Goal: Check status: Check status

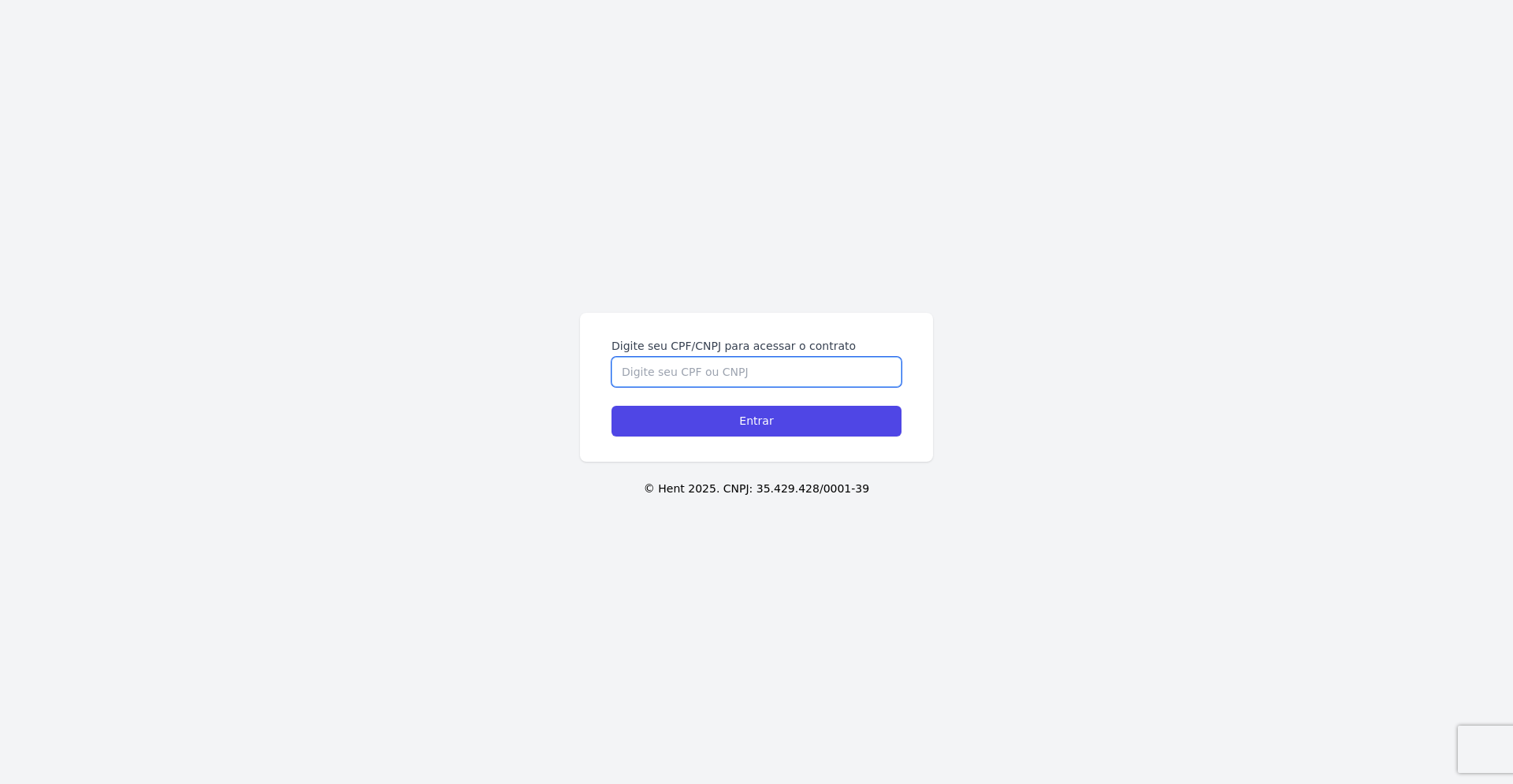
click at [788, 375] on input "Digite seu CPF/CNPJ para acessar o contrato" at bounding box center [756, 372] width 290 height 30
type input "17355430718"
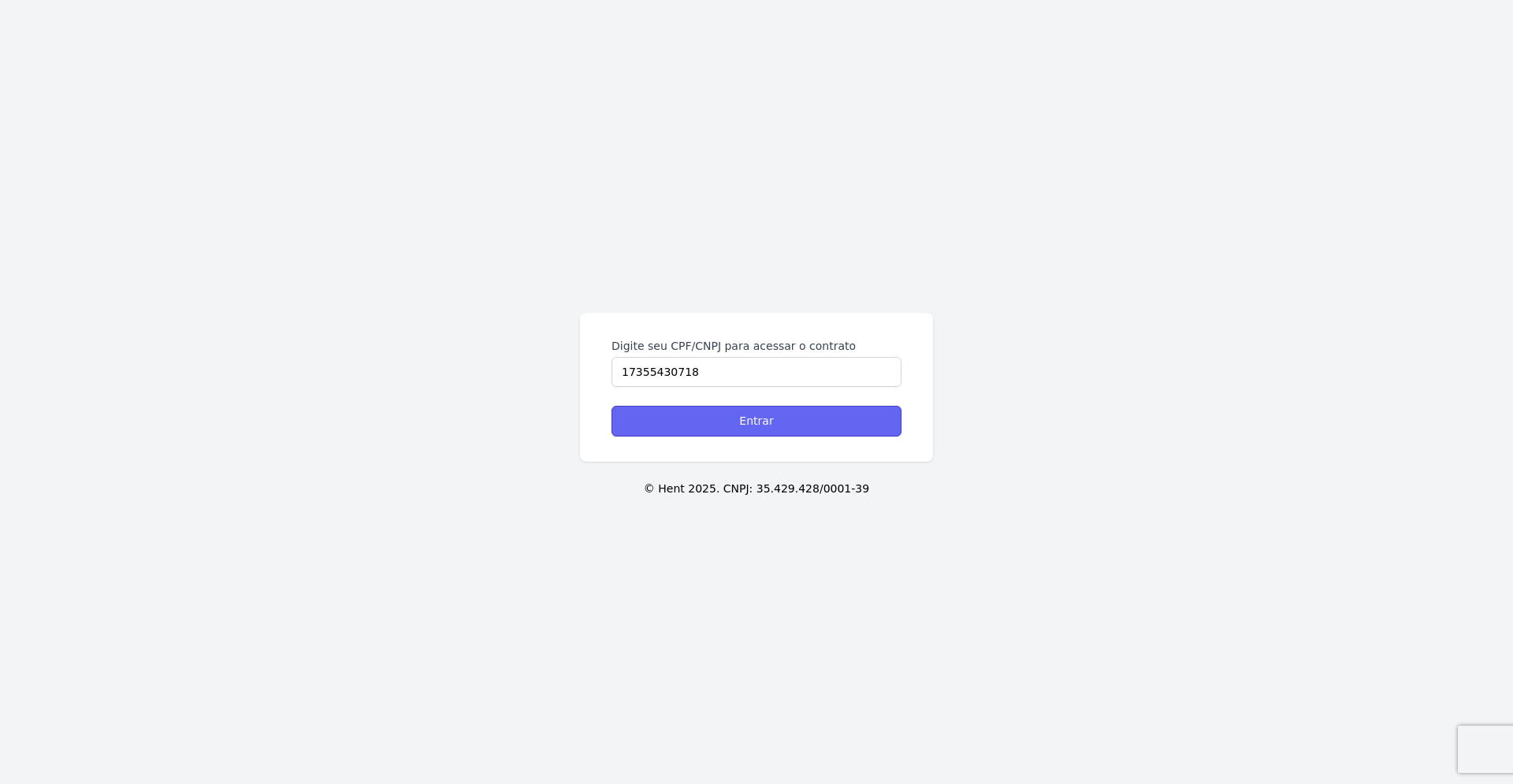
click at [826, 425] on input "Entrar" at bounding box center [756, 420] width 290 height 31
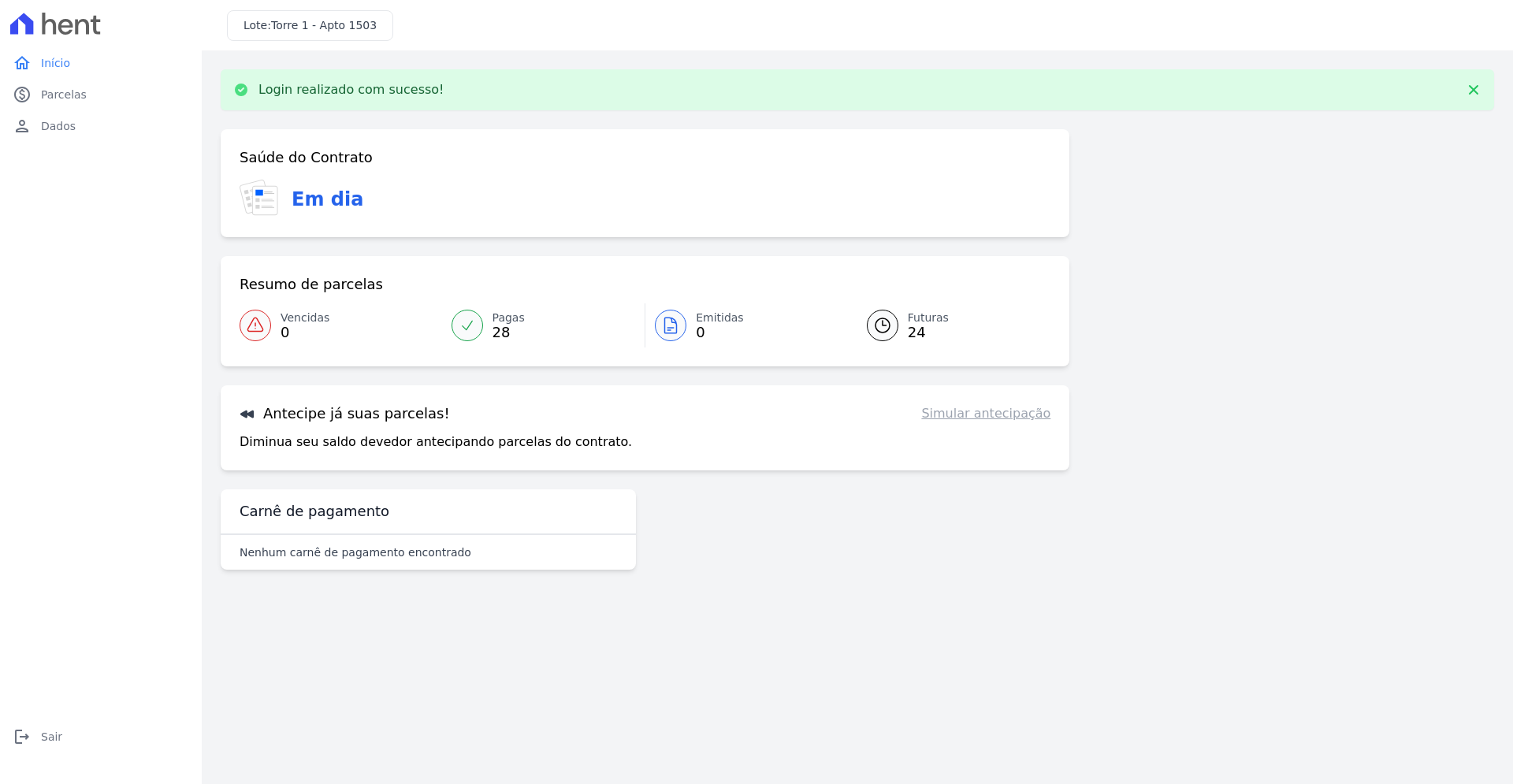
click at [890, 323] on icon at bounding box center [883, 325] width 14 height 14
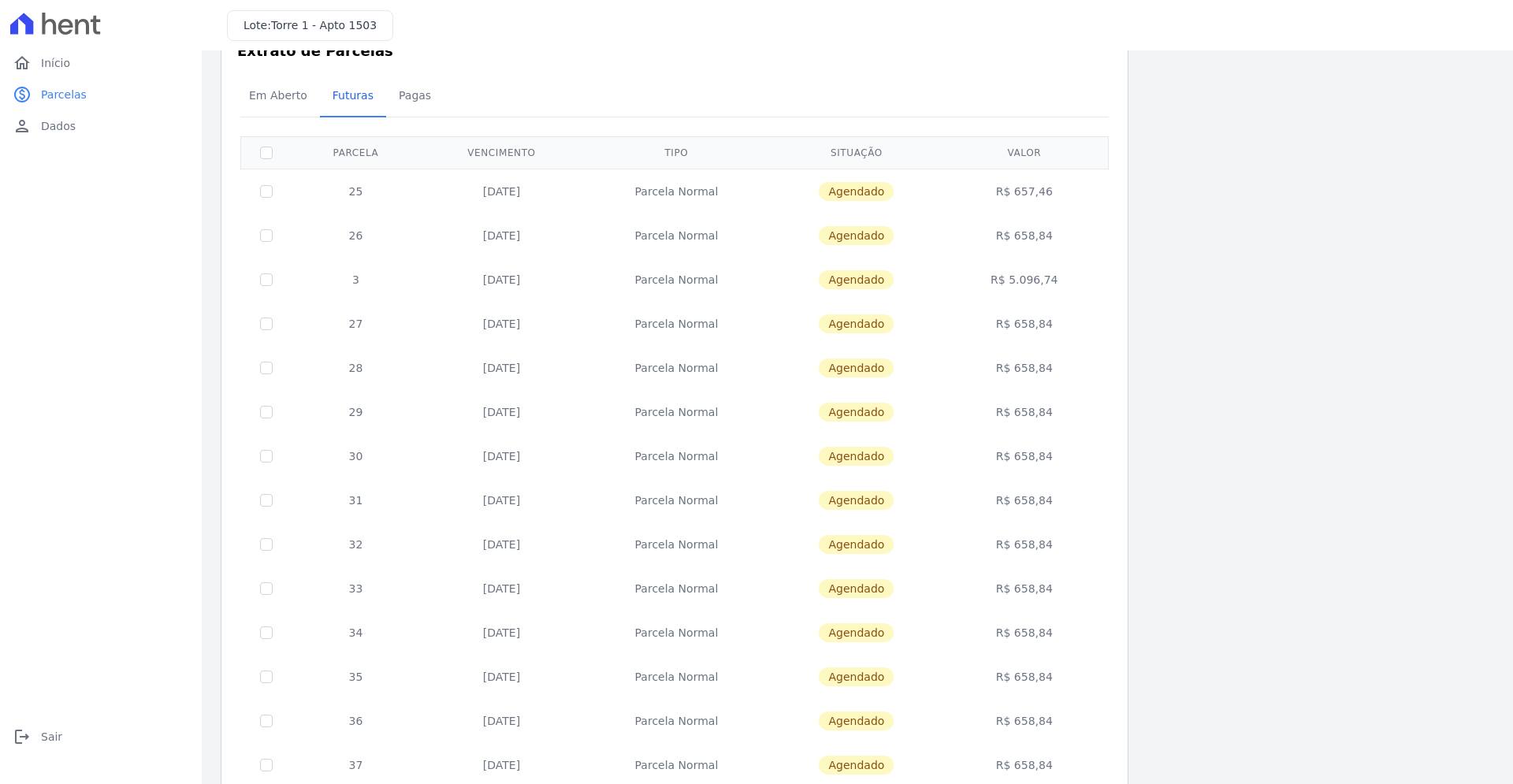
scroll to position [404, 0]
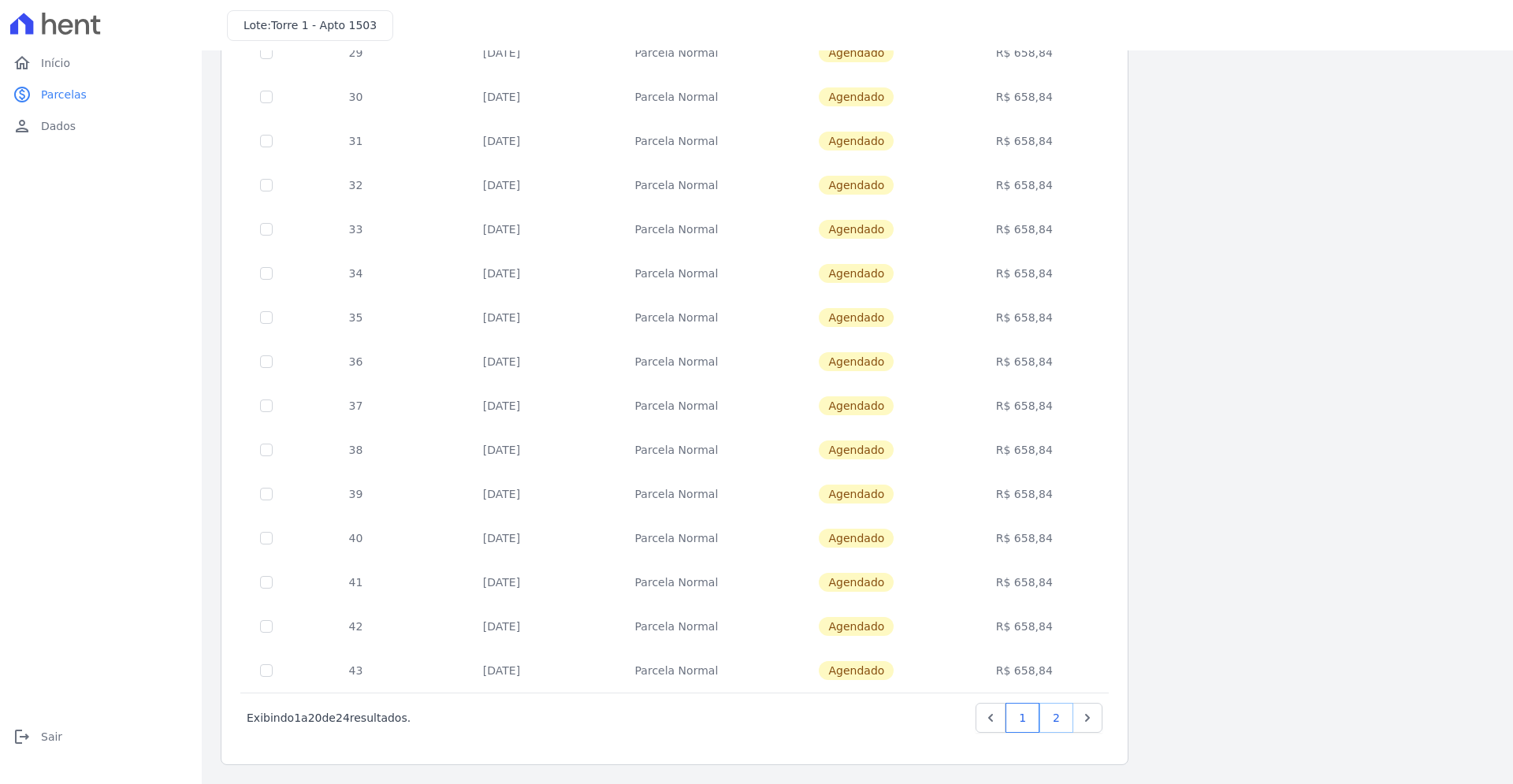
click at [1059, 716] on link "2" at bounding box center [1057, 717] width 34 height 30
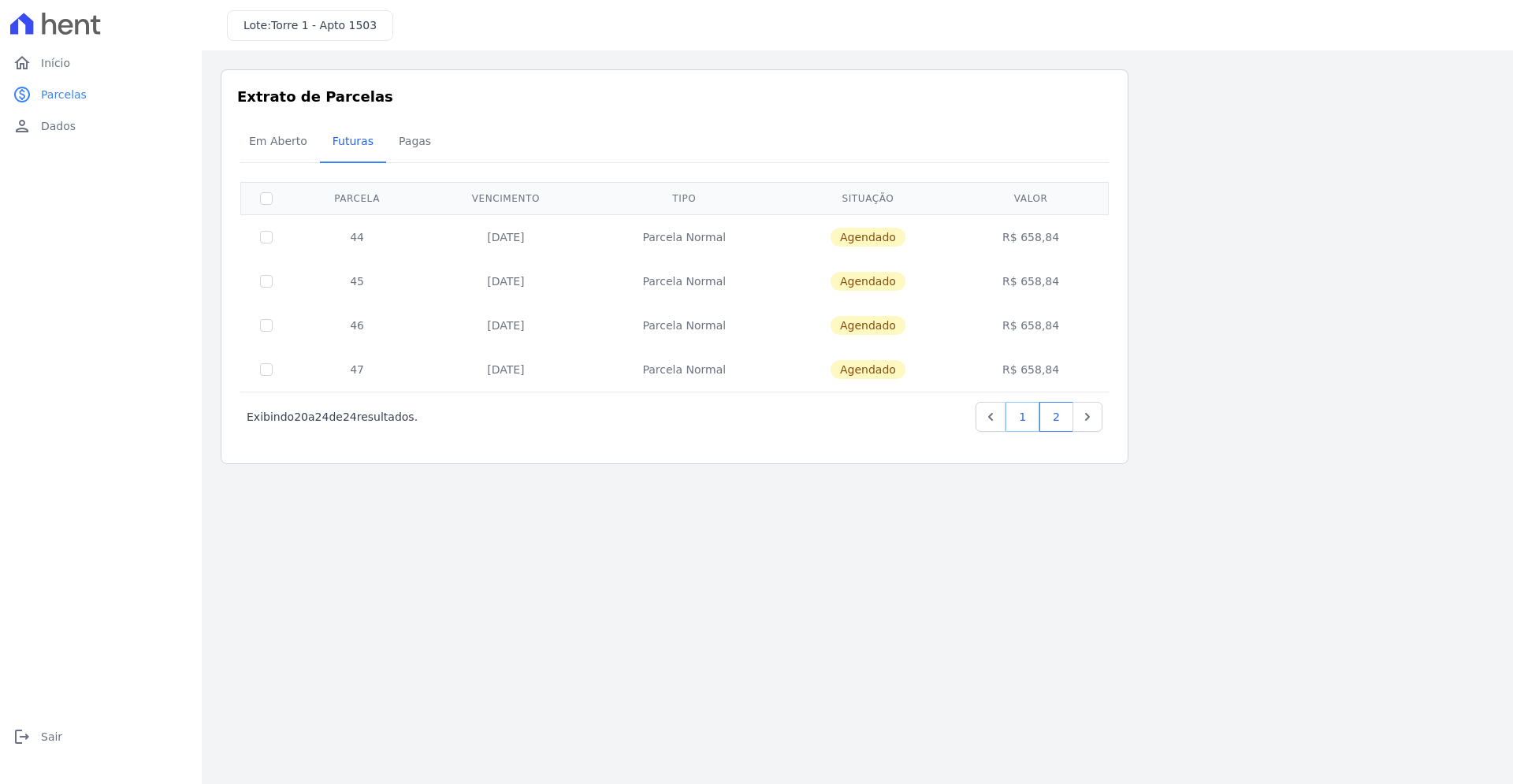
click at [1028, 420] on link "1" at bounding box center [1022, 416] width 34 height 30
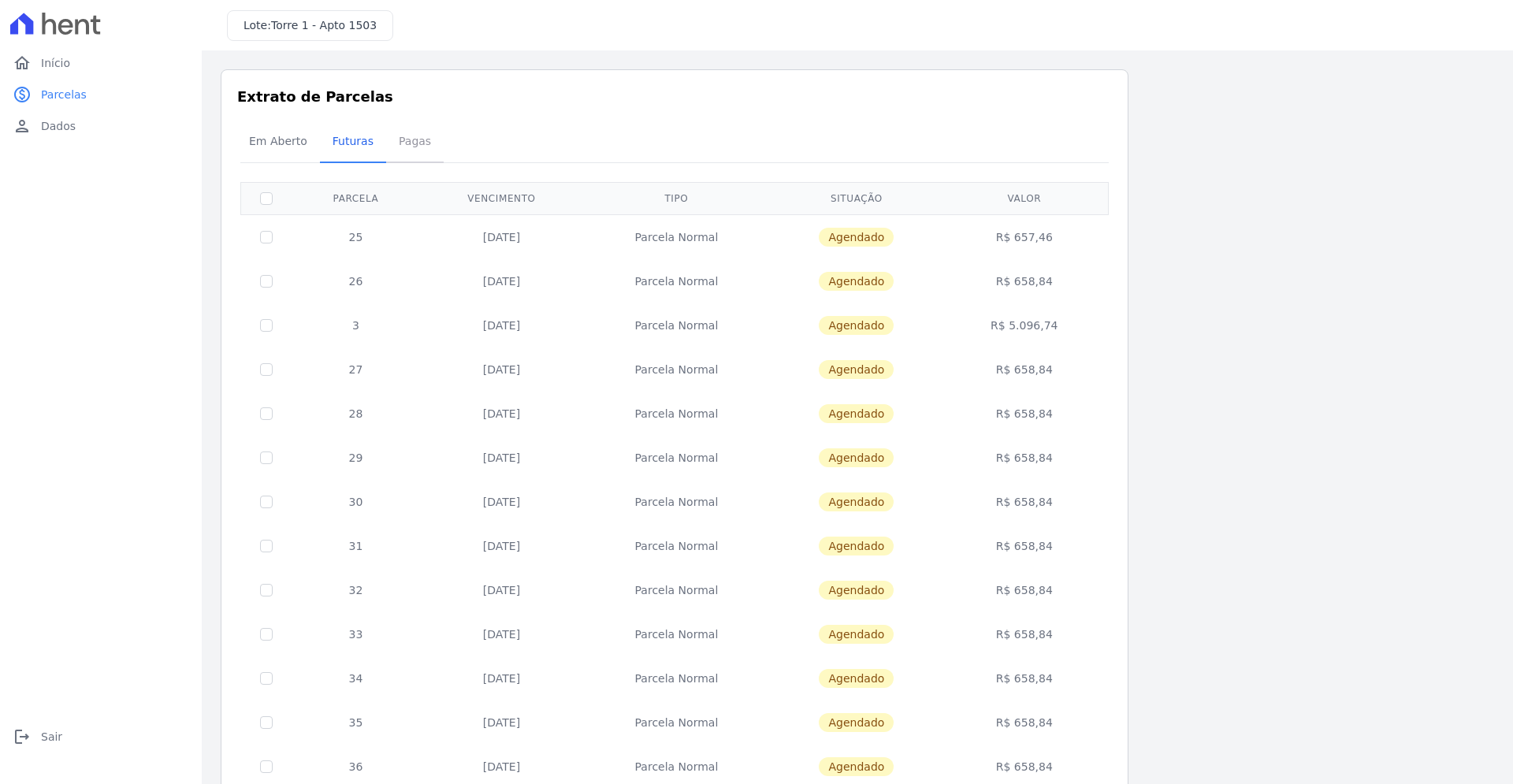
click at [414, 150] on span "Pagas" at bounding box center [416, 141] width 52 height 32
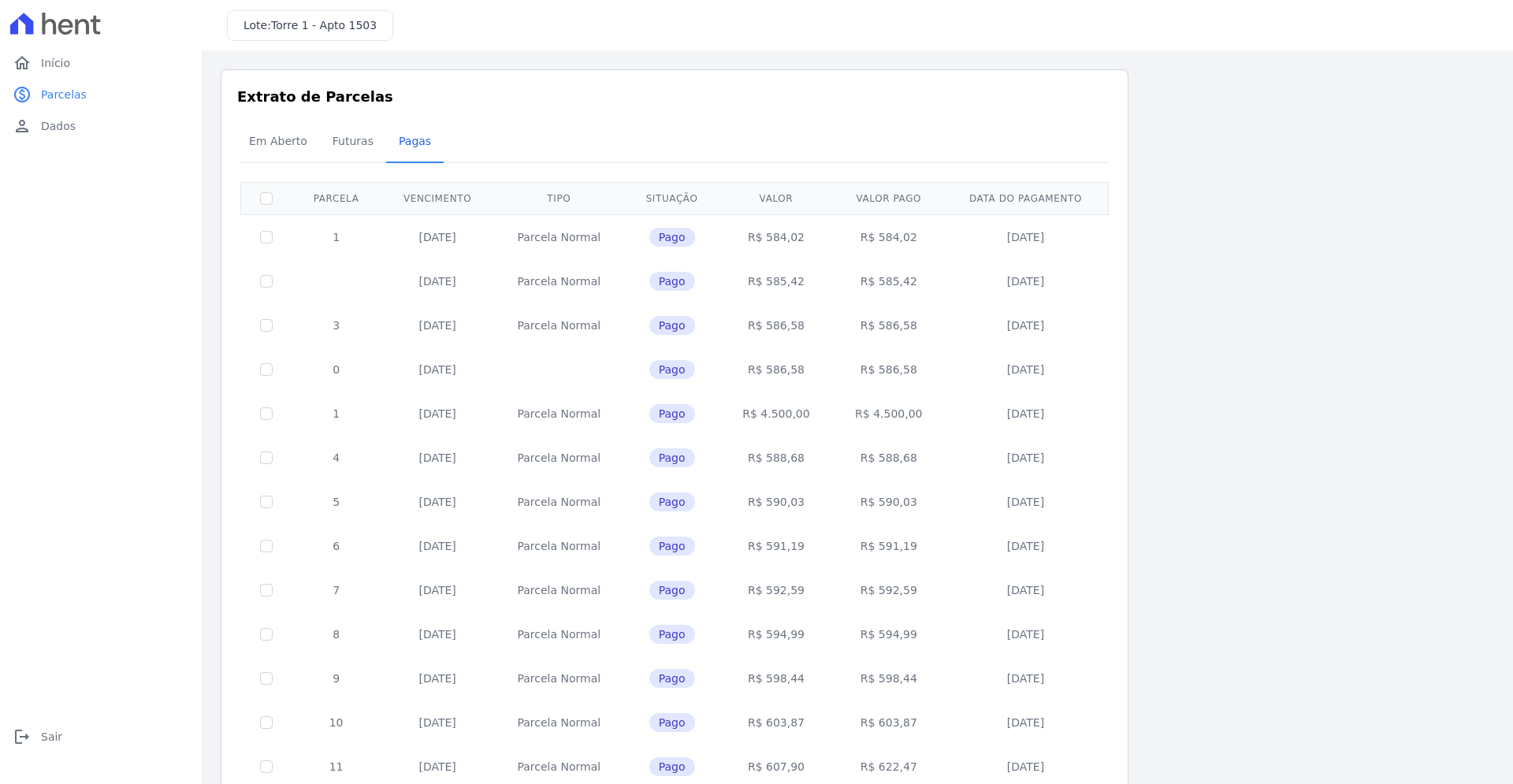
drag, startPoint x: 747, startPoint y: 418, endPoint x: 807, endPoint y: 417, distance: 60.0
click at [807, 417] on td "R$ 4.500,00" at bounding box center [775, 413] width 112 height 44
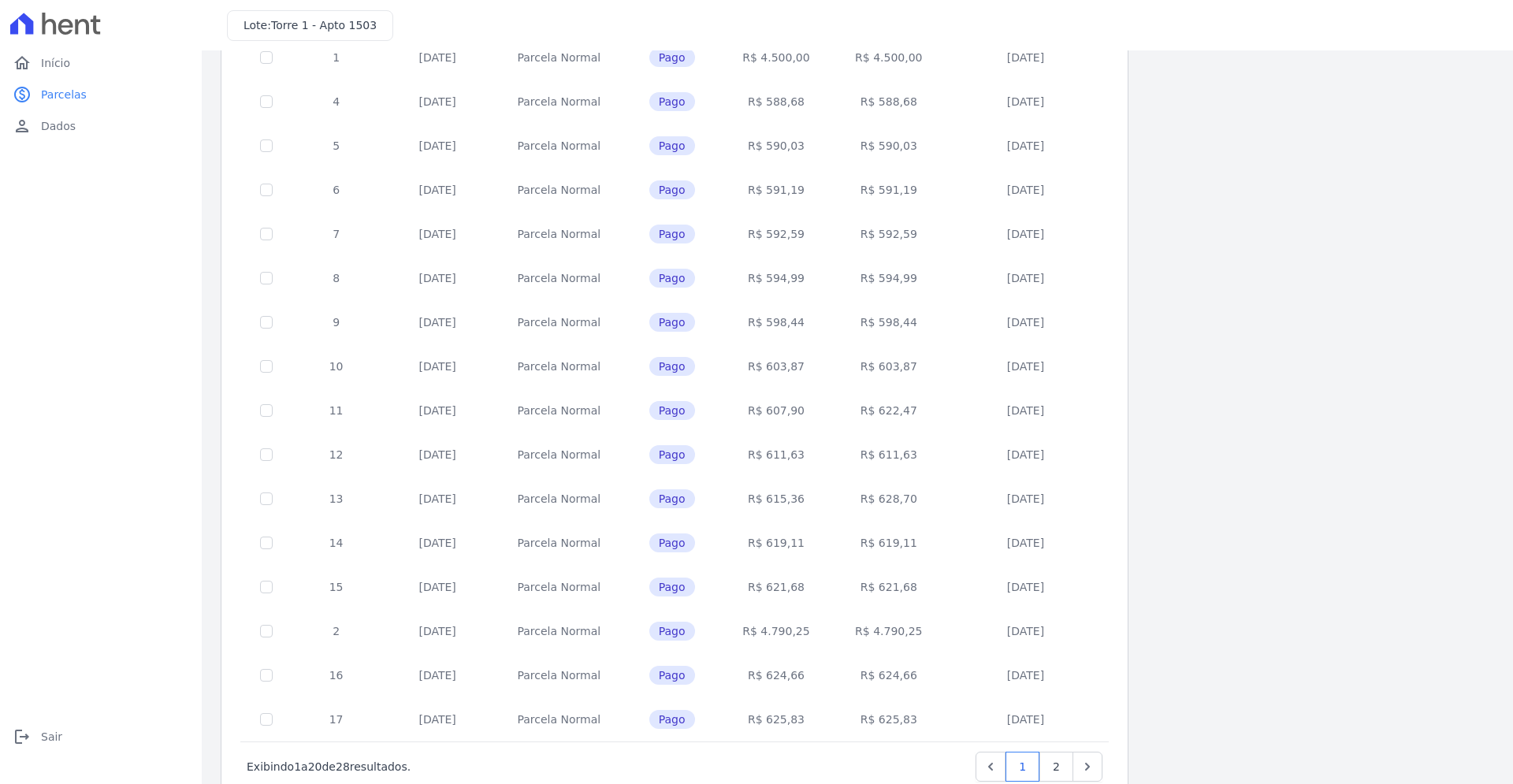
scroll to position [359, 0]
drag, startPoint x: 755, startPoint y: 625, endPoint x: 805, endPoint y: 629, distance: 50.2
click at [805, 629] on td "R$ 4.790,25" at bounding box center [775, 628] width 112 height 44
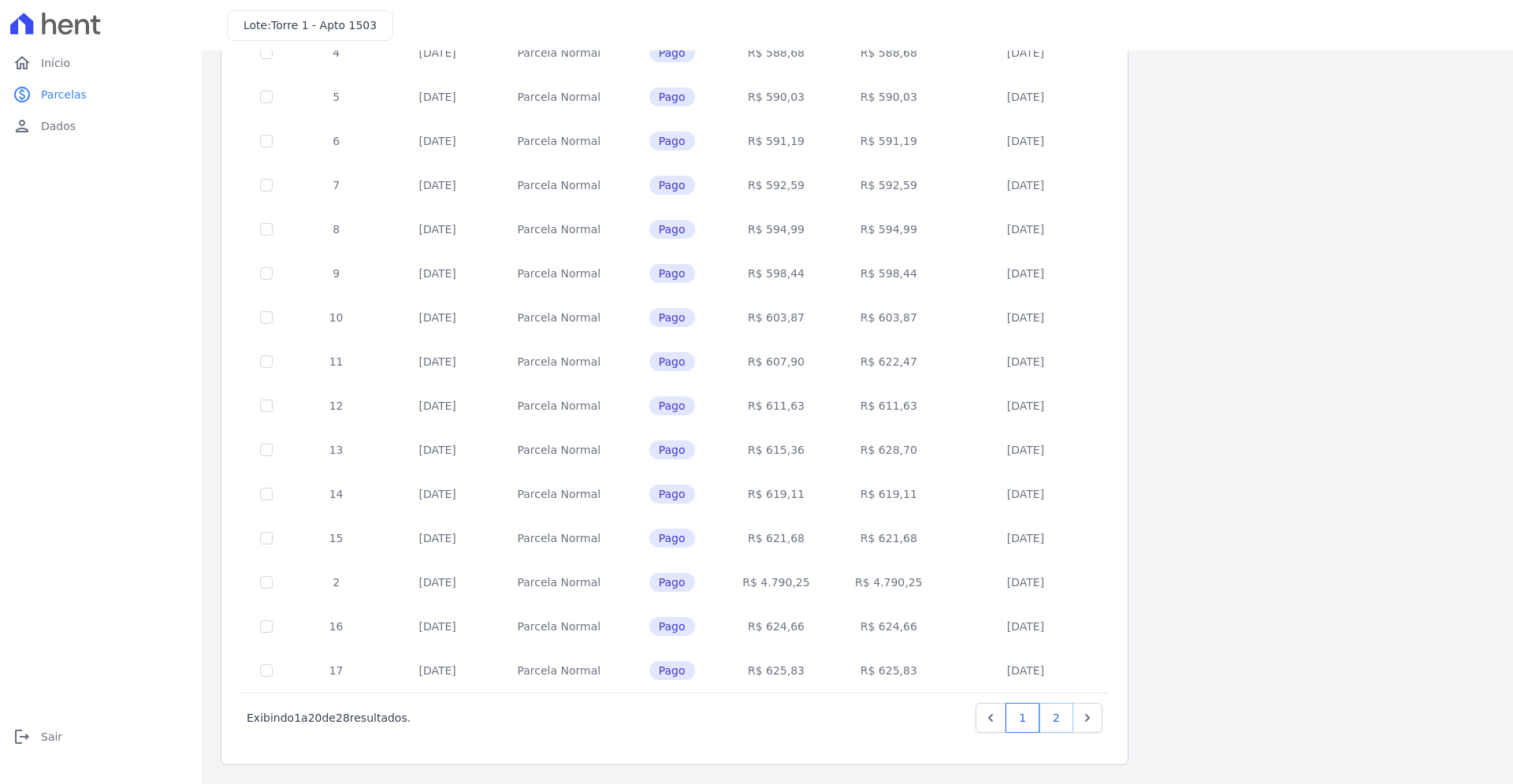
click at [1055, 719] on link "2" at bounding box center [1057, 717] width 34 height 30
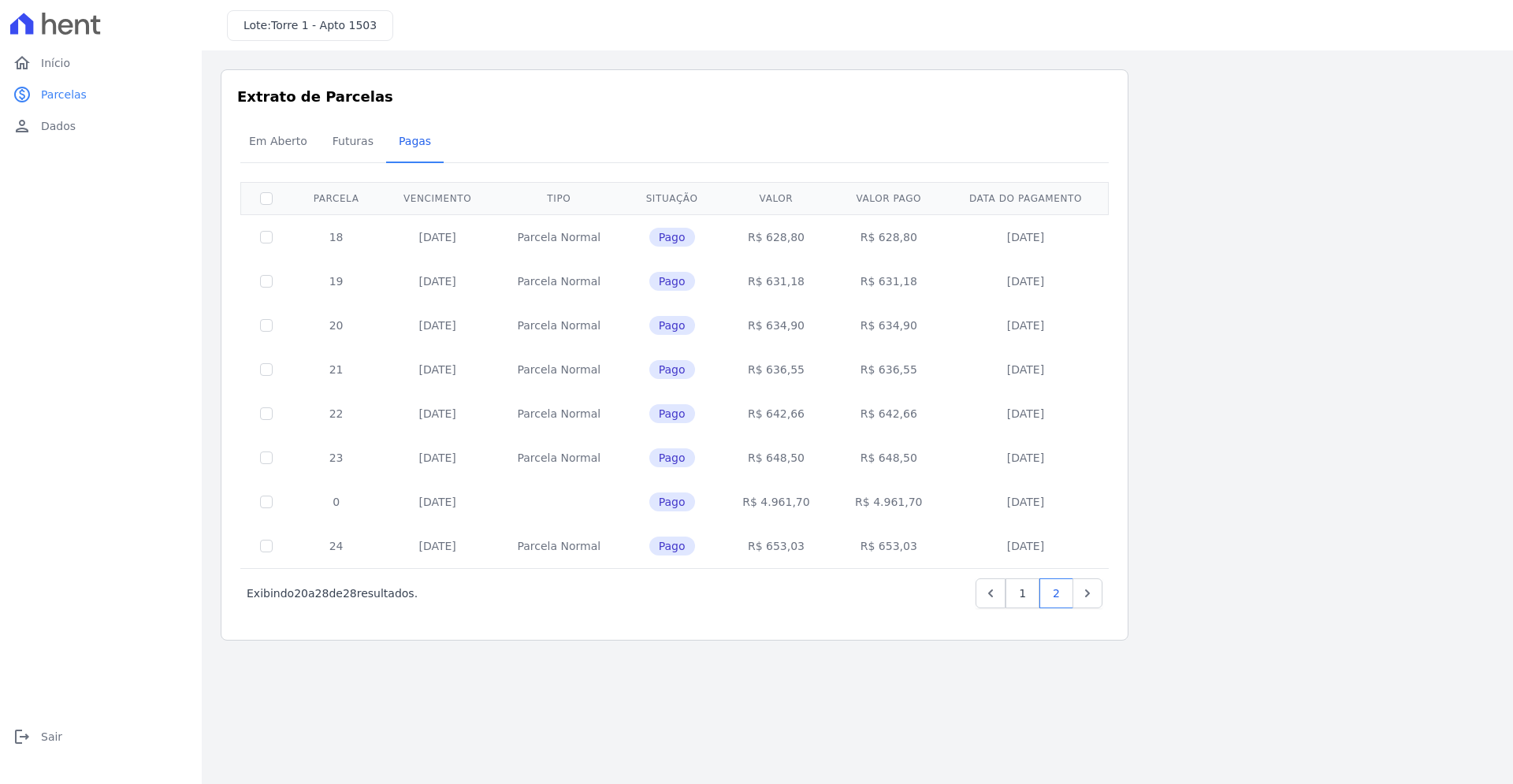
drag, startPoint x: 764, startPoint y: 505, endPoint x: 812, endPoint y: 510, distance: 48.3
click at [812, 510] on td "R$ 4.961,70" at bounding box center [775, 502] width 112 height 44
click at [1086, 599] on icon "Next" at bounding box center [1088, 593] width 16 height 16
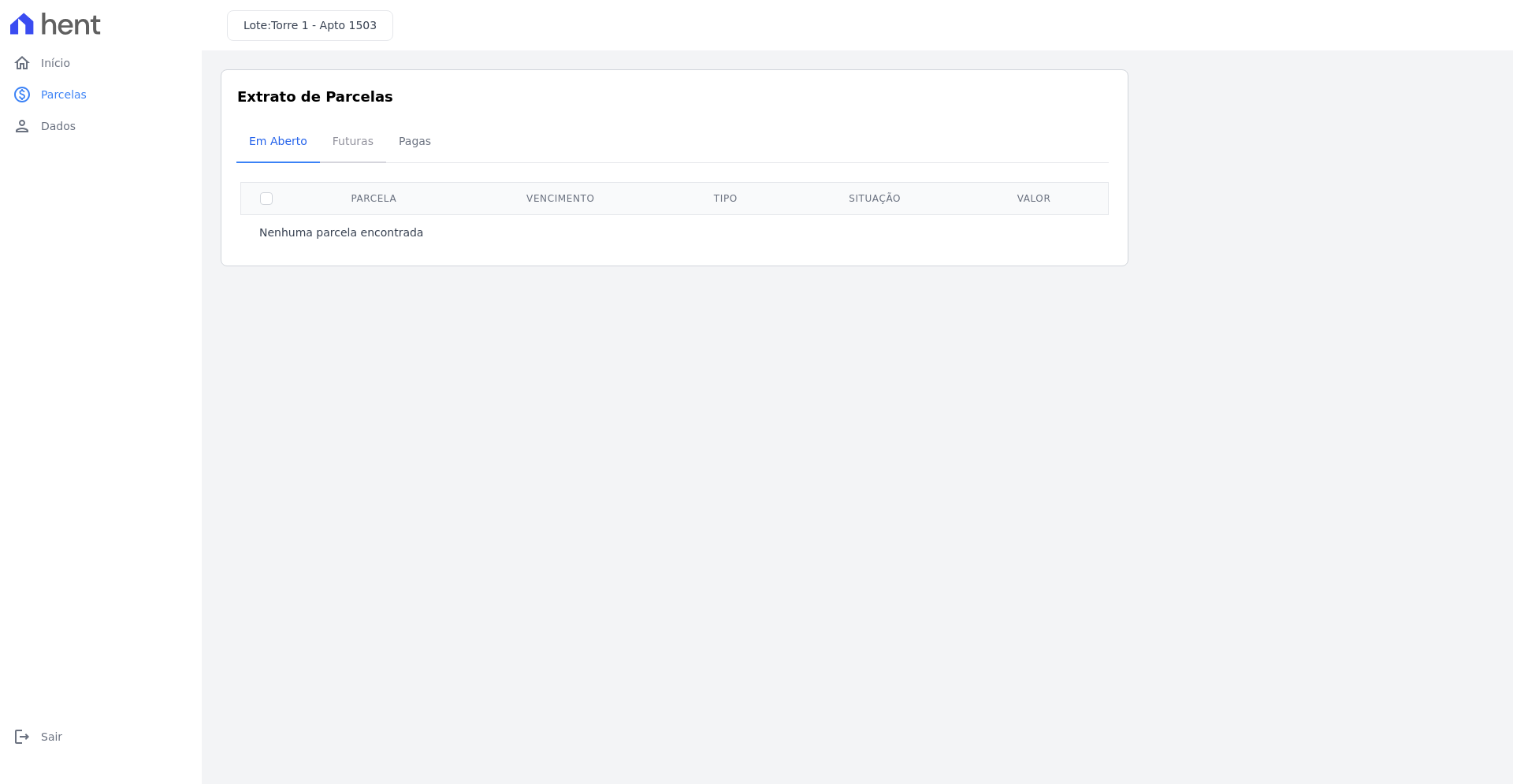
click at [343, 153] on span "Futuras" at bounding box center [353, 141] width 60 height 32
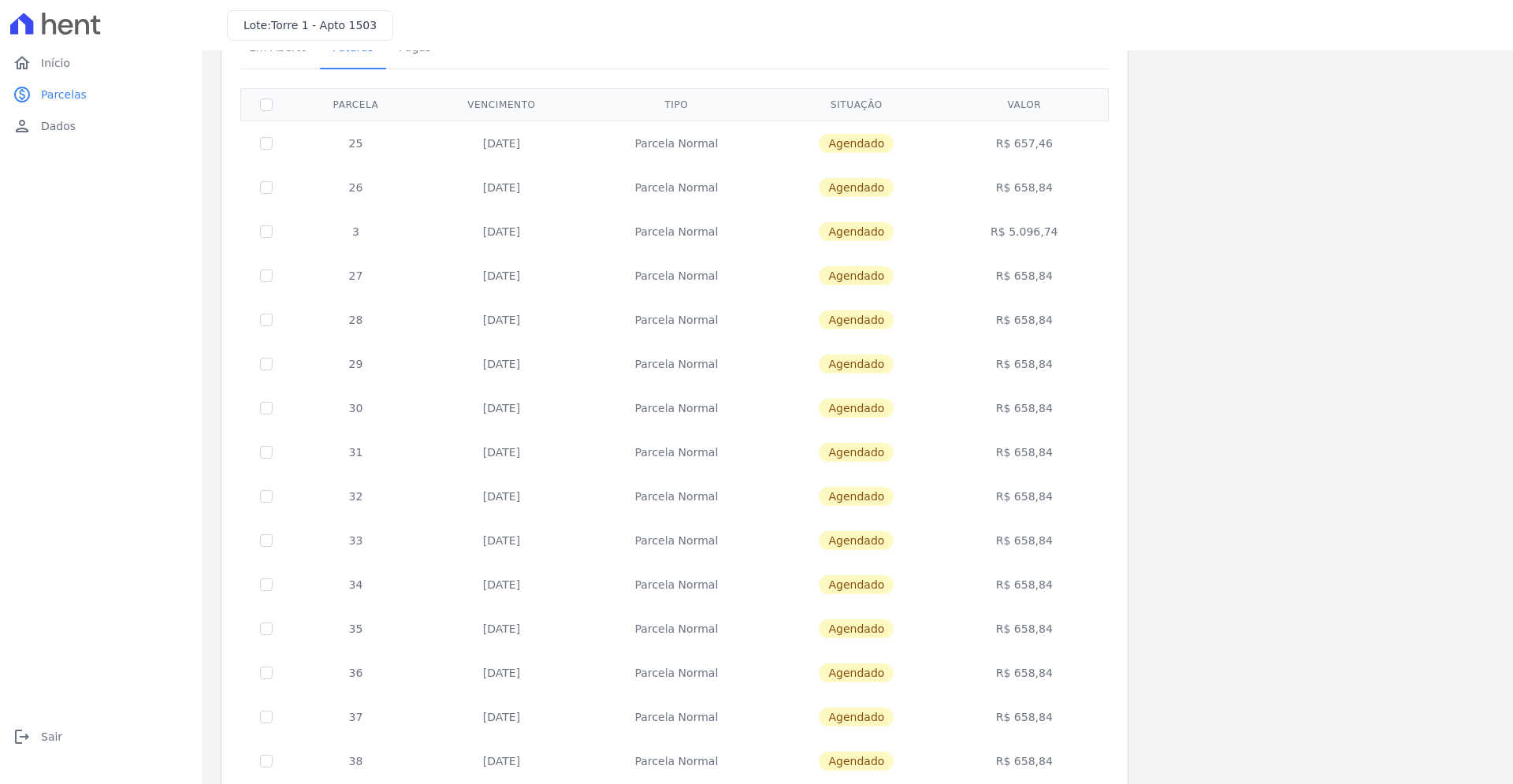
scroll to position [89, 0]
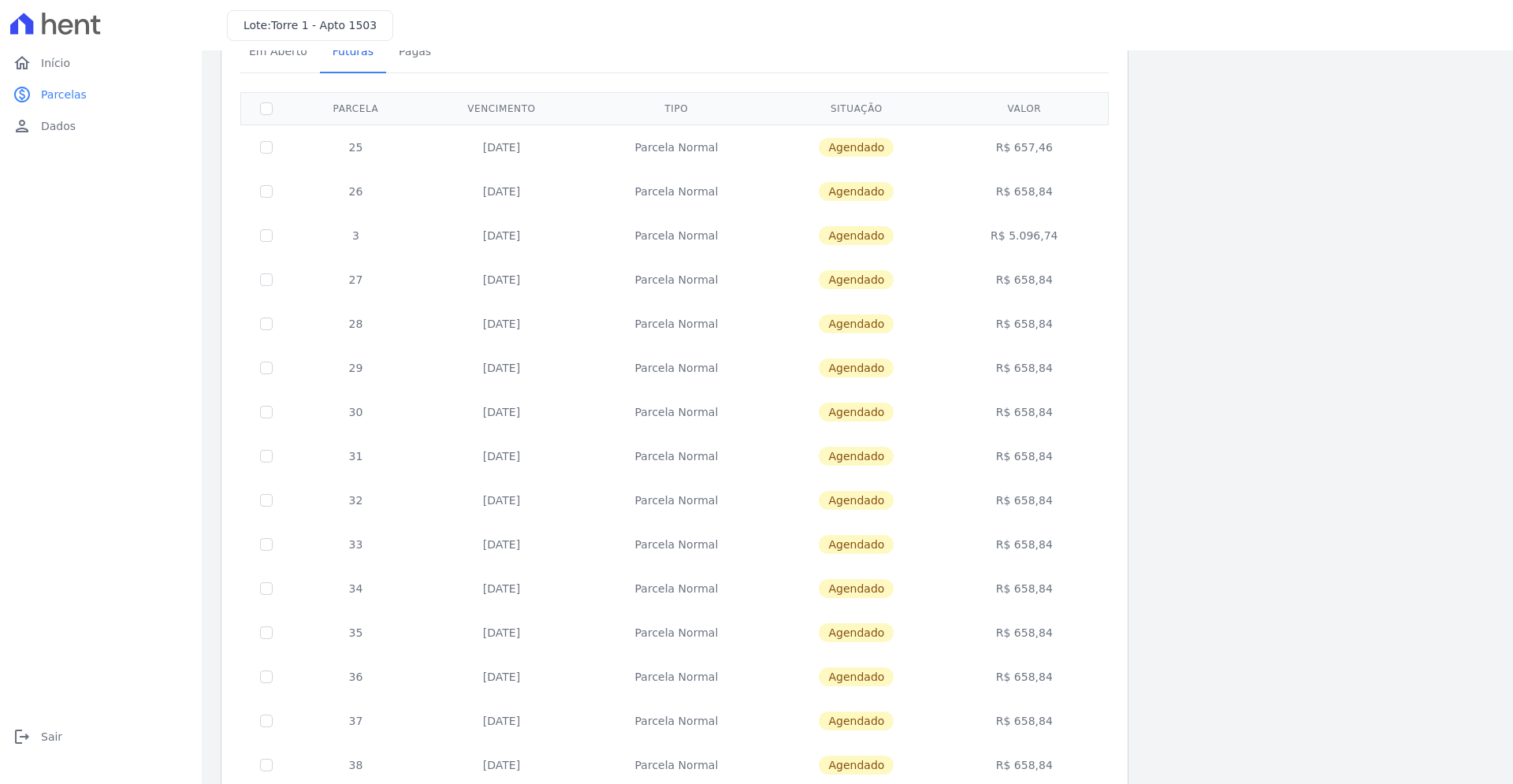
drag, startPoint x: 328, startPoint y: 235, endPoint x: 477, endPoint y: 243, distance: 149.2
click at [477, 243] on tr "3 25/12/2025 Parcela Normal Agendado R$ 5.096,74" at bounding box center [675, 235] width 868 height 44
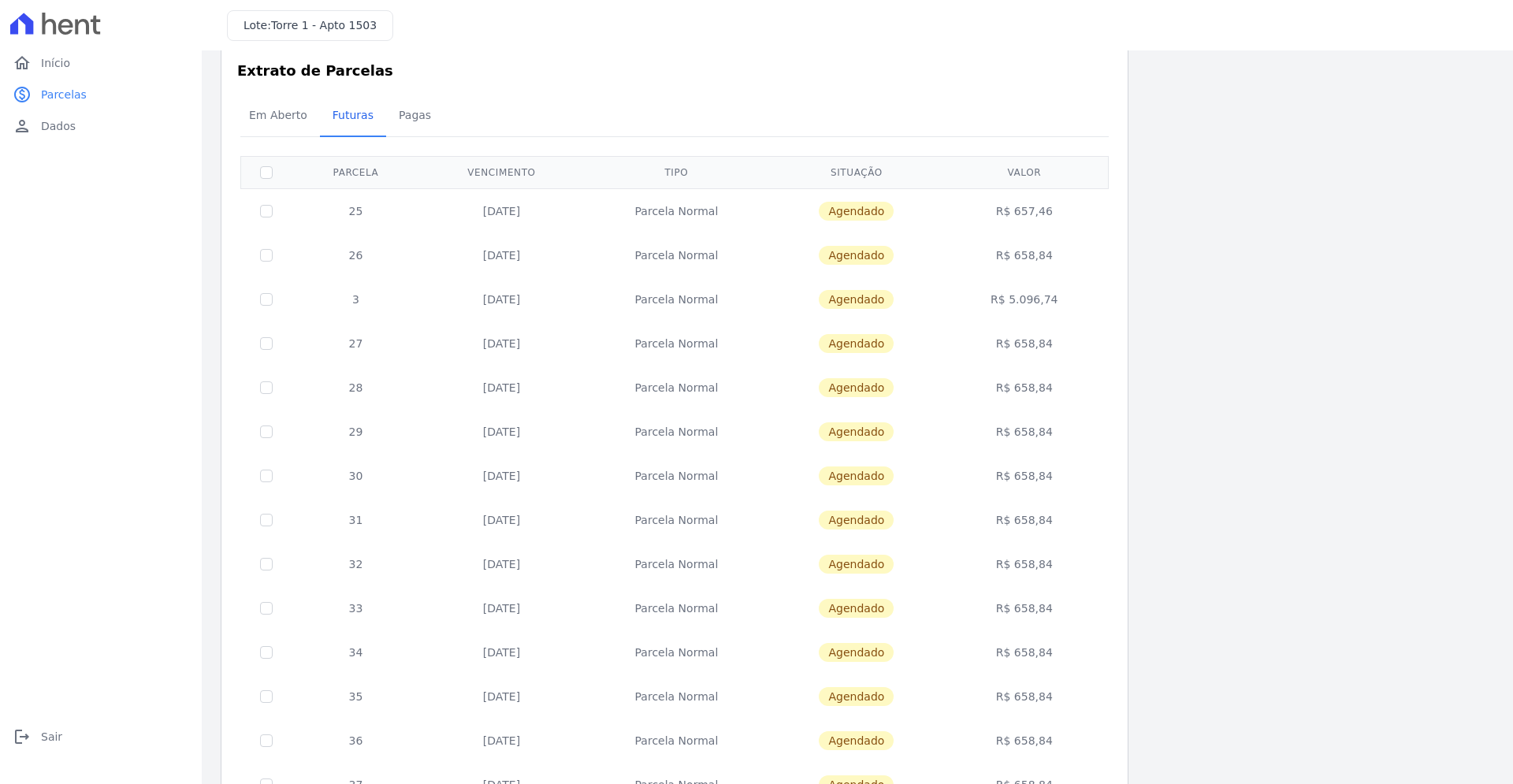
scroll to position [0, 0]
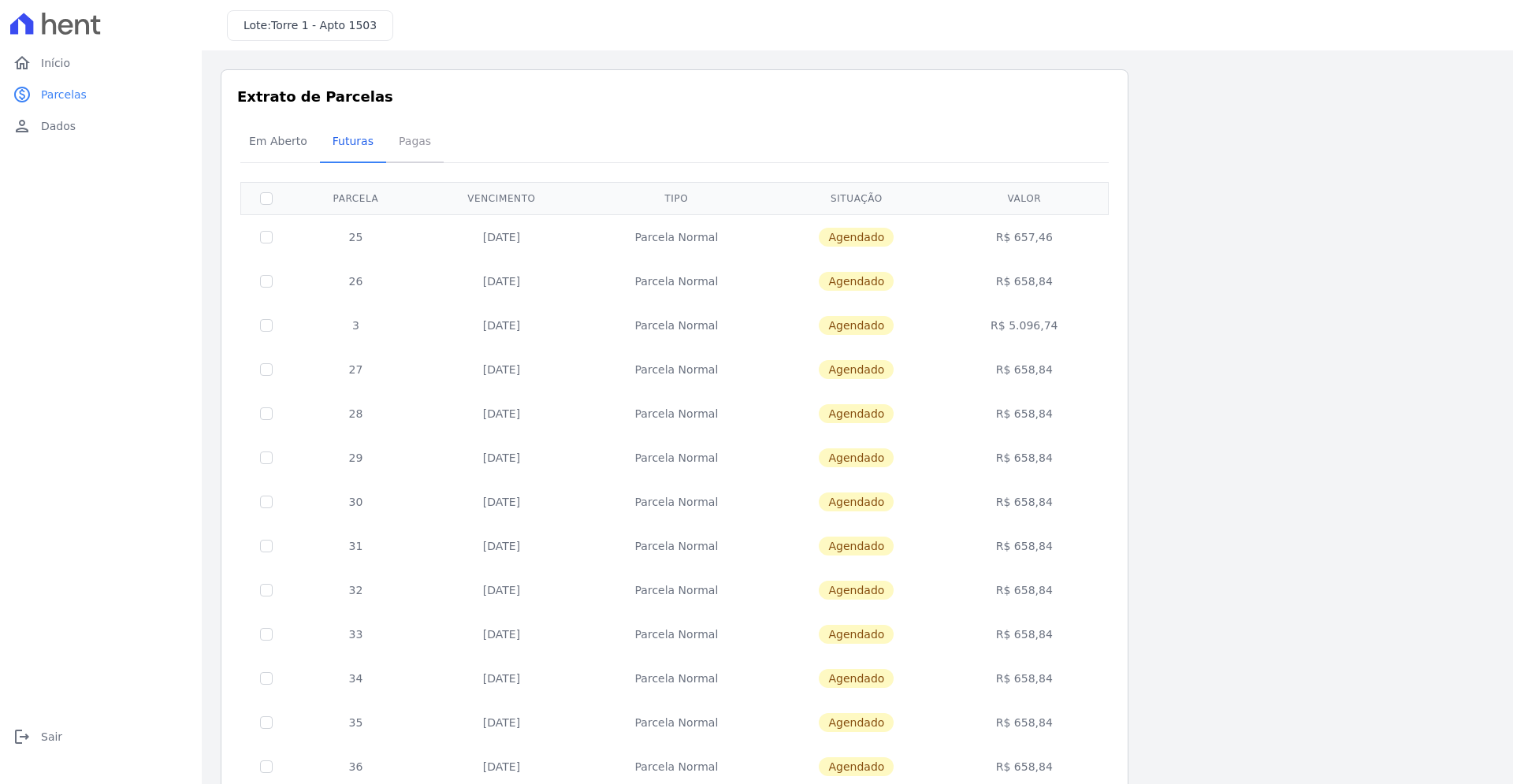
click at [397, 137] on span "Pagas" at bounding box center [416, 141] width 52 height 32
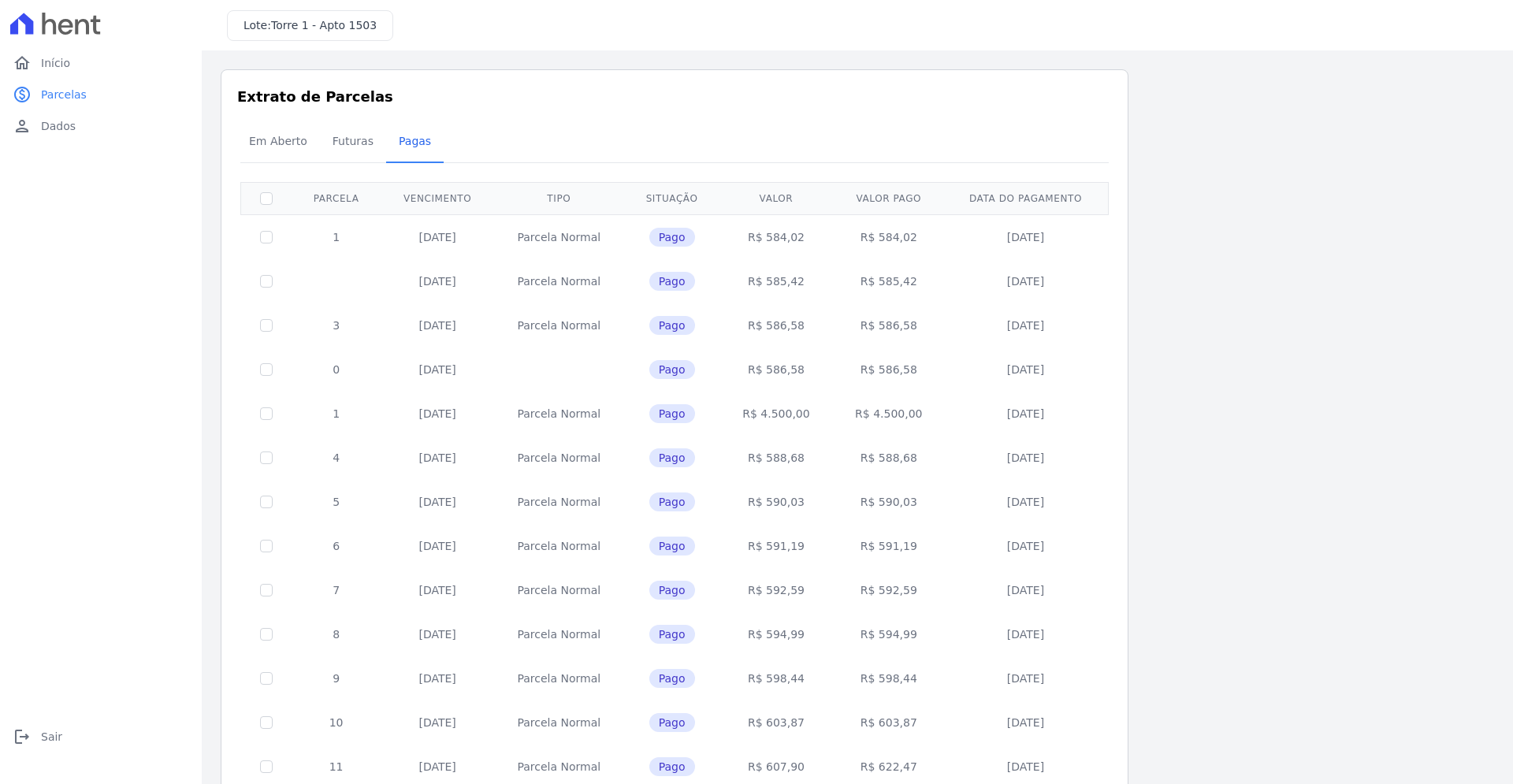
drag, startPoint x: 321, startPoint y: 367, endPoint x: 355, endPoint y: 374, distance: 34.7
click at [355, 374] on td "0" at bounding box center [336, 370] width 89 height 44
drag, startPoint x: 325, startPoint y: 419, endPoint x: 348, endPoint y: 426, distance: 24.0
click at [348, 426] on td "1" at bounding box center [336, 413] width 89 height 44
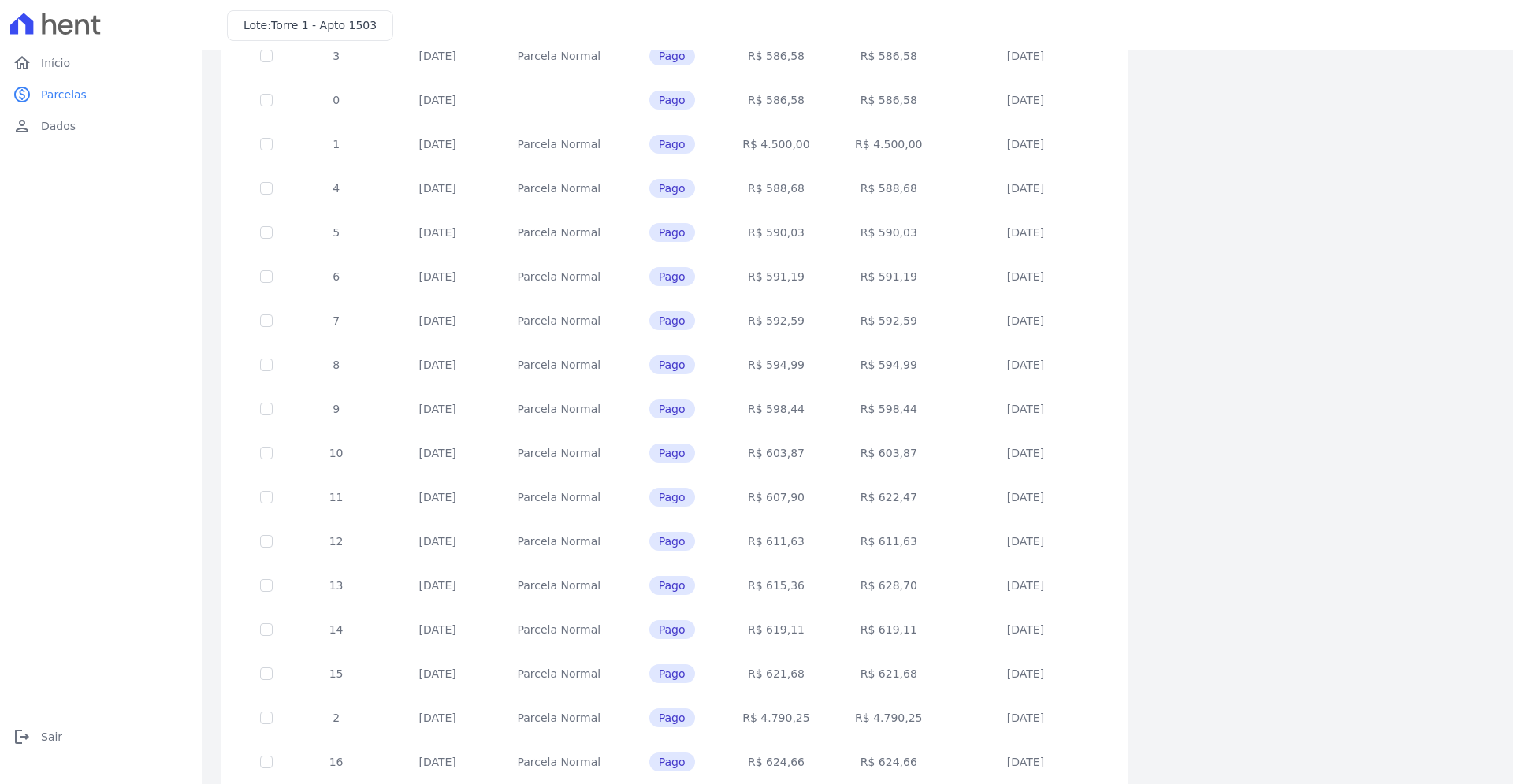
scroll to position [359, 0]
drag, startPoint x: 317, startPoint y: 623, endPoint x: 364, endPoint y: 633, distance: 48.1
click at [364, 633] on td "2" at bounding box center [336, 628] width 89 height 44
click at [1044, 764] on link "2" at bounding box center [1057, 763] width 34 height 30
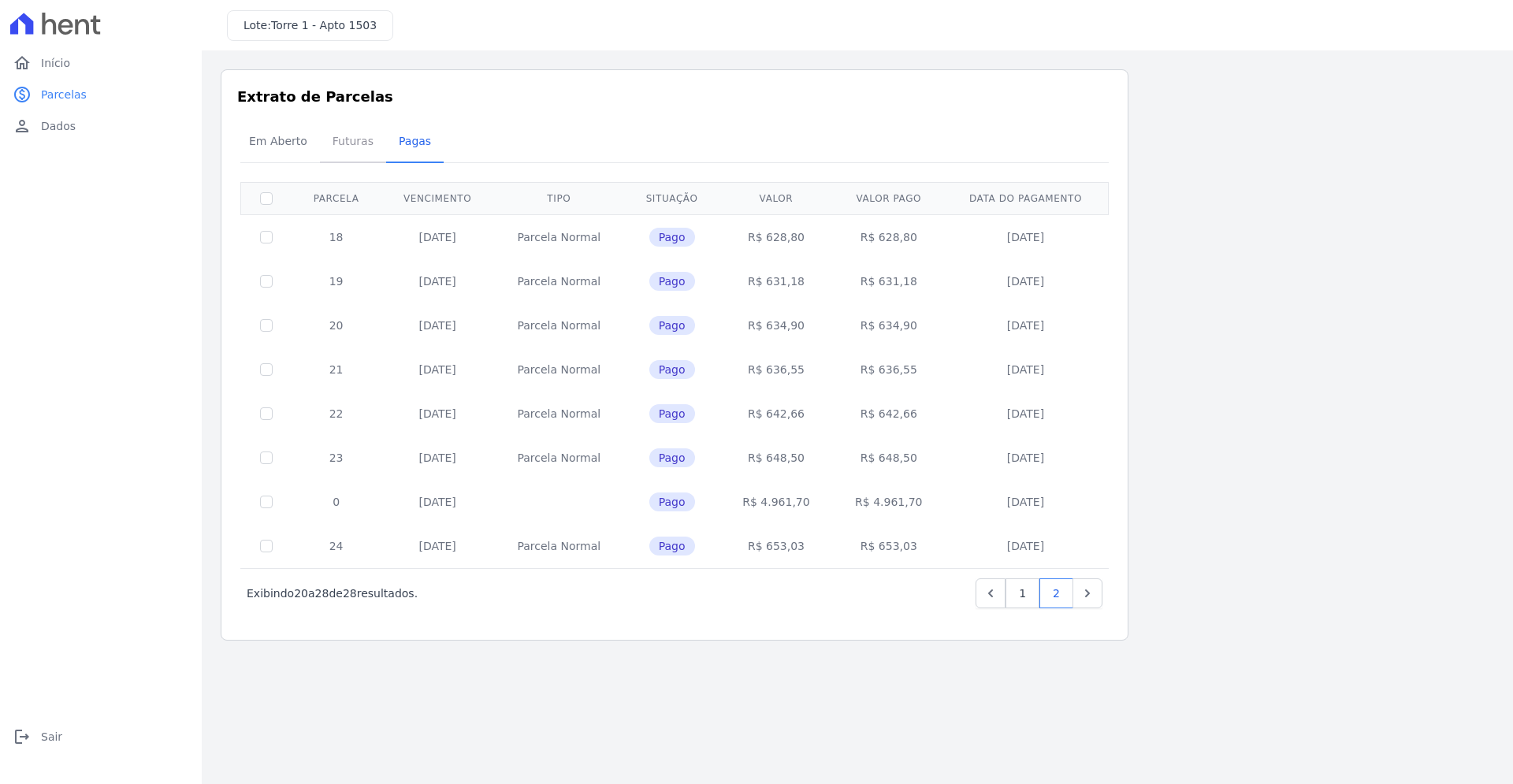
click at [341, 146] on span "Futuras" at bounding box center [353, 141] width 60 height 32
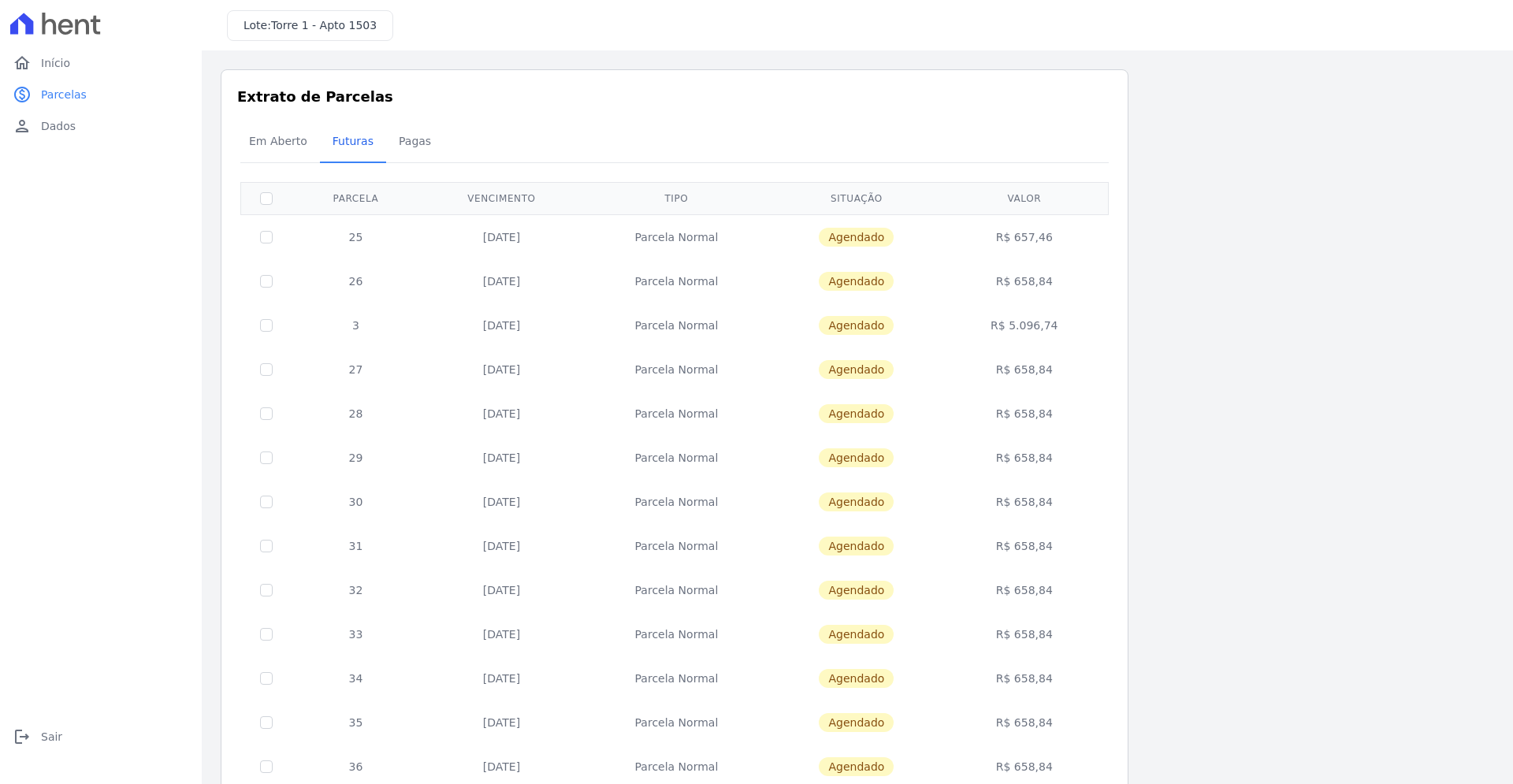
drag, startPoint x: 346, startPoint y: 313, endPoint x: 384, endPoint y: 298, distance: 40.9
click at [386, 318] on td "3" at bounding box center [355, 325] width 128 height 44
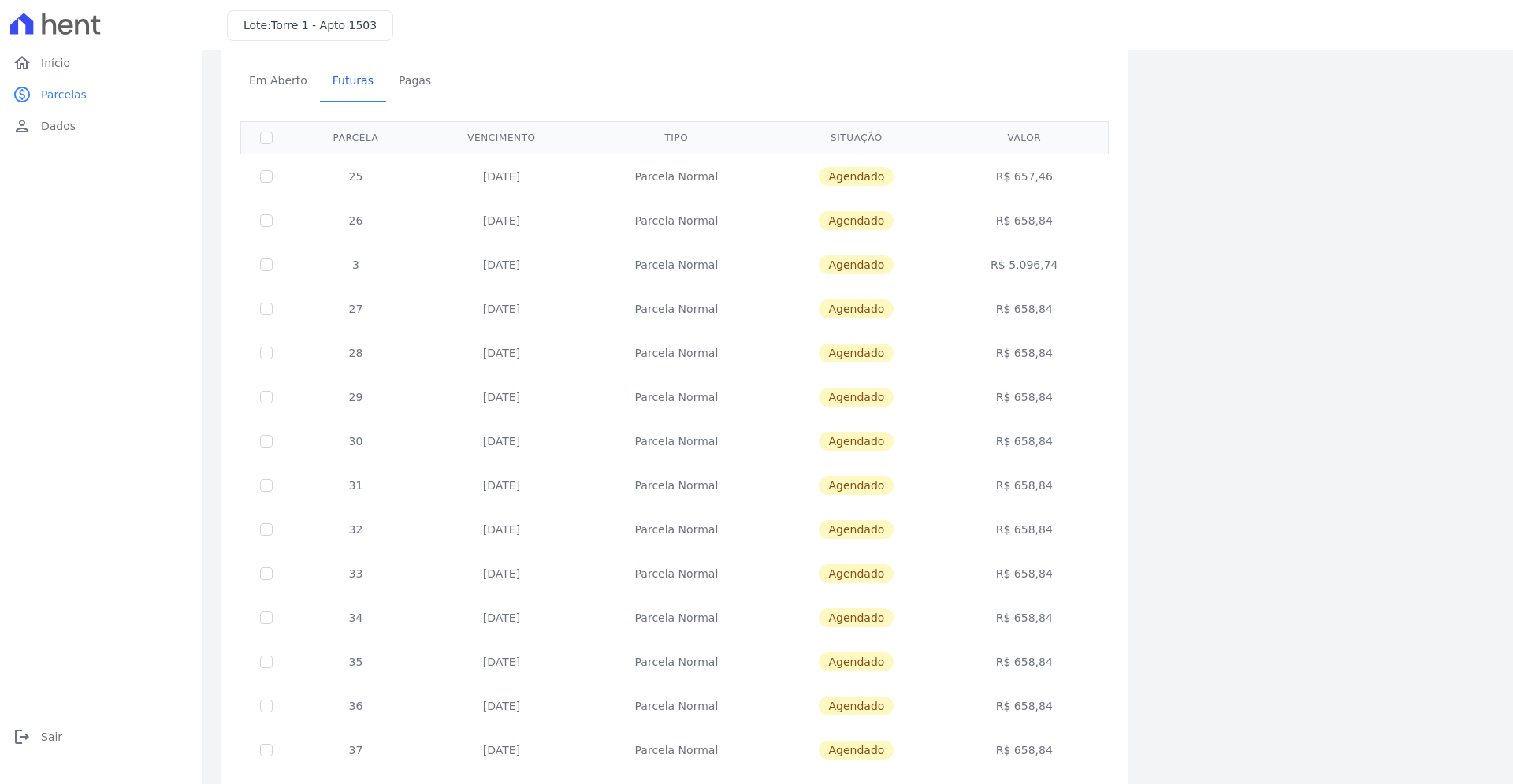
scroll to position [89, 0]
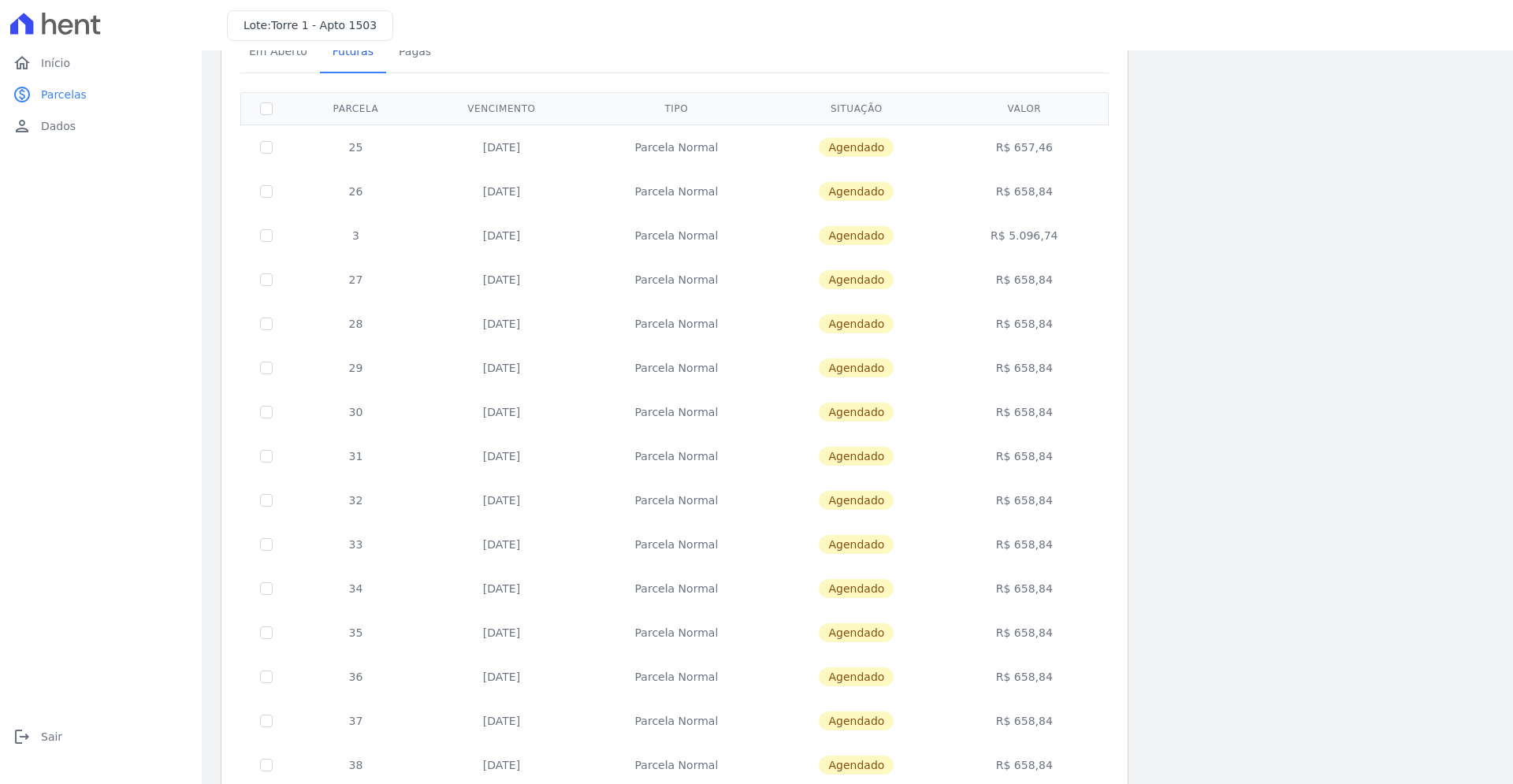
drag, startPoint x: 998, startPoint y: 245, endPoint x: 1061, endPoint y: 239, distance: 63.3
click at [1061, 239] on td "R$ 5.096,74" at bounding box center [1024, 235] width 162 height 44
drag, startPoint x: 473, startPoint y: 279, endPoint x: 1203, endPoint y: 283, distance: 730.0
click at [1108, 283] on div "Próximo › Exibindo 1 a 20 de 24 resultados. 1 2 Parcela Vencimento Tipo Situaçã…" at bounding box center [674, 577] width 868 height 971
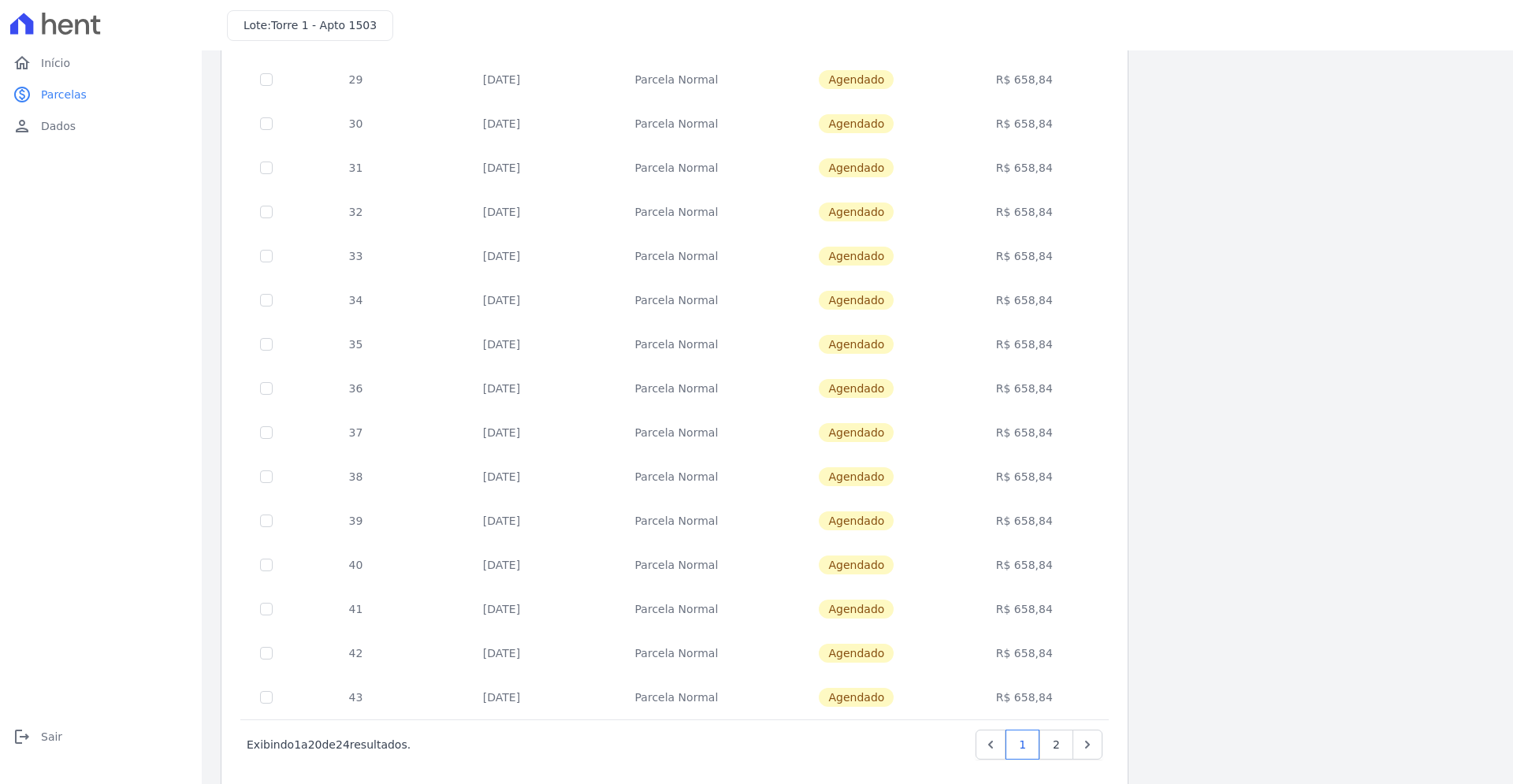
scroll to position [404, 0]
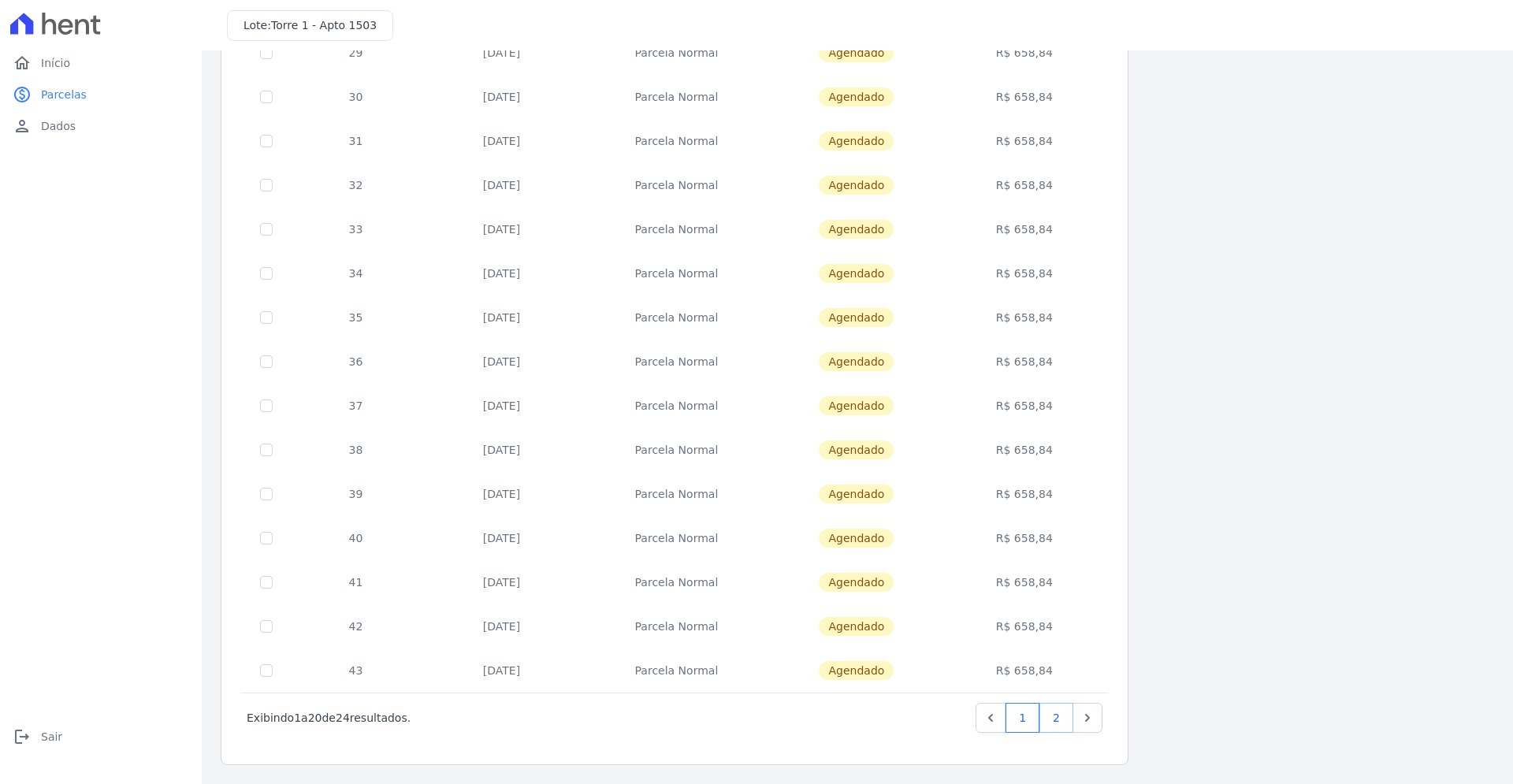
click at [1062, 716] on link "2" at bounding box center [1057, 717] width 34 height 30
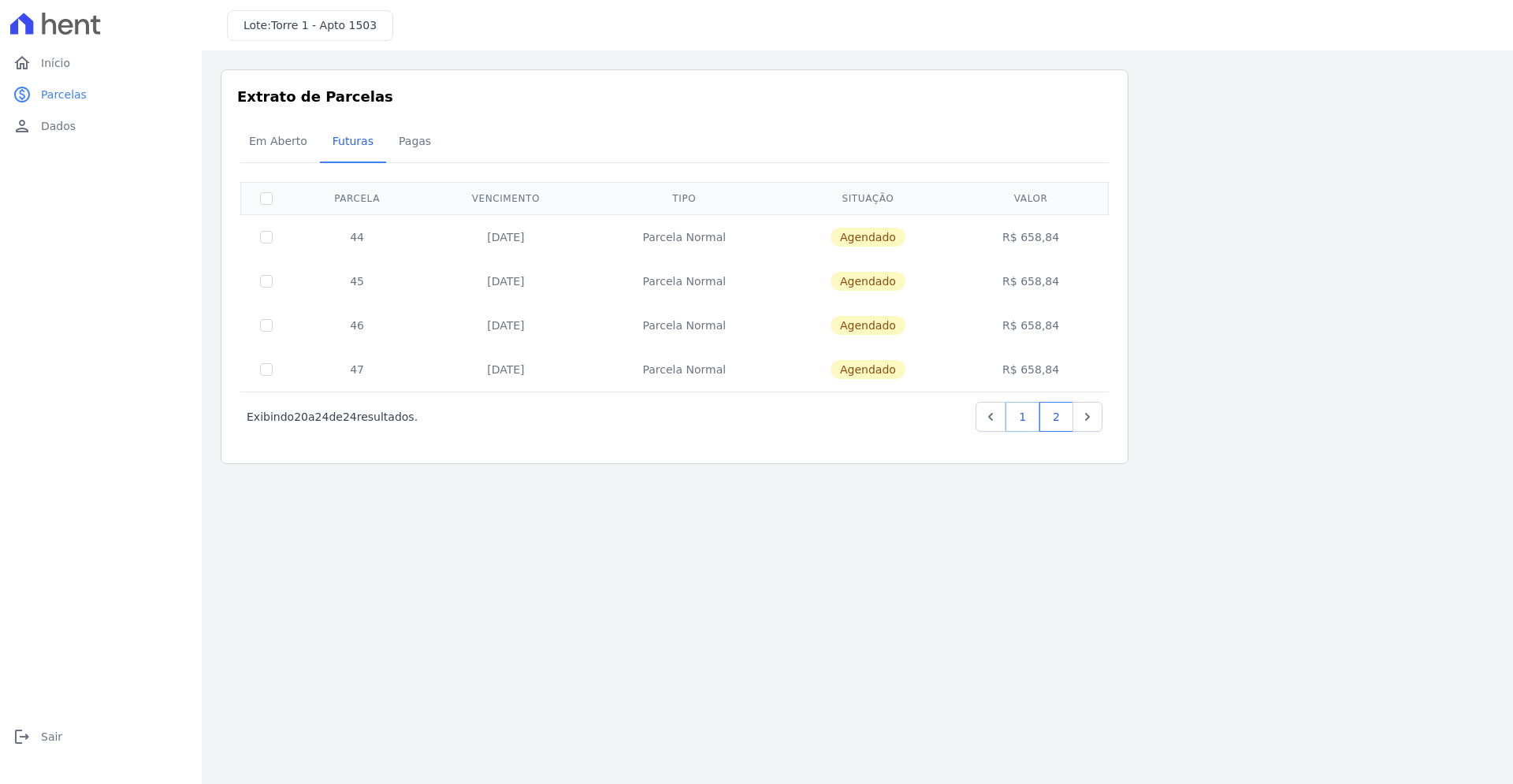
click at [1031, 427] on link "1" at bounding box center [1022, 416] width 34 height 30
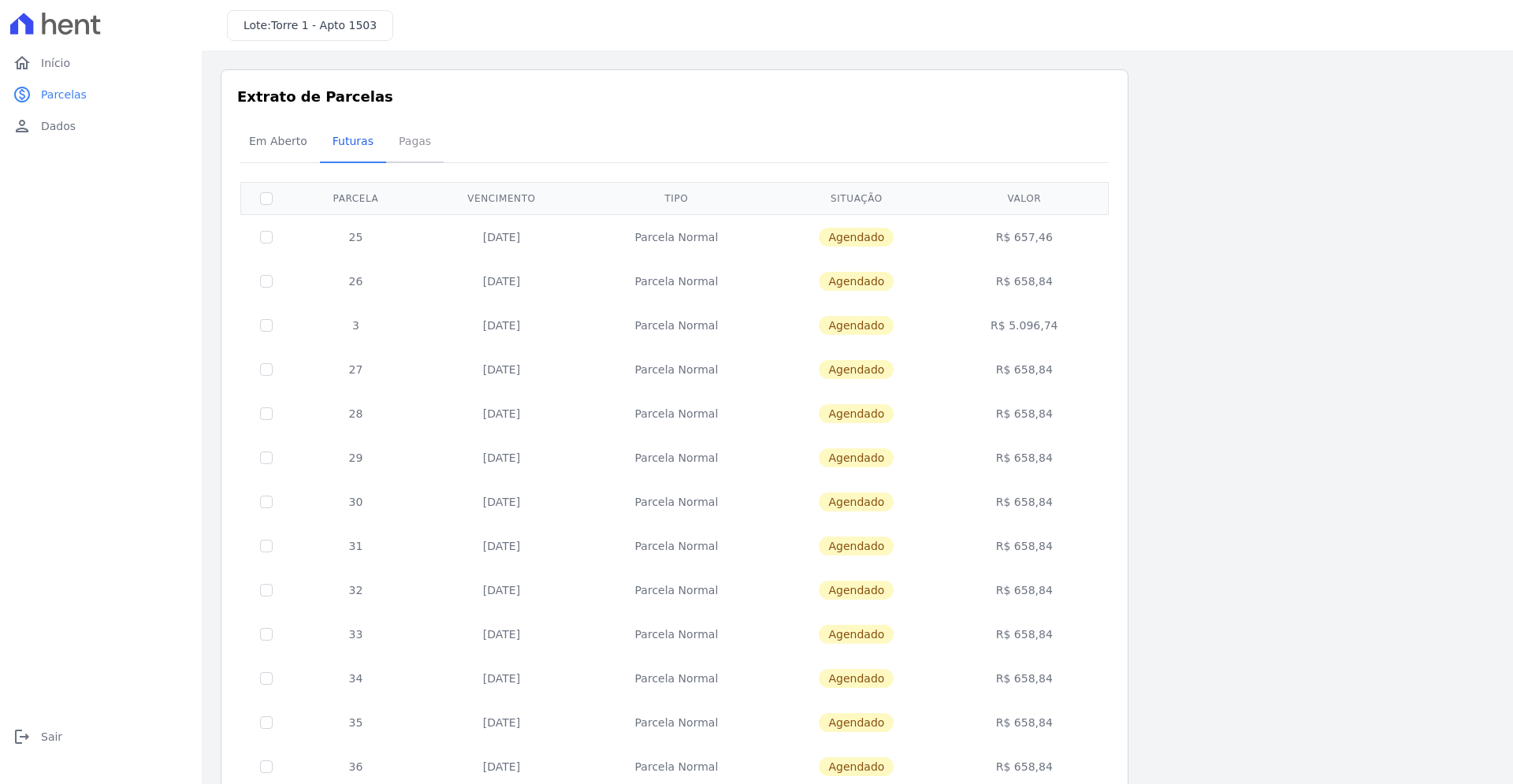
click at [415, 142] on span "Pagas" at bounding box center [416, 141] width 52 height 32
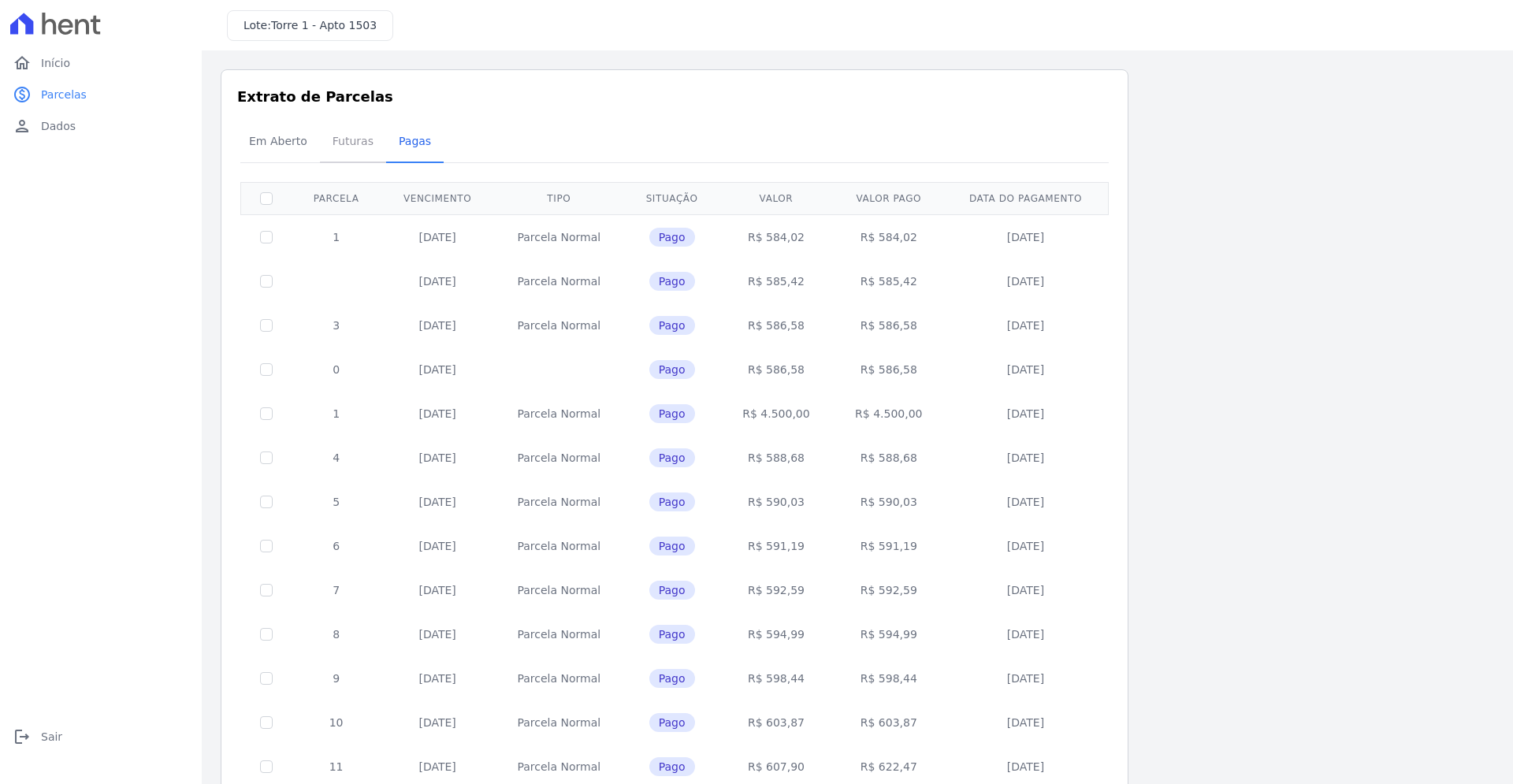
click at [335, 139] on span "Futuras" at bounding box center [353, 141] width 60 height 32
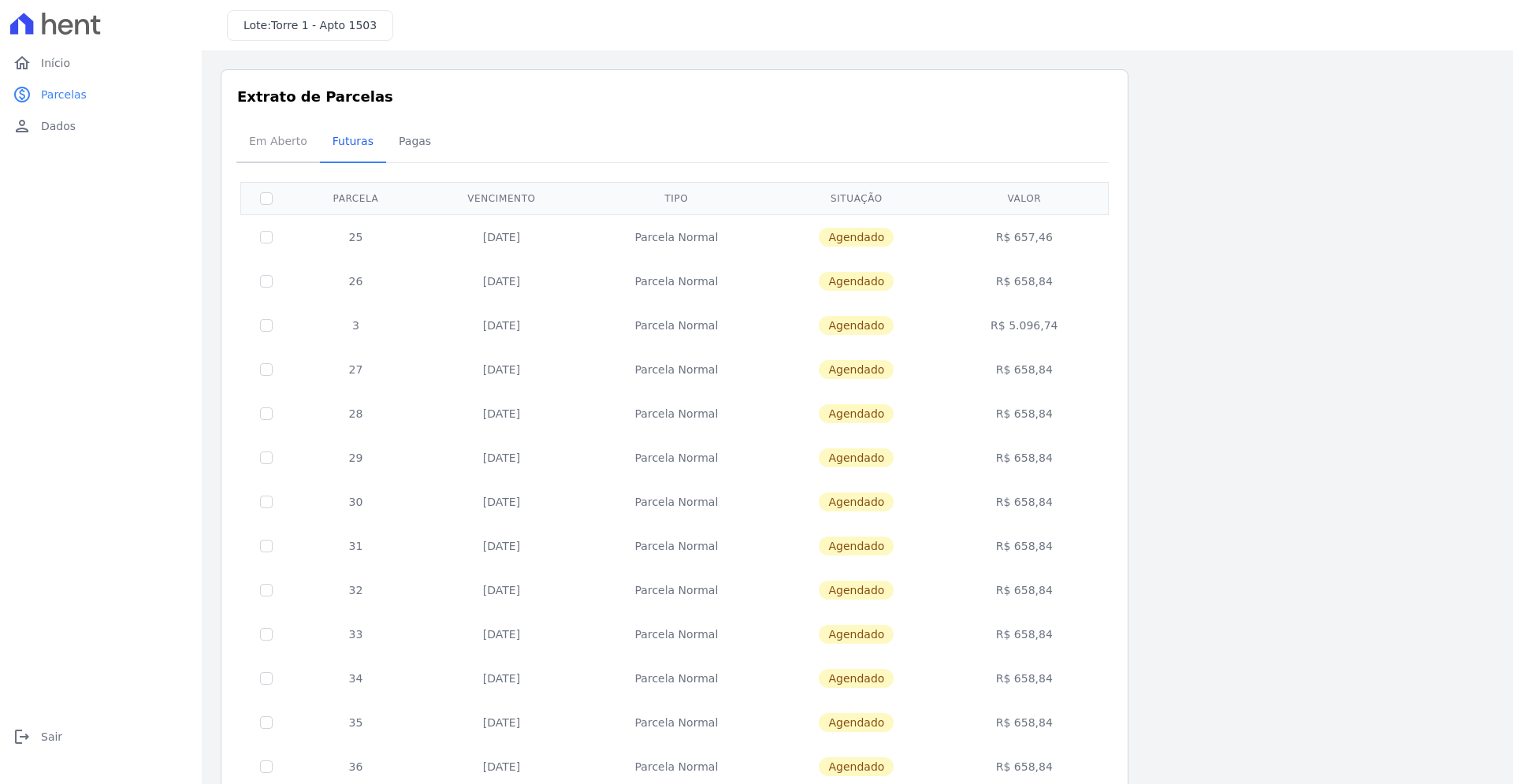
click at [269, 139] on span "Em Aberto" at bounding box center [278, 141] width 78 height 32
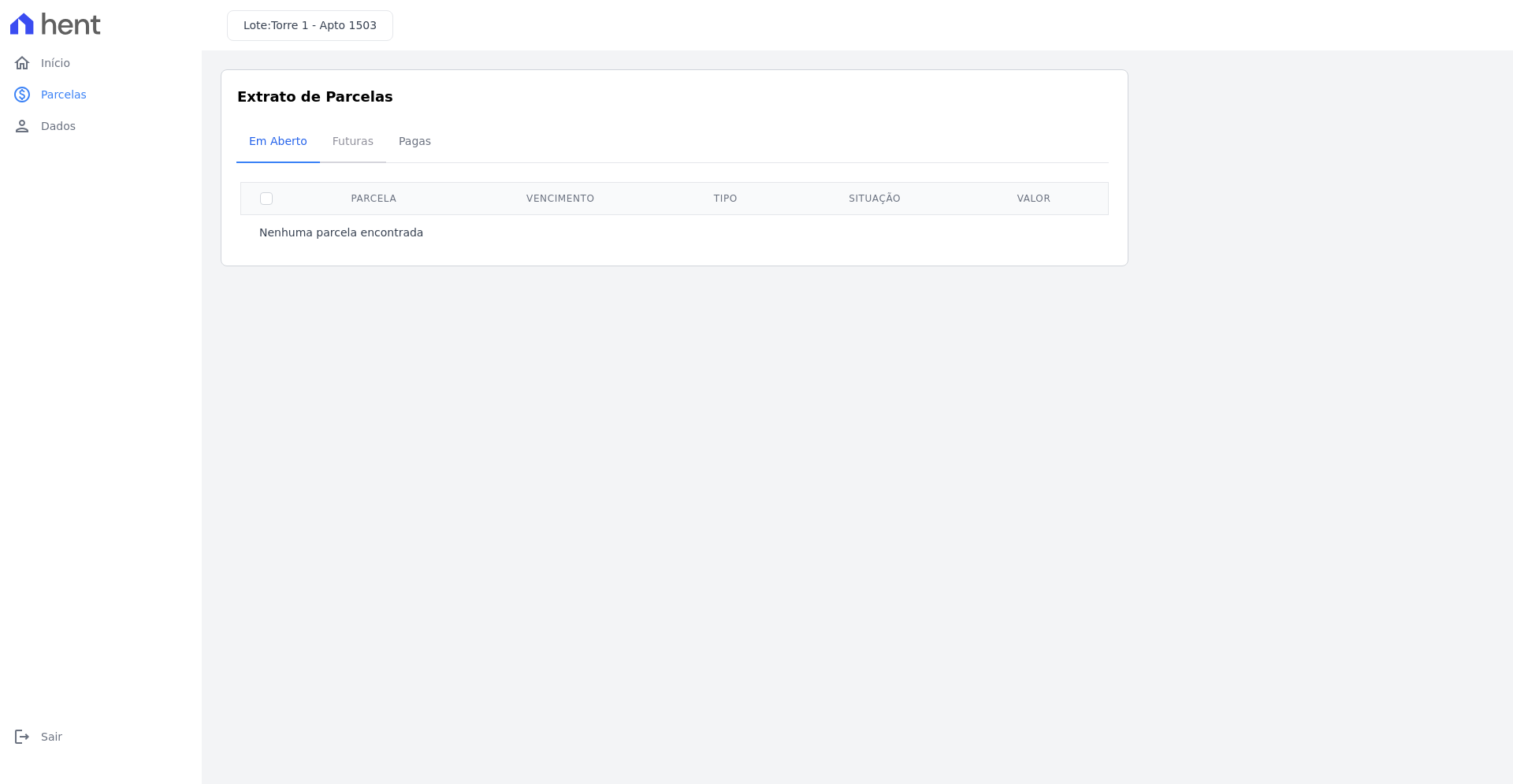
click at [353, 146] on span "Futuras" at bounding box center [353, 141] width 60 height 32
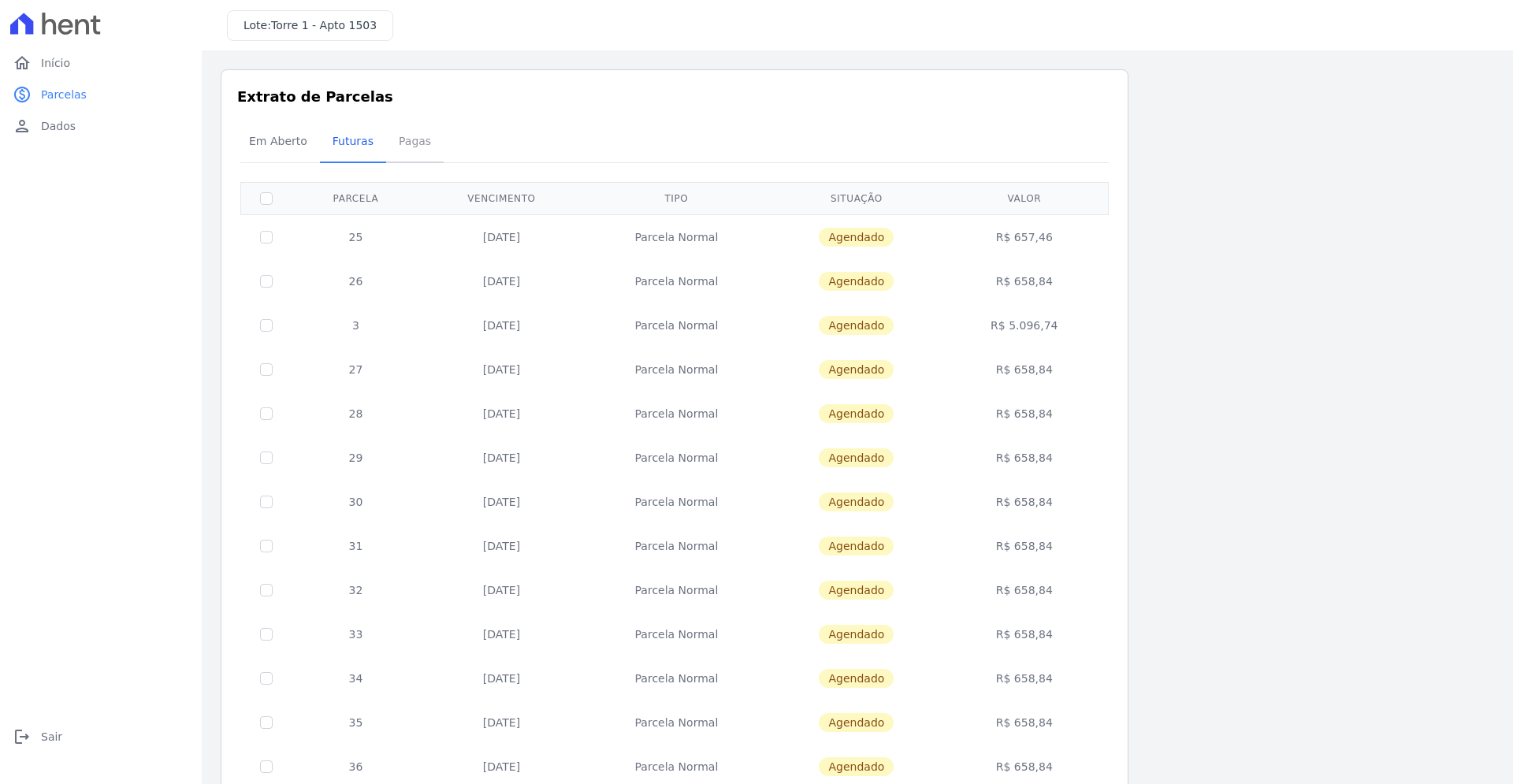
click at [401, 139] on span "Pagas" at bounding box center [416, 141] width 52 height 32
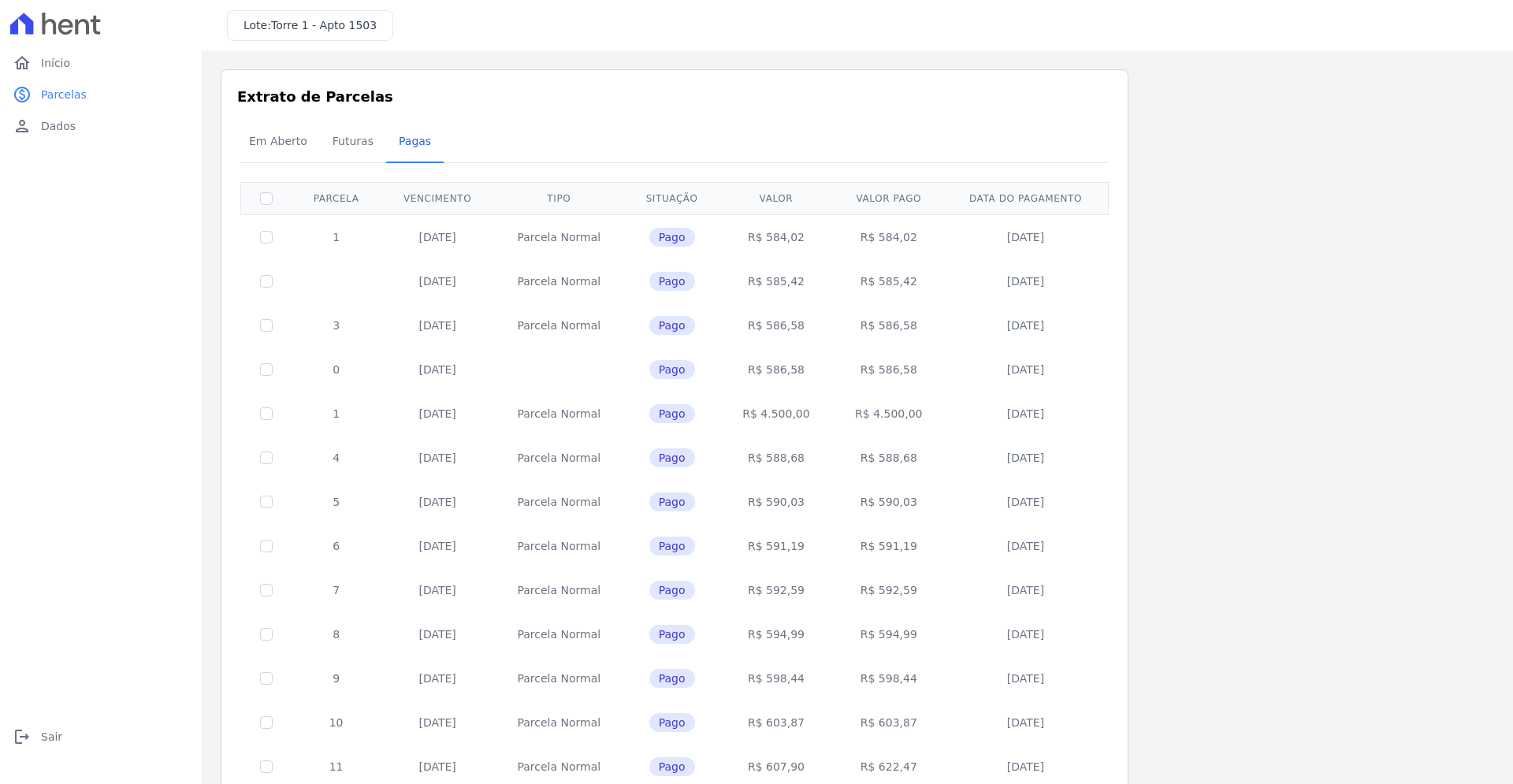
drag, startPoint x: 394, startPoint y: 237, endPoint x: 519, endPoint y: 286, distance: 134.3
click at [458, 248] on td "15/09/2023" at bounding box center [437, 236] width 113 height 45
drag, startPoint x: 382, startPoint y: 369, endPoint x: 486, endPoint y: 372, distance: 104.0
click at [486, 372] on tr "0 15/12/2023 Pago R$ 586,58 R$ 586,58 15/12/2023" at bounding box center [675, 370] width 868 height 44
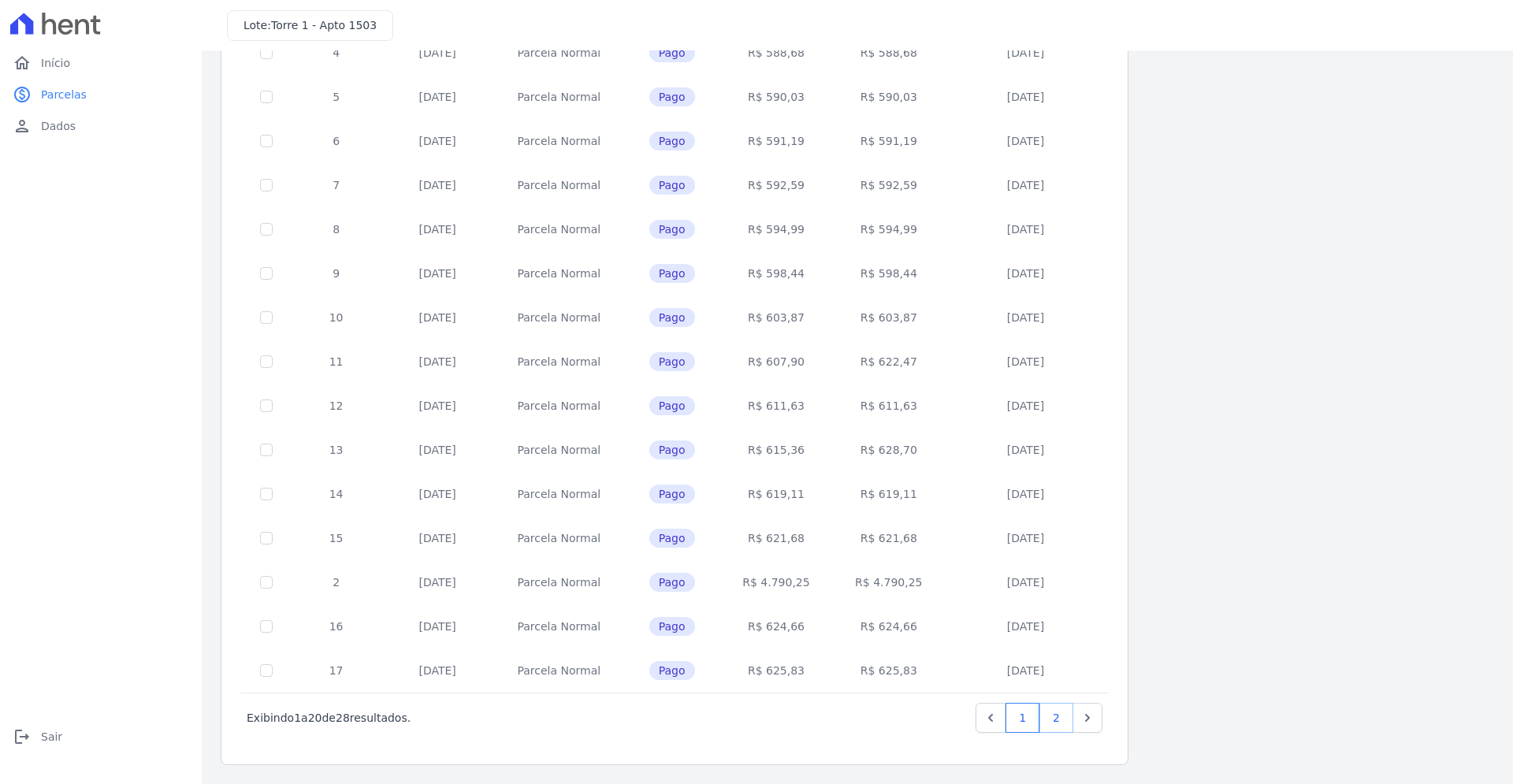
click at [1055, 727] on link "2" at bounding box center [1057, 717] width 34 height 30
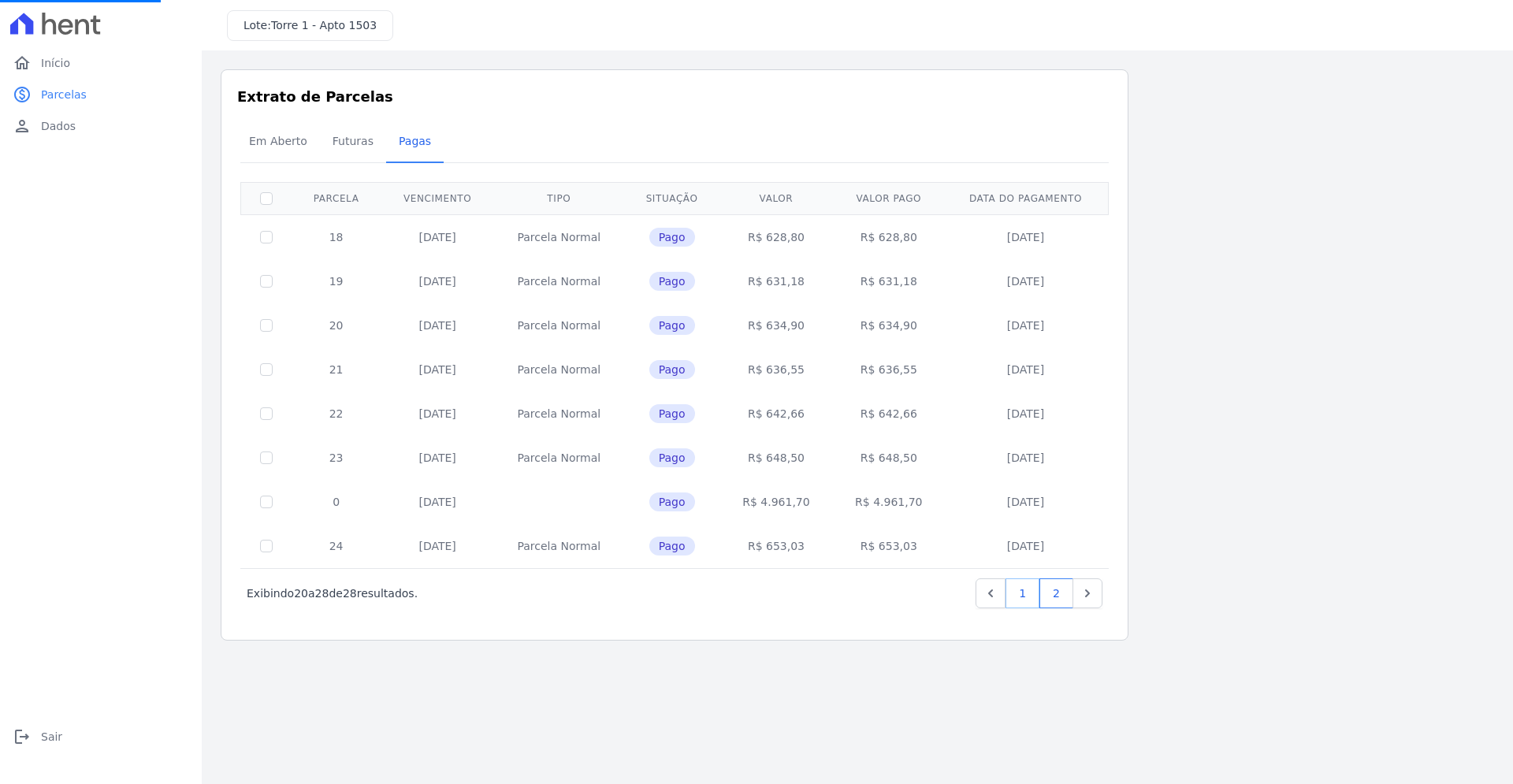
click at [1024, 597] on link "1" at bounding box center [1022, 593] width 34 height 30
click at [337, 142] on span "Futuras" at bounding box center [353, 141] width 60 height 32
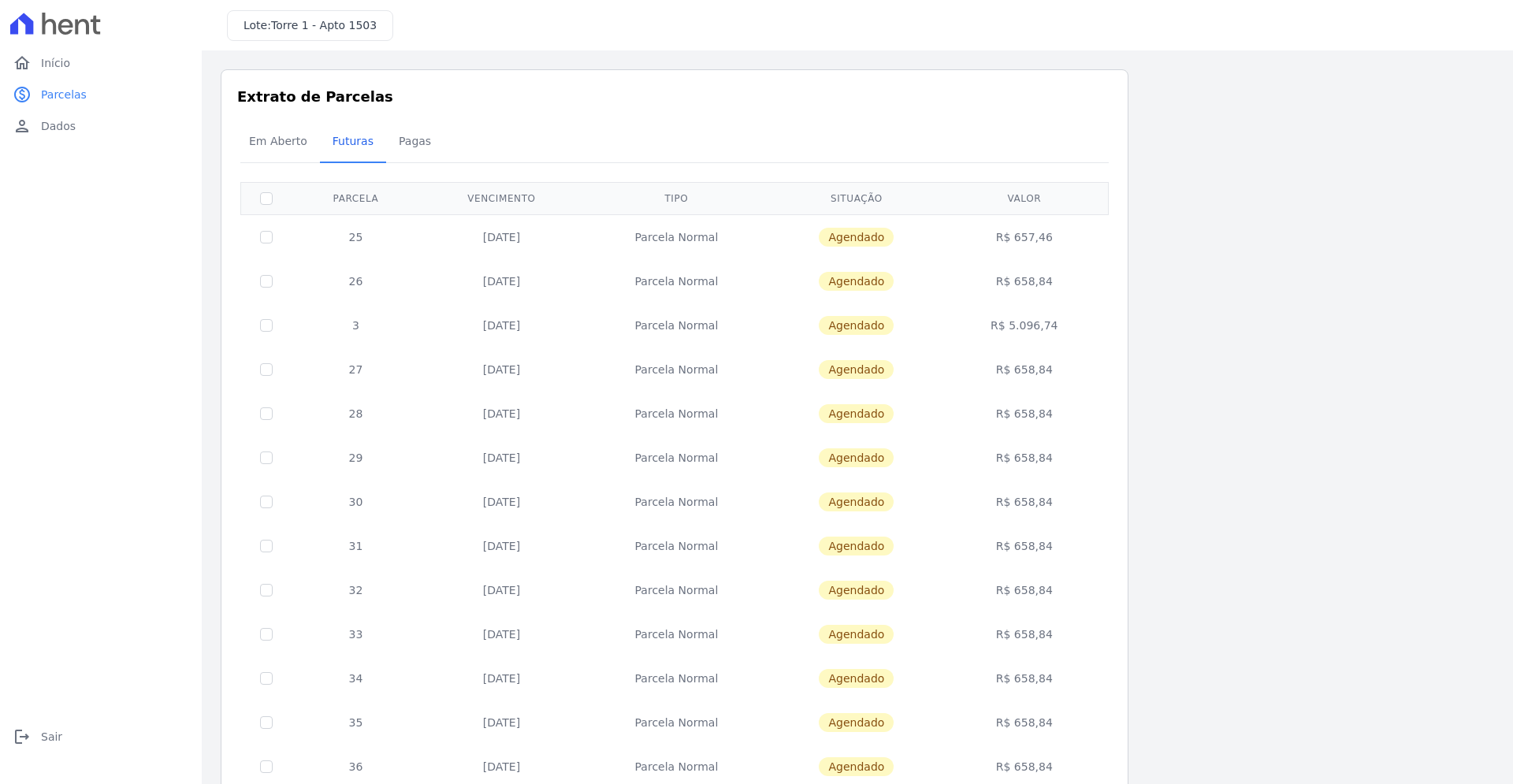
drag, startPoint x: 449, startPoint y: 315, endPoint x: 547, endPoint y: 320, distance: 98.1
click at [547, 320] on td "[DATE]" at bounding box center [501, 325] width 163 height 44
drag, startPoint x: 1036, startPoint y: 320, endPoint x: 1078, endPoint y: 325, distance: 42.3
click at [1078, 325] on td "R$ 5.096,74" at bounding box center [1024, 325] width 162 height 44
click at [997, 321] on td "R$ 5.096,74" at bounding box center [1024, 325] width 162 height 44
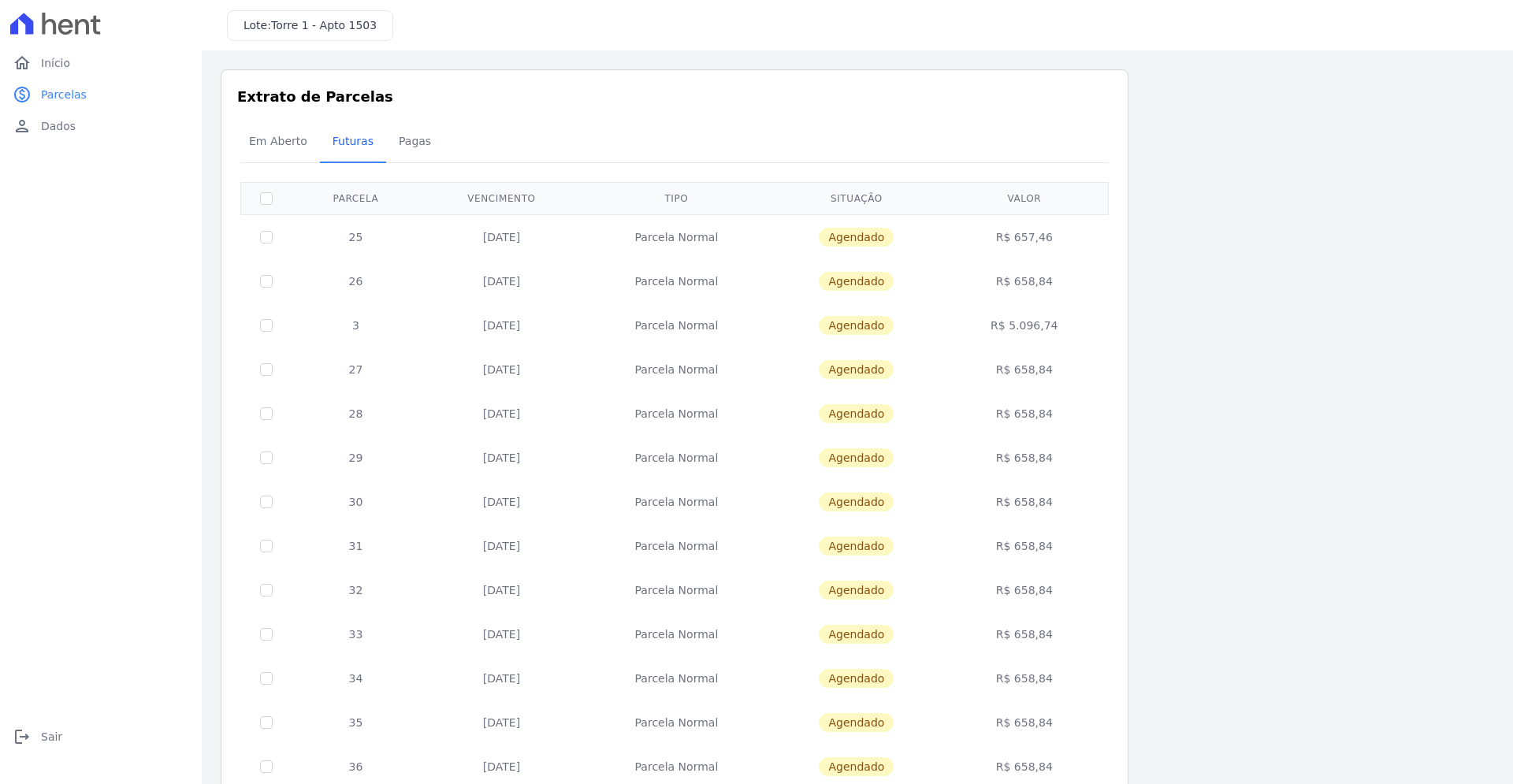
drag, startPoint x: 998, startPoint y: 321, endPoint x: 1074, endPoint y: 323, distance: 76.0
click at [1074, 323] on td "R$ 5.096,74" at bounding box center [1024, 325] width 162 height 44
click at [1212, 323] on div "Listagem de parcelas Baixar PDF Extrato de Parcelas Em Aberto Futuras Pagas 0 s…" at bounding box center [857, 619] width 1273 height 1100
drag, startPoint x: 349, startPoint y: 325, endPoint x: 1119, endPoint y: 323, distance: 770.0
click at [1108, 323] on div "Próximo › Exibindo 1 a 20 de 24 resultados. 1 2 Parcela Vencimento Tipo Situaçã…" at bounding box center [674, 667] width 868 height 971
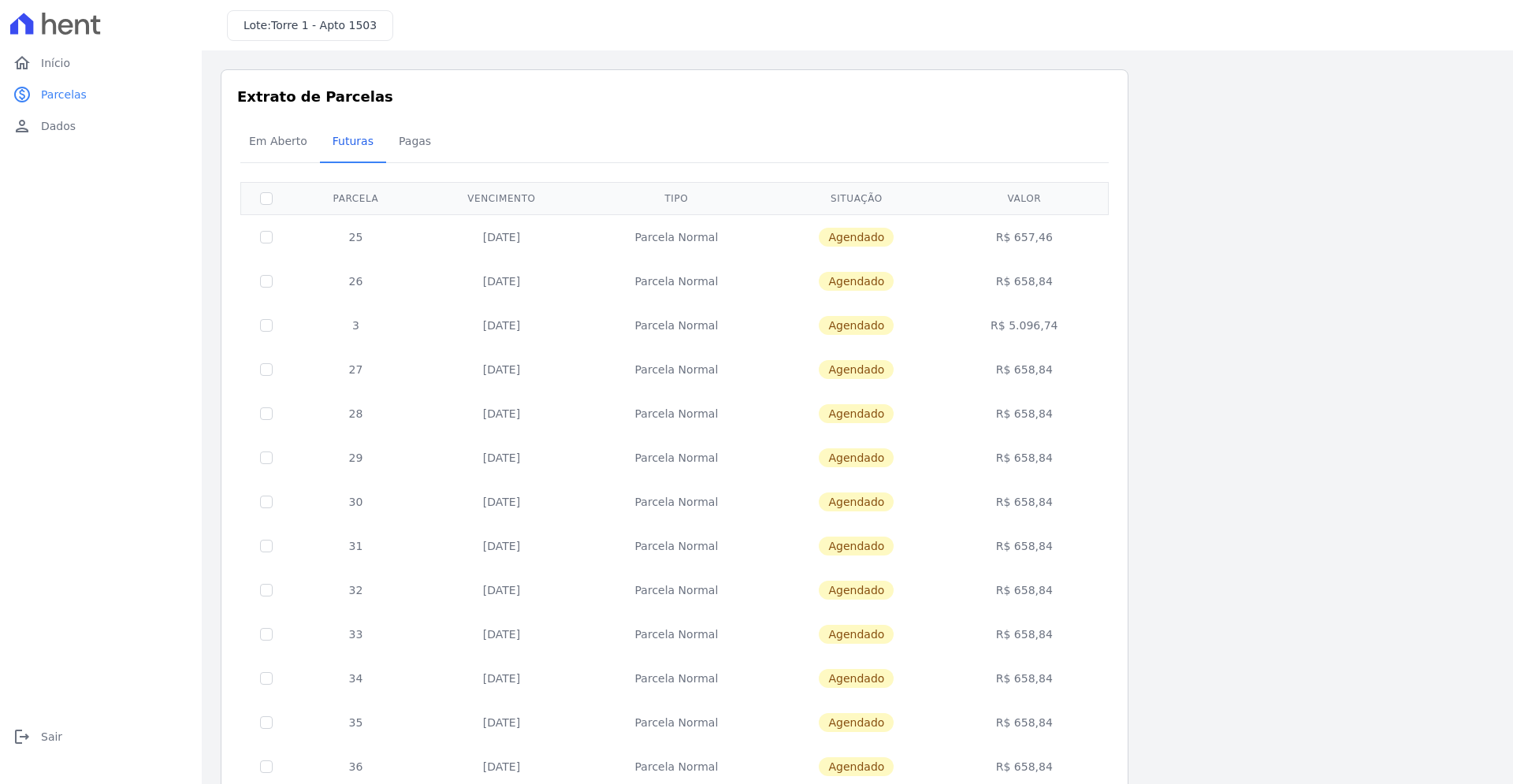
click at [1309, 313] on div "Listagem de parcelas Baixar PDF Extrato de Parcelas Em Aberto Futuras Pagas 0 s…" at bounding box center [857, 619] width 1273 height 1100
click at [1196, 318] on div "Listagem de parcelas Baixar PDF Extrato de Parcelas Em Aberto Futuras Pagas 0 s…" at bounding box center [857, 619] width 1273 height 1100
click at [390, 139] on span "Pagas" at bounding box center [416, 141] width 52 height 32
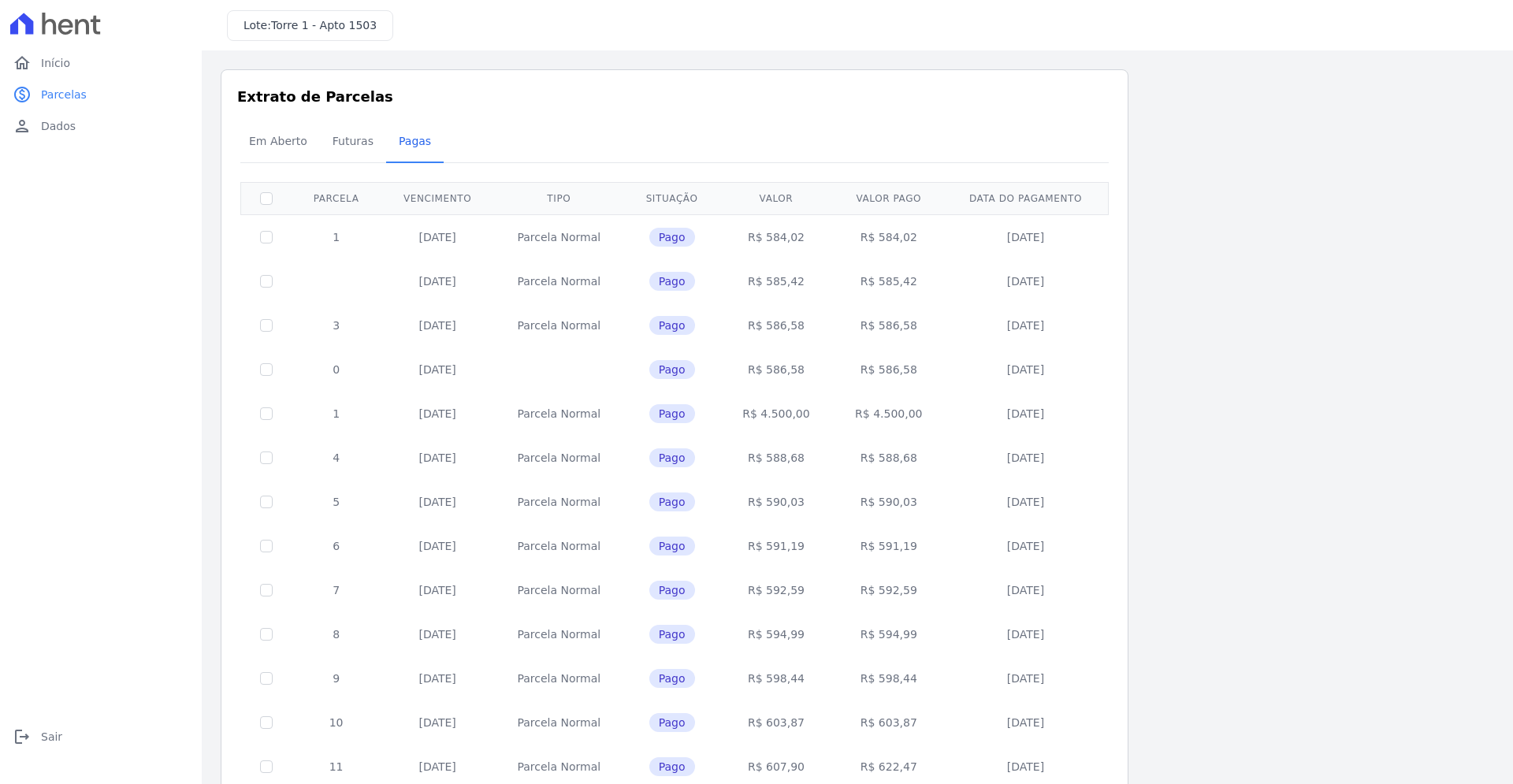
scroll to position [404, 0]
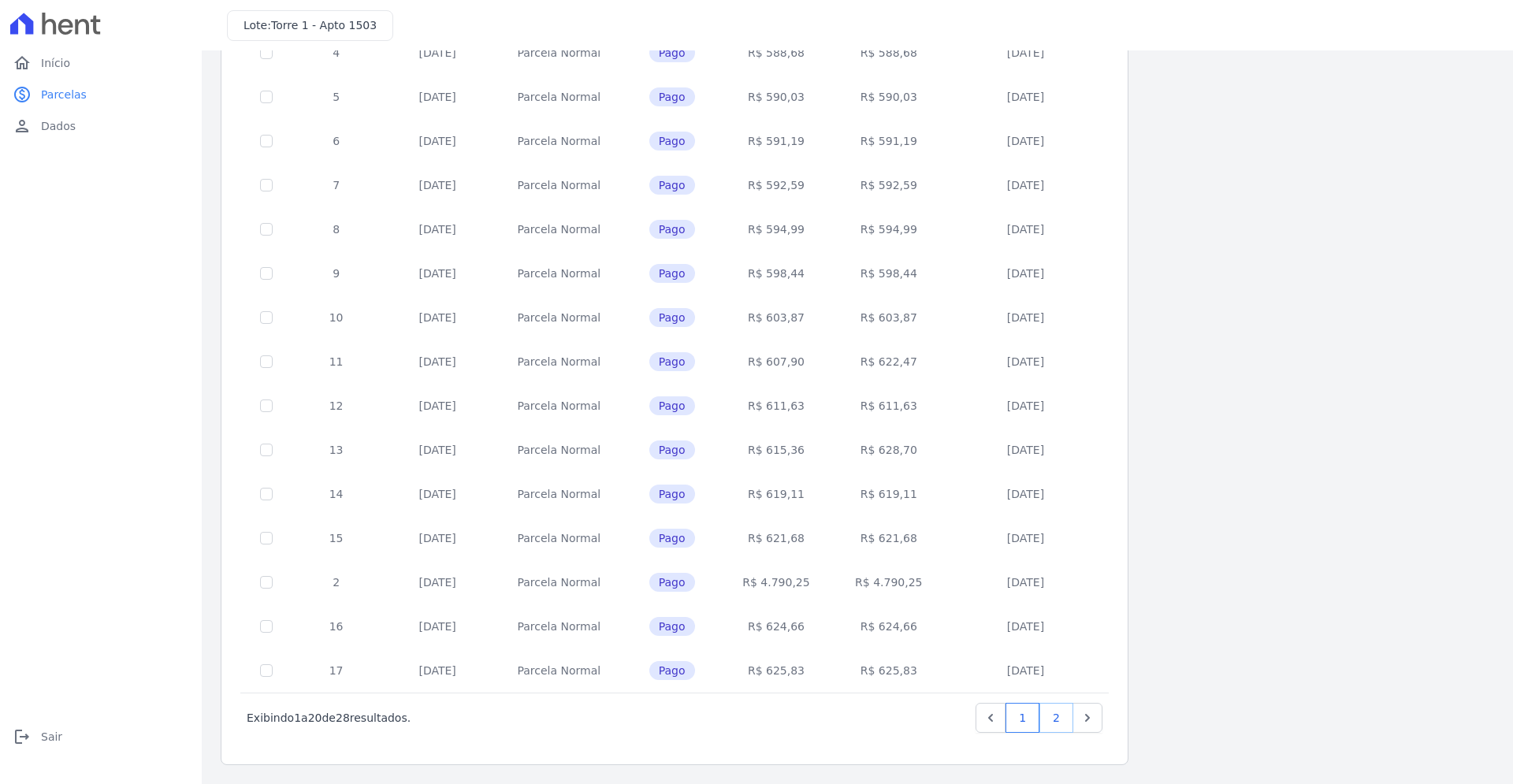
click at [1063, 719] on link "2" at bounding box center [1057, 717] width 34 height 30
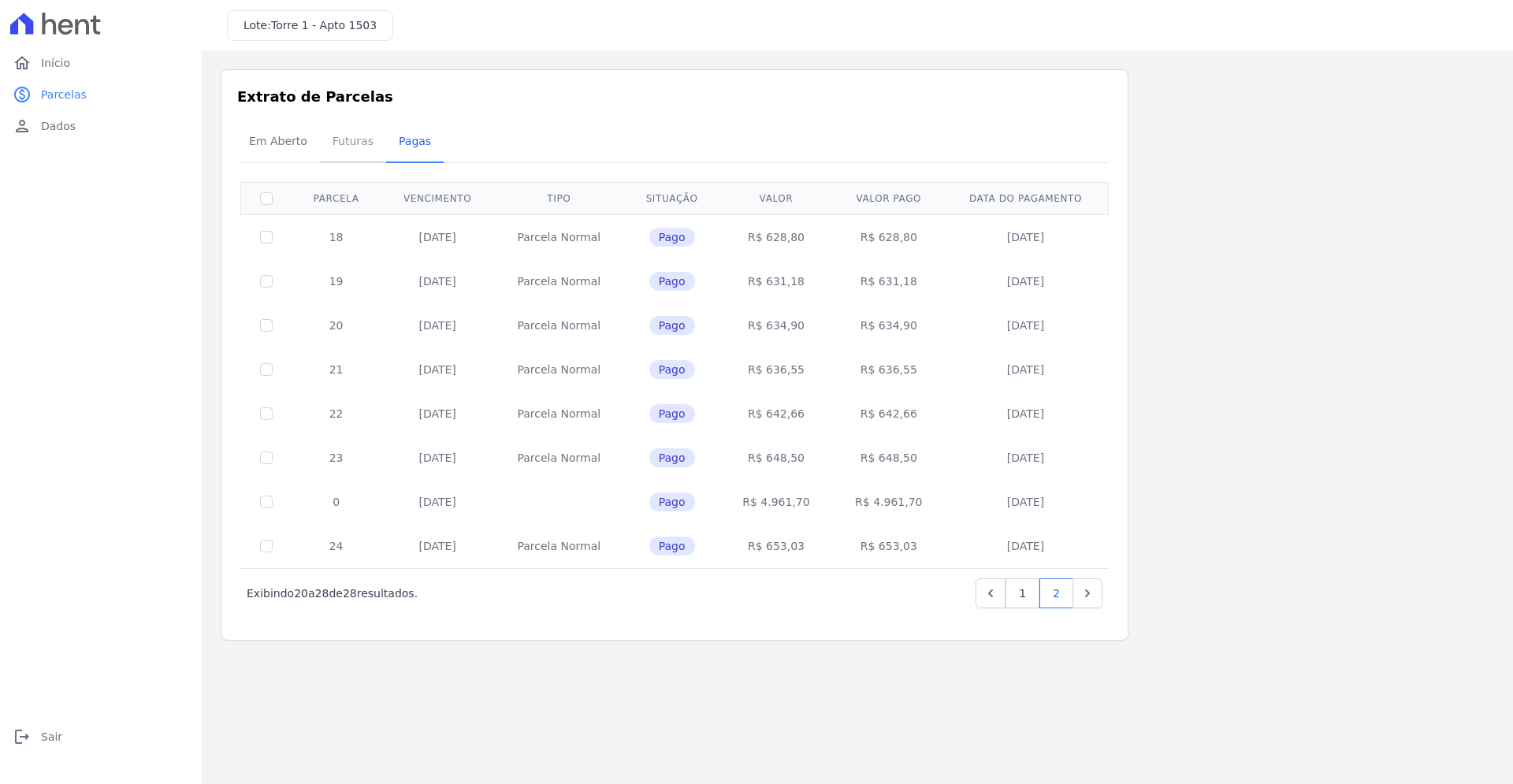
click at [354, 135] on span "Futuras" at bounding box center [353, 141] width 60 height 32
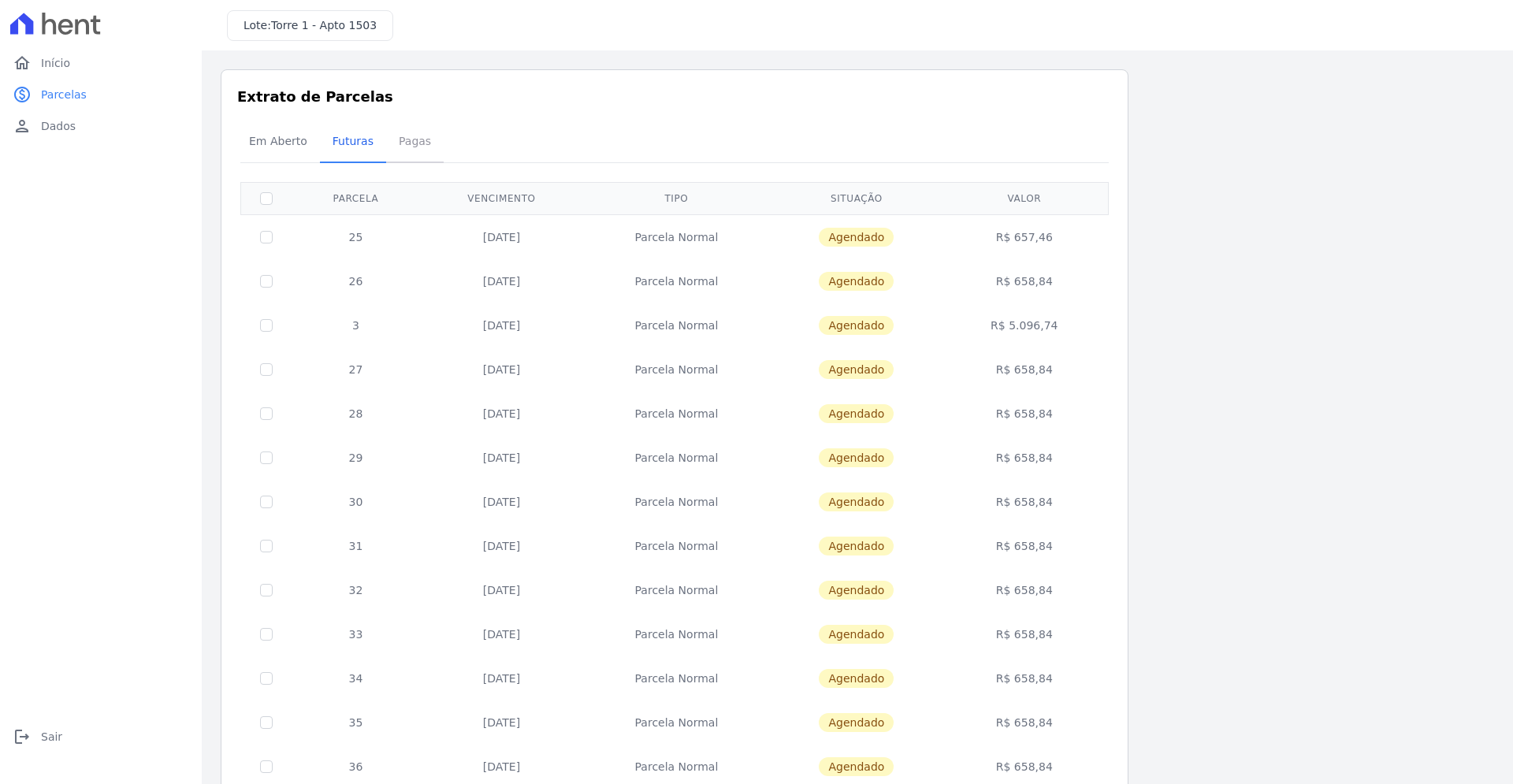
click at [394, 142] on span "Pagas" at bounding box center [416, 141] width 52 height 32
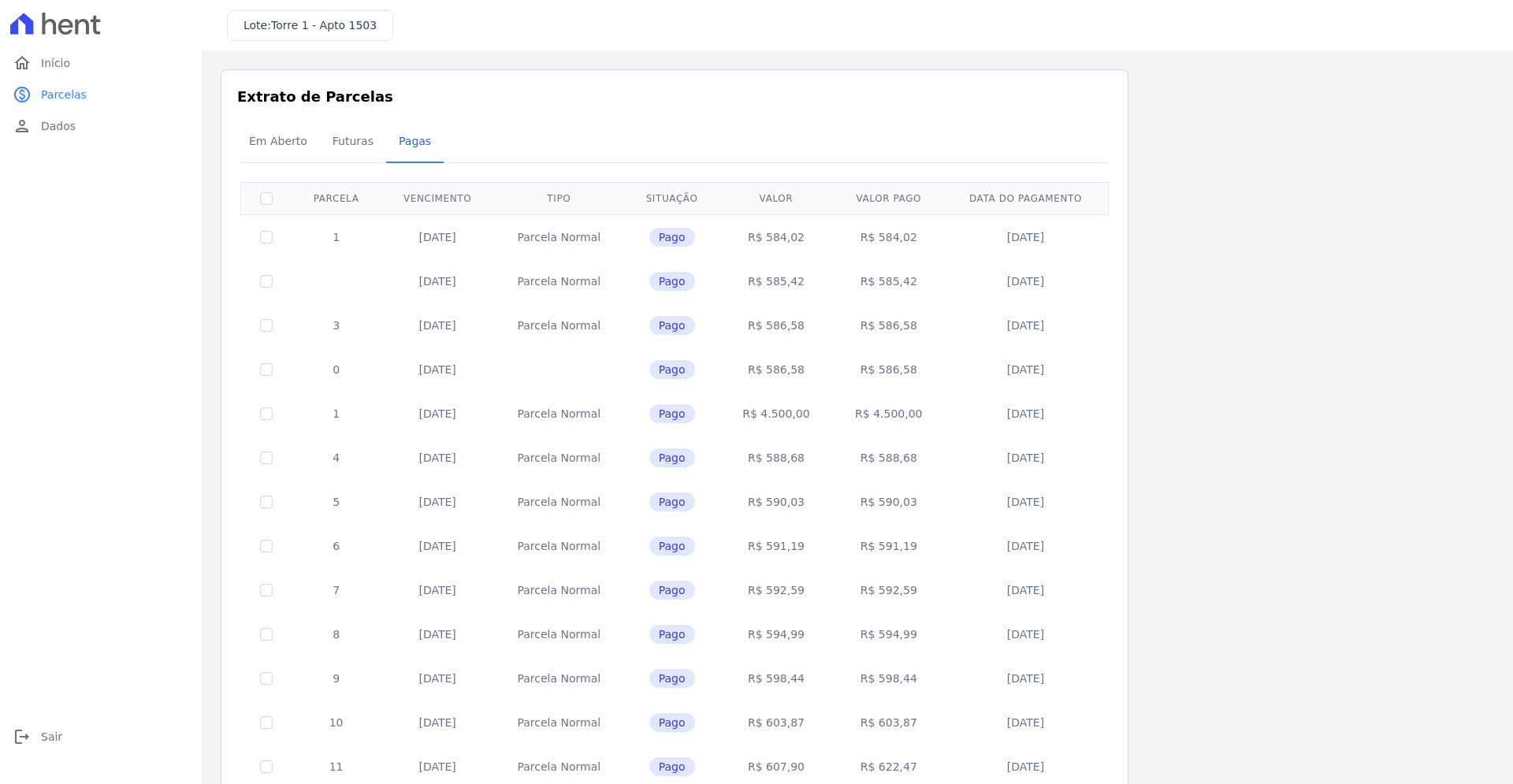
drag, startPoint x: 529, startPoint y: 364, endPoint x: 594, endPoint y: 369, distance: 65.2
click at [594, 369] on td at bounding box center [559, 370] width 130 height 44
click at [351, 140] on span "Futuras" at bounding box center [353, 141] width 60 height 32
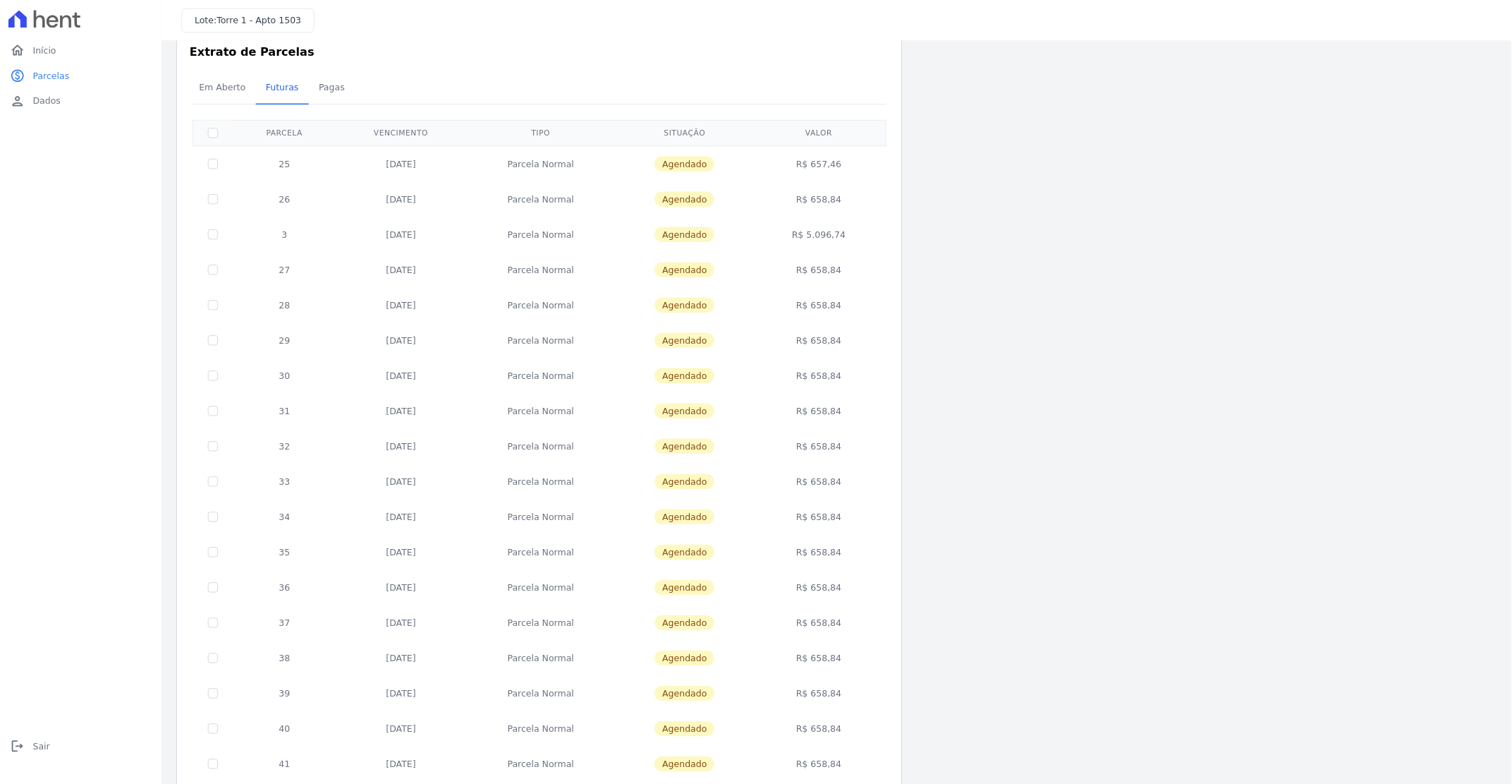
scroll to position [28, 0]
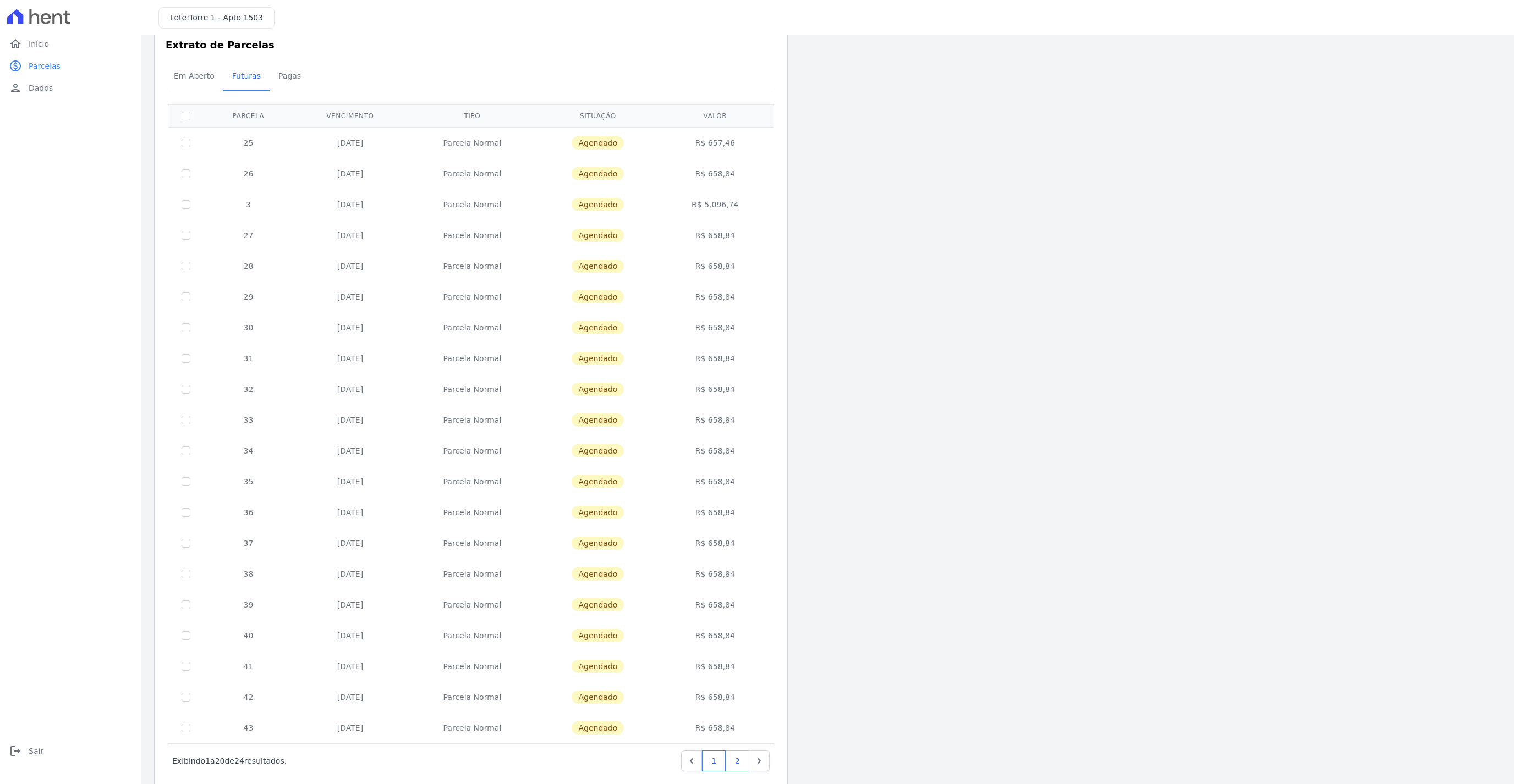
click at [741, 547] on link "2" at bounding box center [738, 761] width 24 height 21
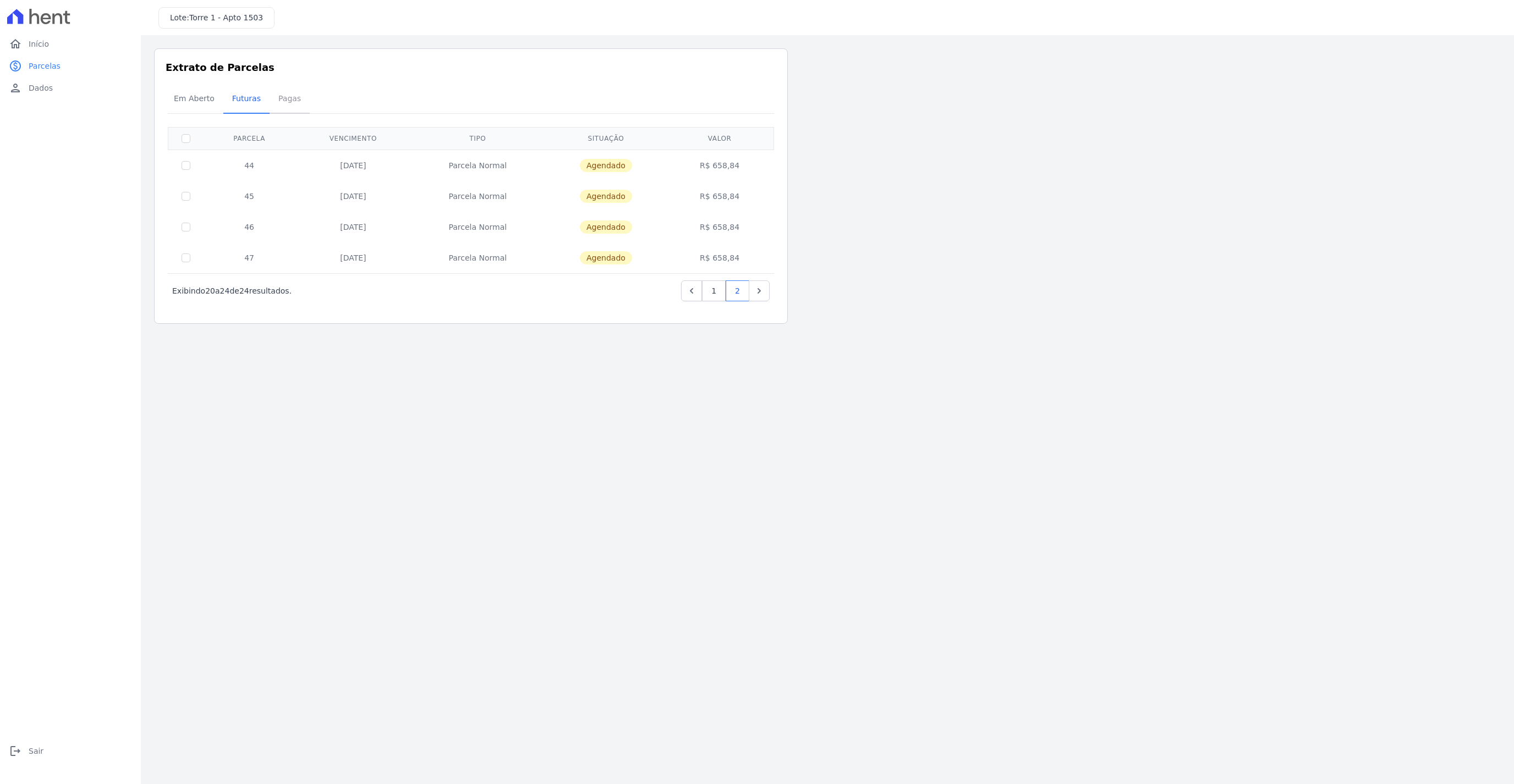
click at [292, 104] on span "Pagas" at bounding box center [290, 99] width 36 height 22
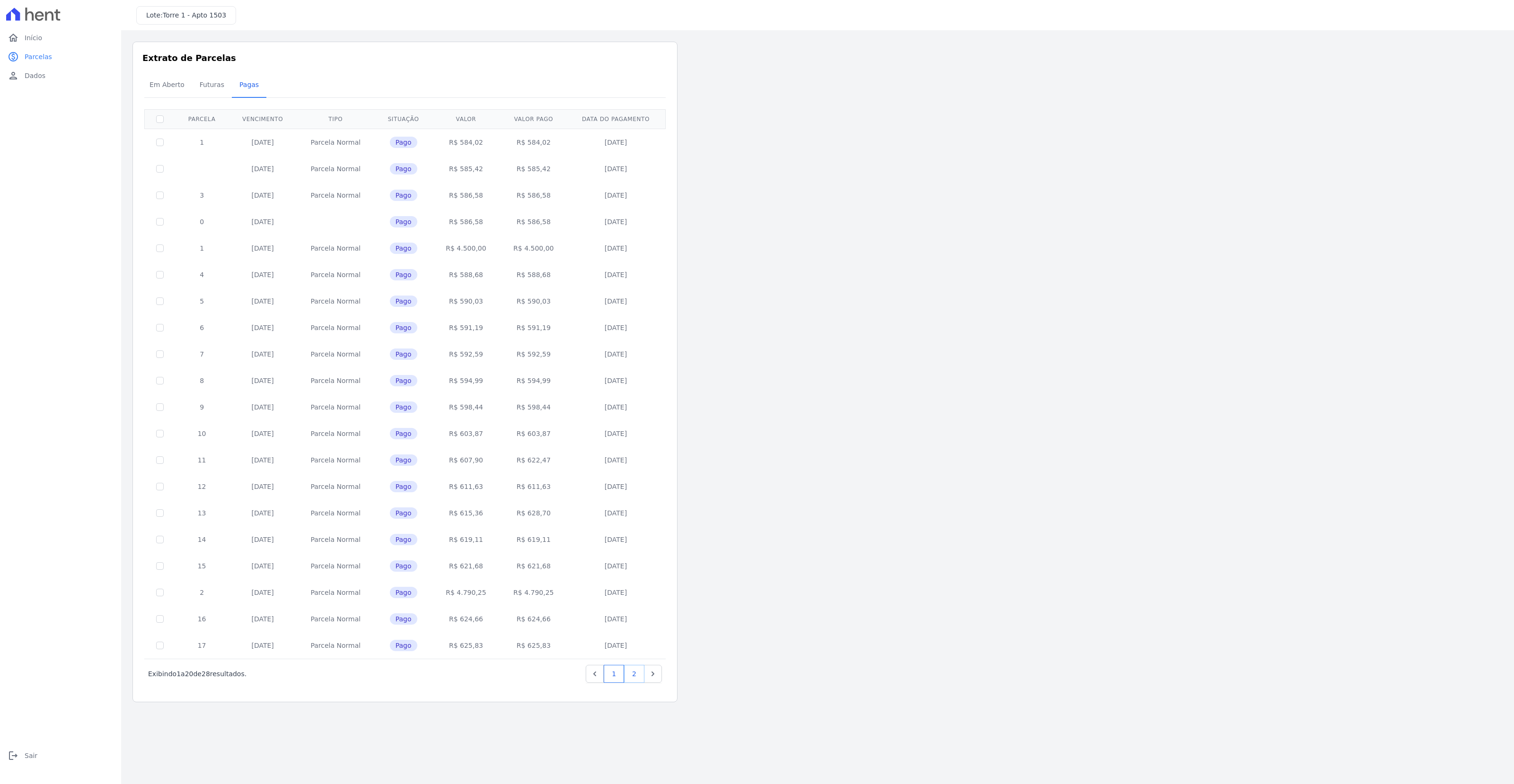
click at [633, 470] on link "2" at bounding box center [635, 674] width 20 height 18
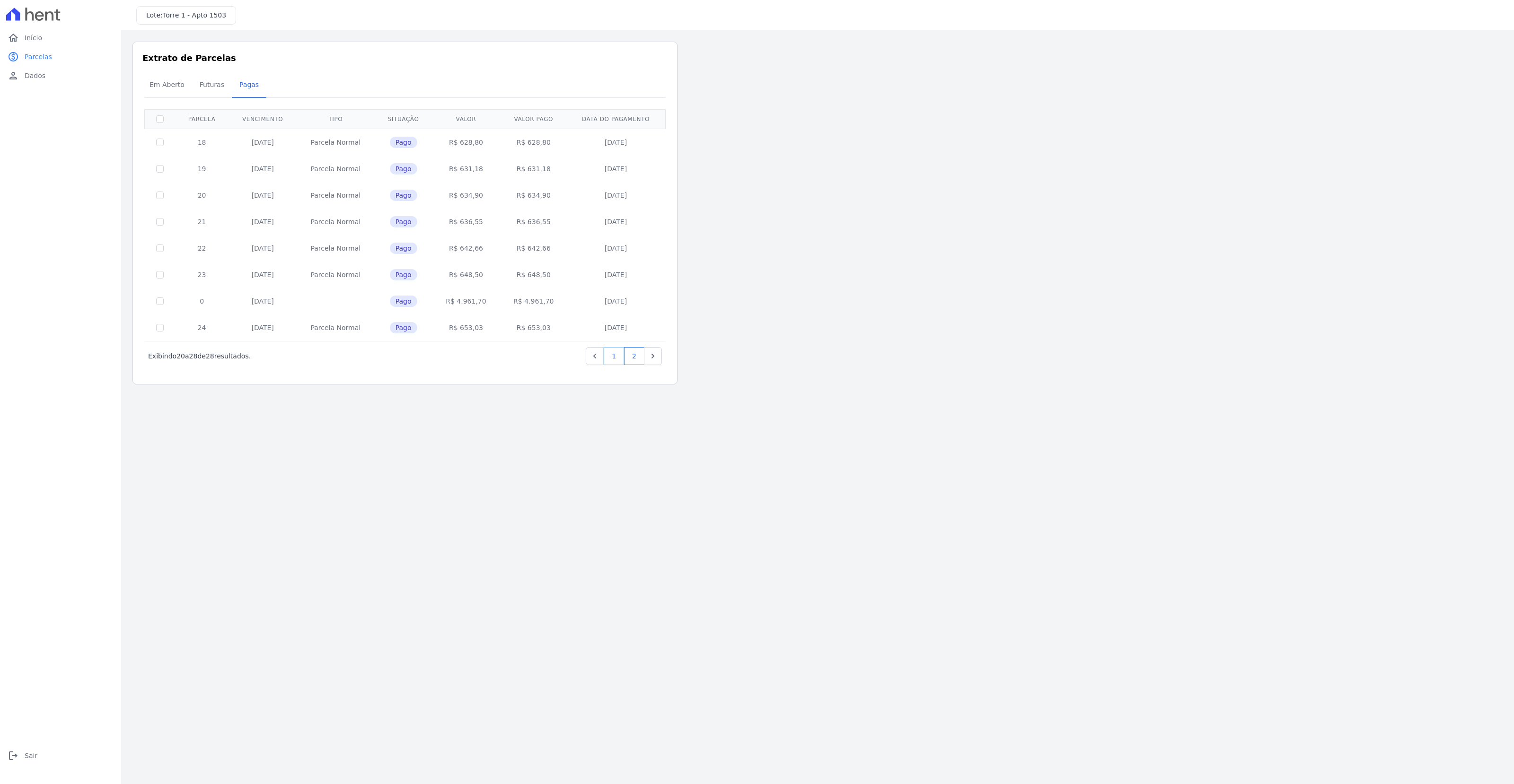
click at [616, 357] on link "1" at bounding box center [614, 356] width 20 height 18
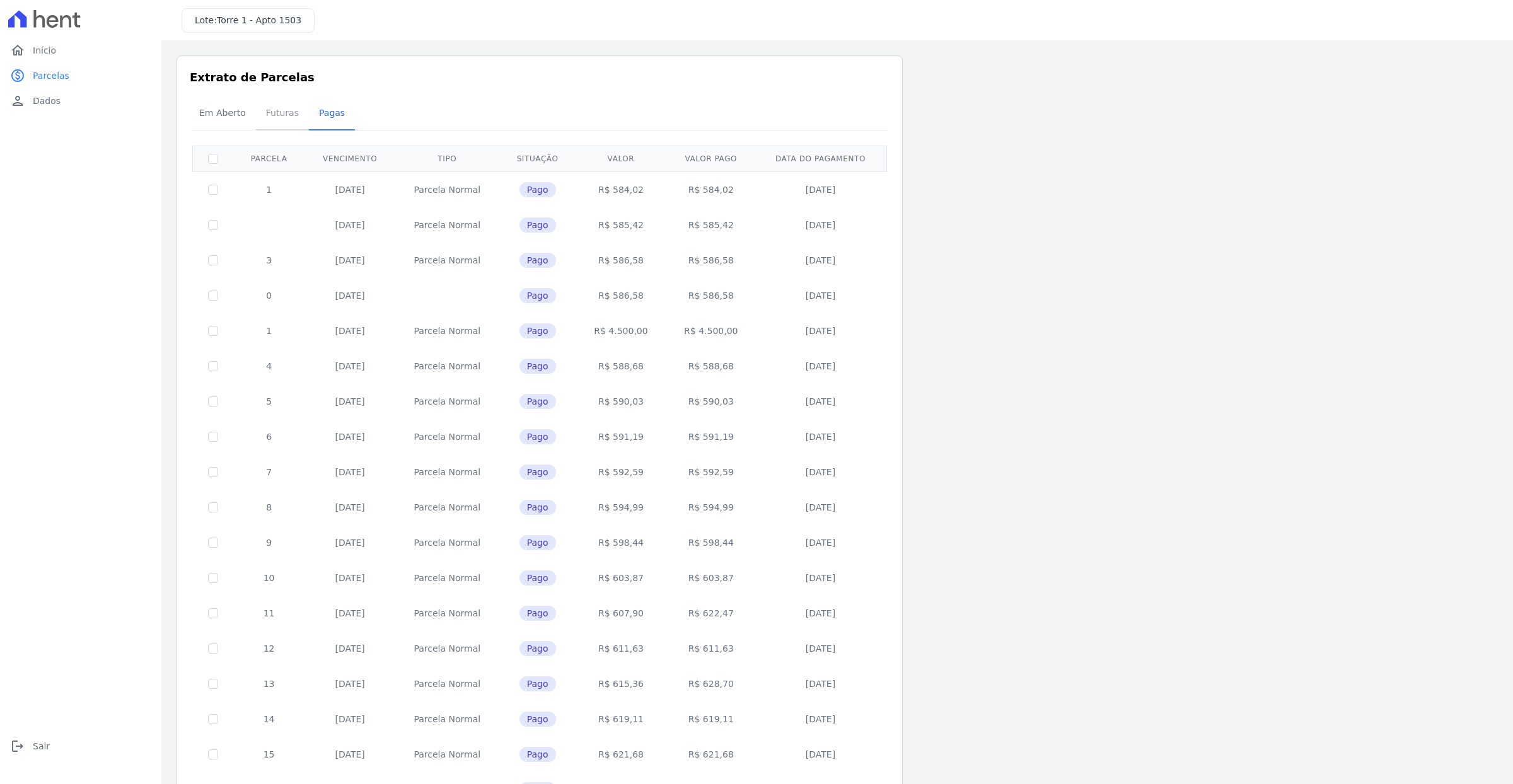
click at [275, 114] on span "Futuras" at bounding box center [282, 113] width 48 height 25
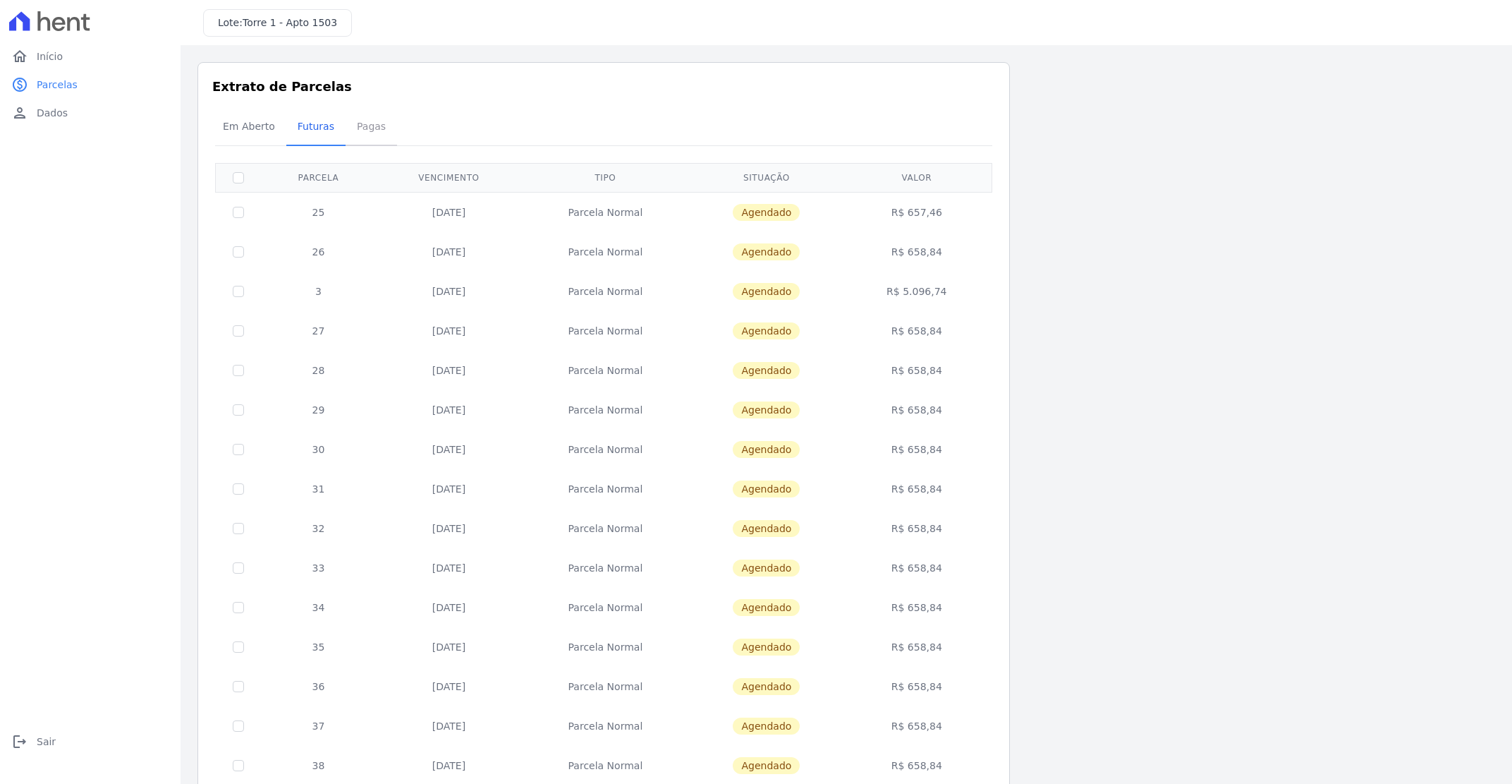
click at [379, 122] on span "Pagas" at bounding box center [372, 126] width 46 height 28
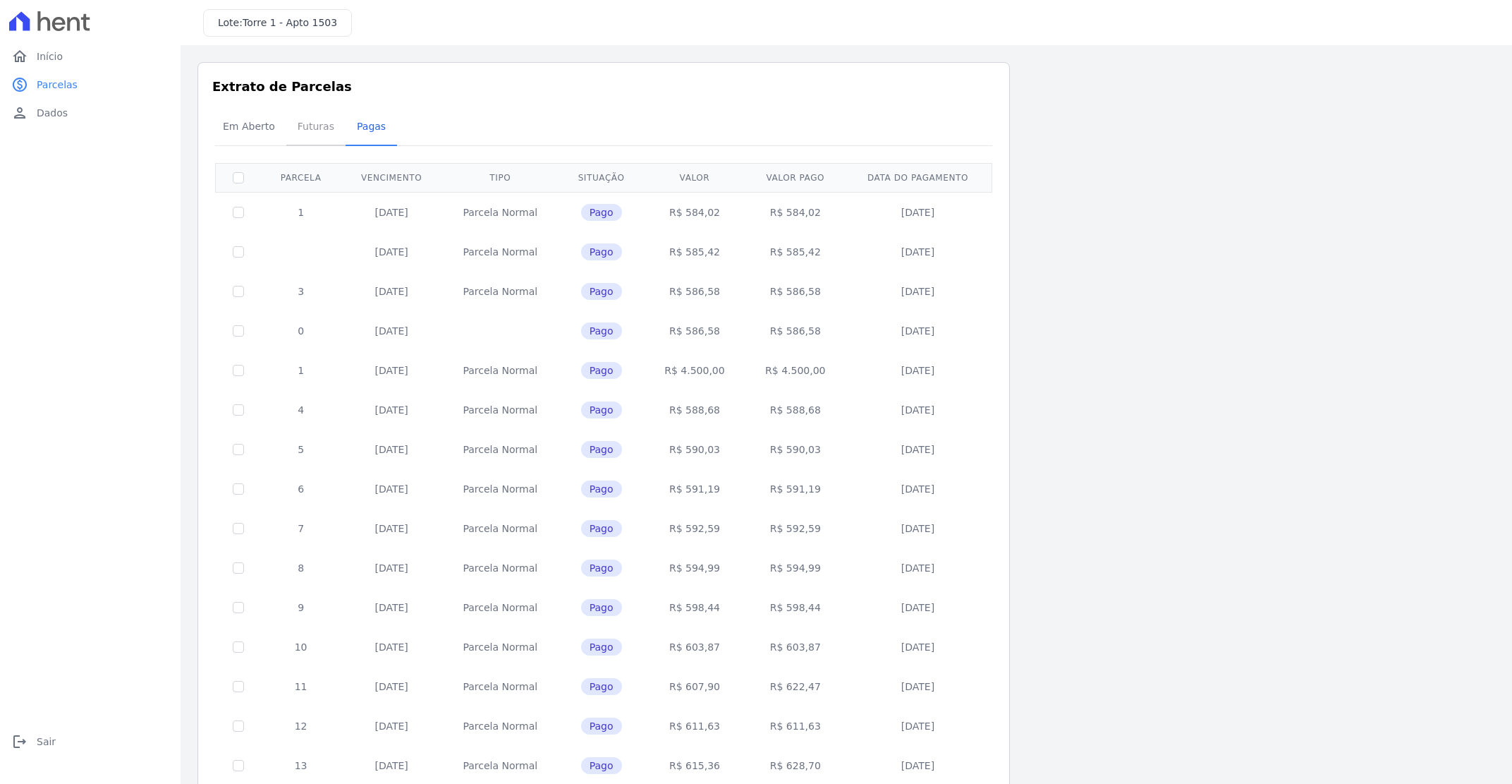
click at [309, 126] on span "Futuras" at bounding box center [316, 126] width 53 height 28
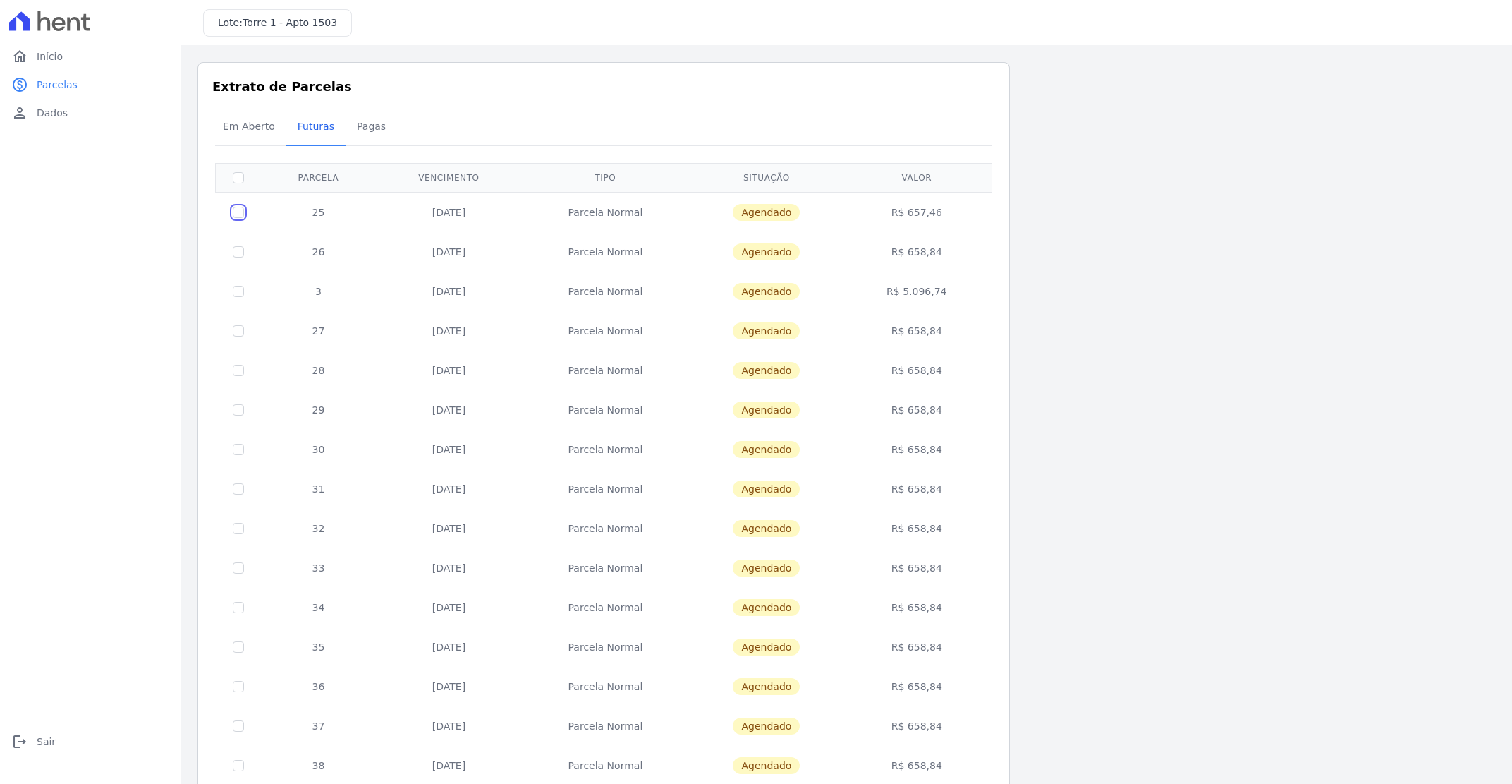
click at [238, 213] on input "checkbox" at bounding box center [239, 212] width 12 height 12
checkbox input "true"
click at [633, 220] on td "Parcela Normal" at bounding box center [606, 212] width 167 height 40
click at [465, 212] on td "[DATE]" at bounding box center [449, 212] width 146 height 40
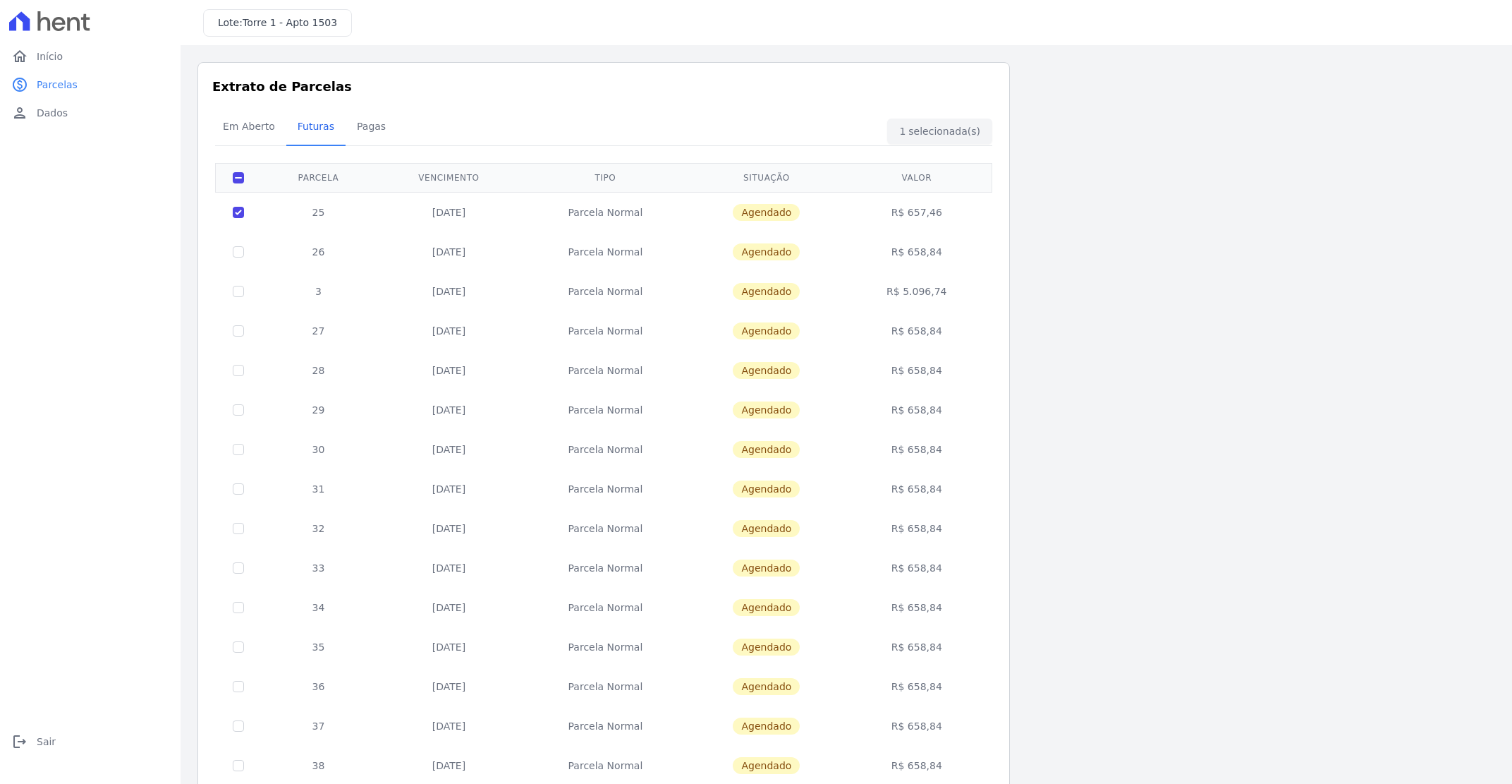
click at [464, 212] on td "[DATE]" at bounding box center [449, 212] width 146 height 40
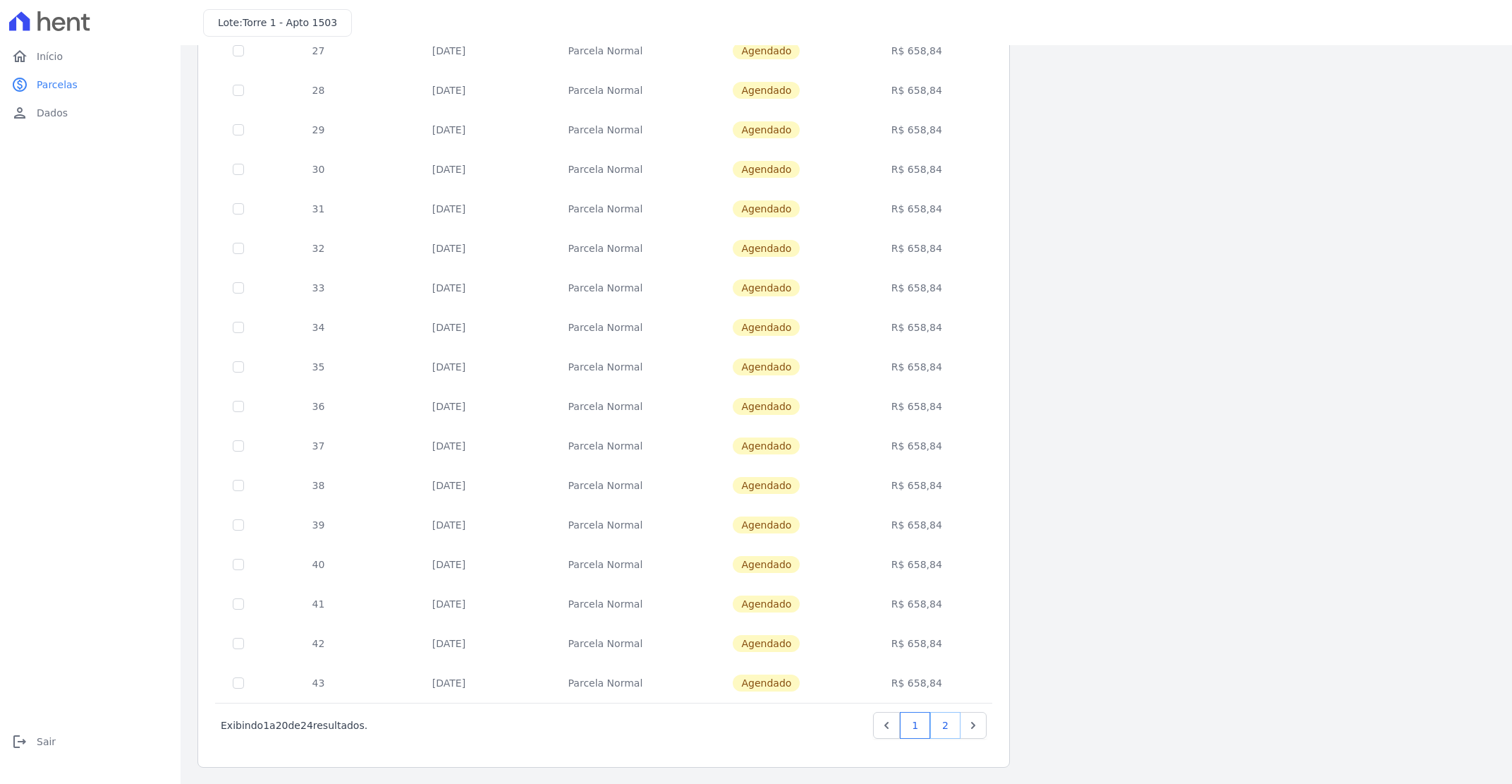
click at [942, 701] on link "2" at bounding box center [946, 725] width 30 height 27
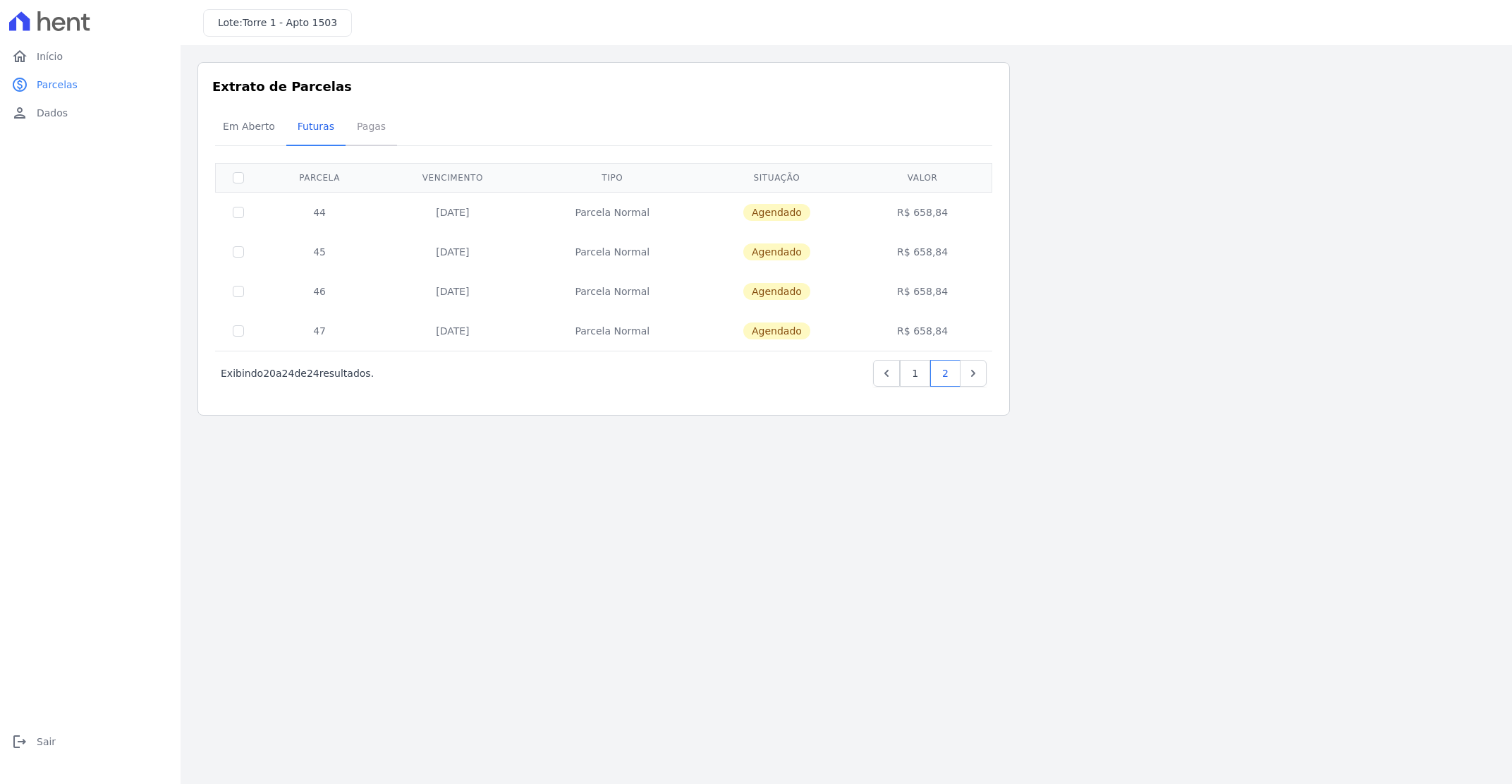
click at [366, 125] on span "Pagas" at bounding box center [372, 126] width 46 height 28
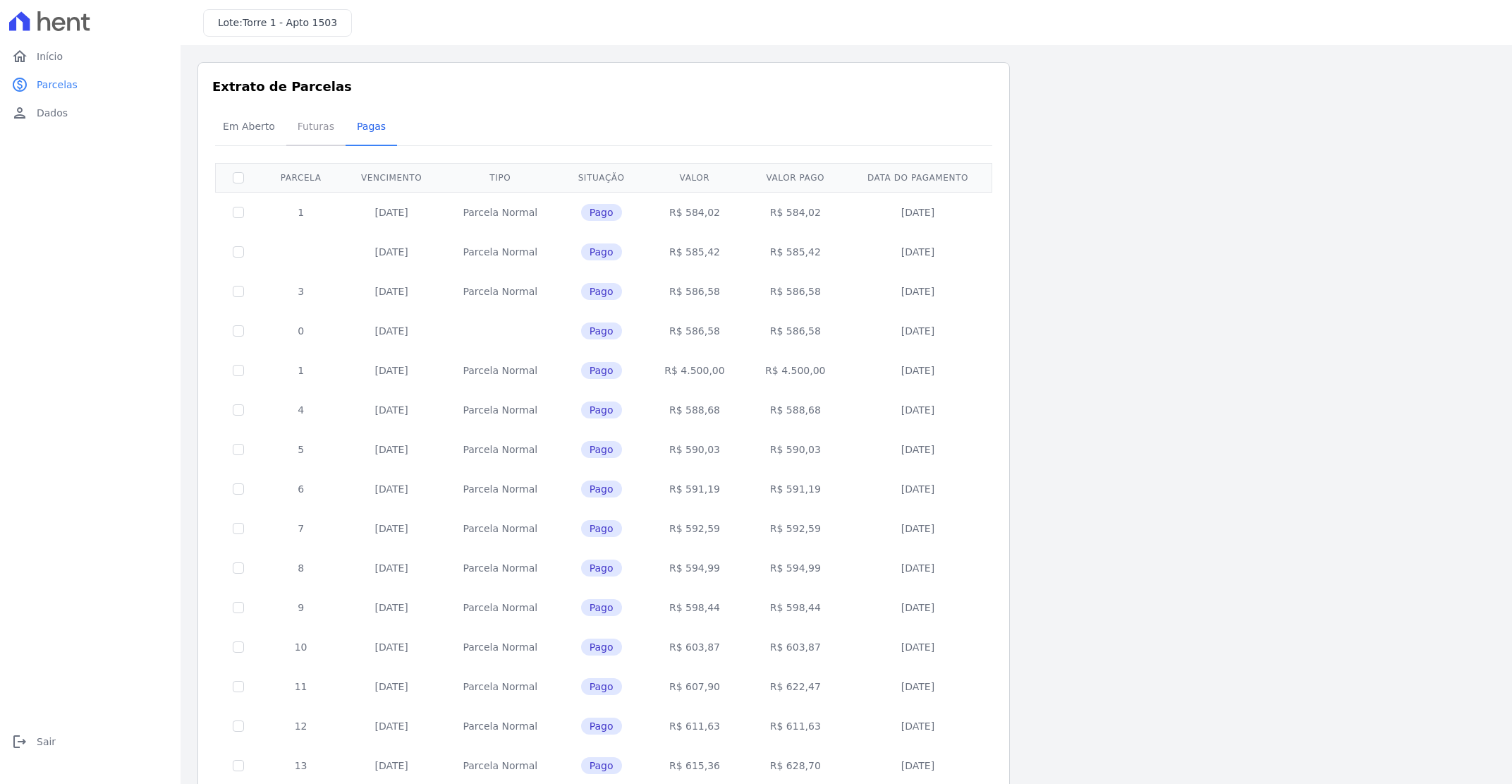
click at [315, 133] on span "Futuras" at bounding box center [316, 126] width 53 height 28
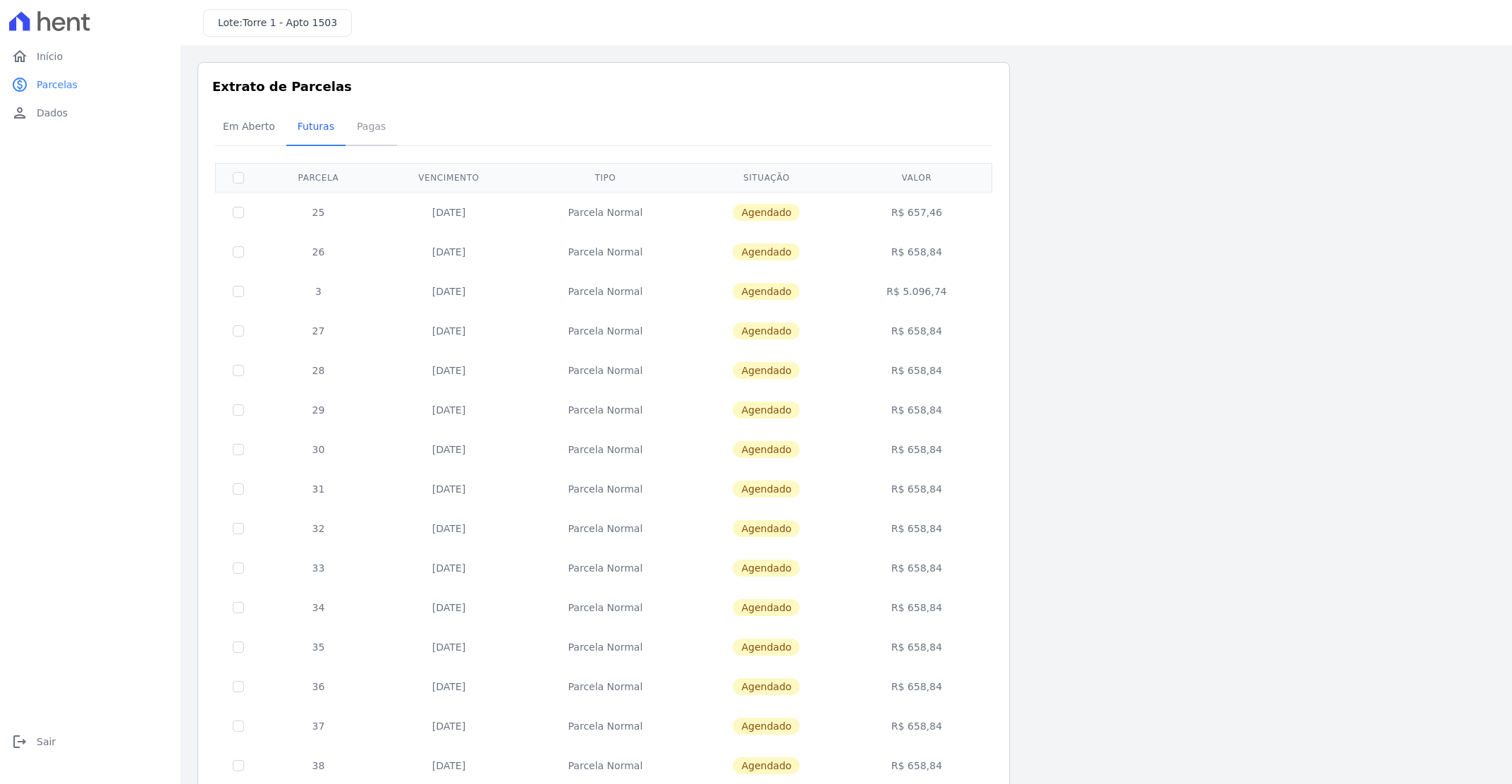
click at [359, 130] on span "Pagas" at bounding box center [372, 126] width 46 height 28
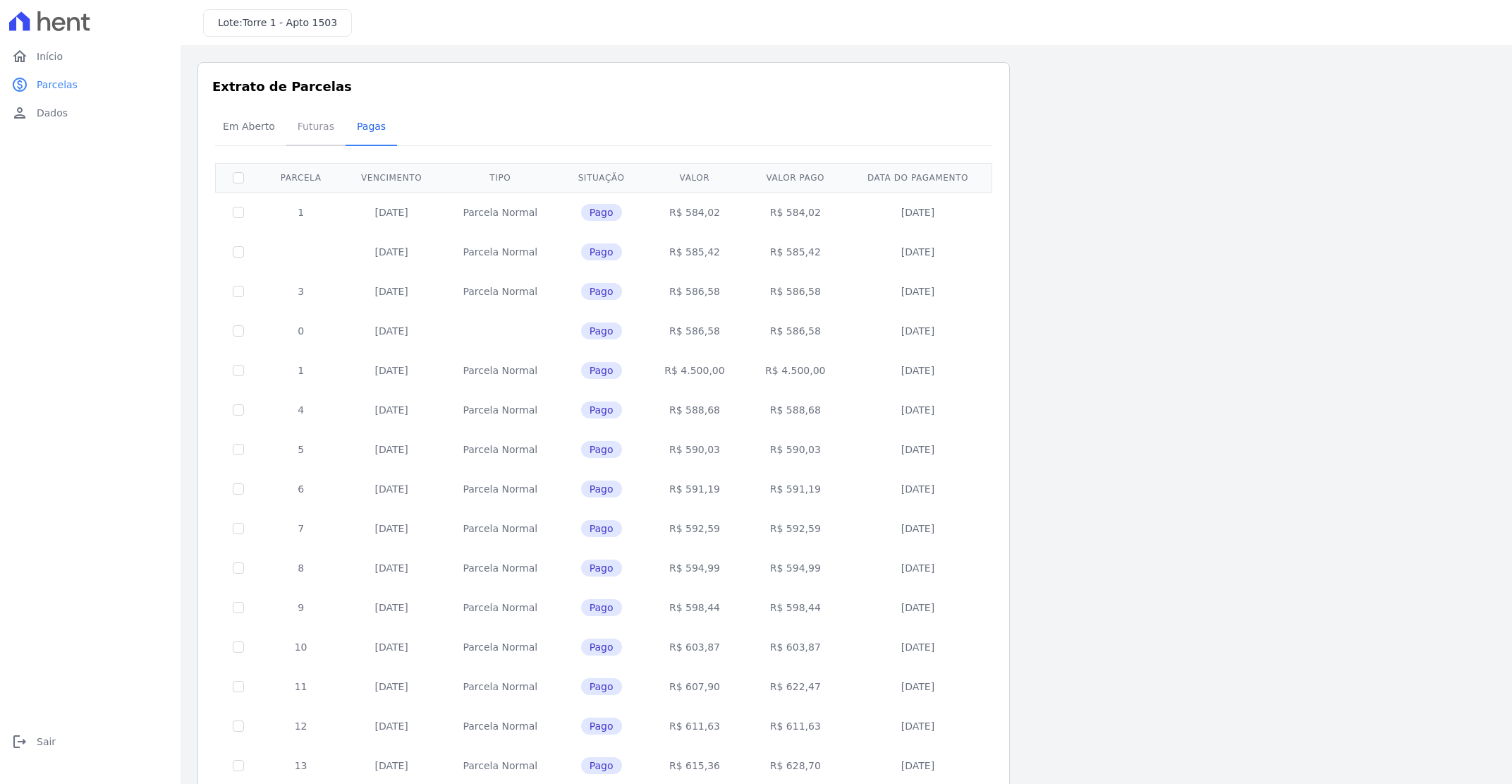
click at [315, 134] on span "Futuras" at bounding box center [316, 126] width 53 height 28
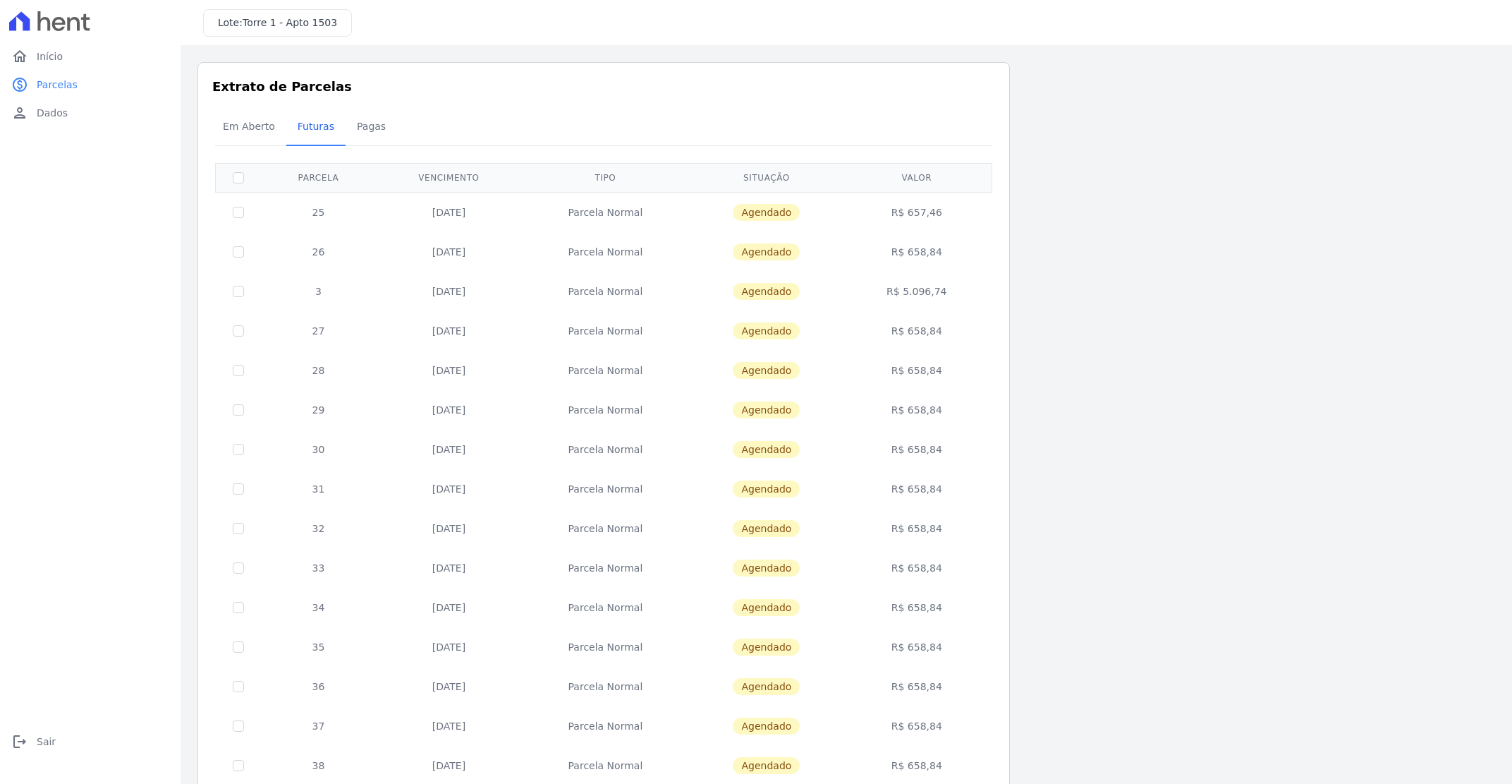
scroll to position [80, 0]
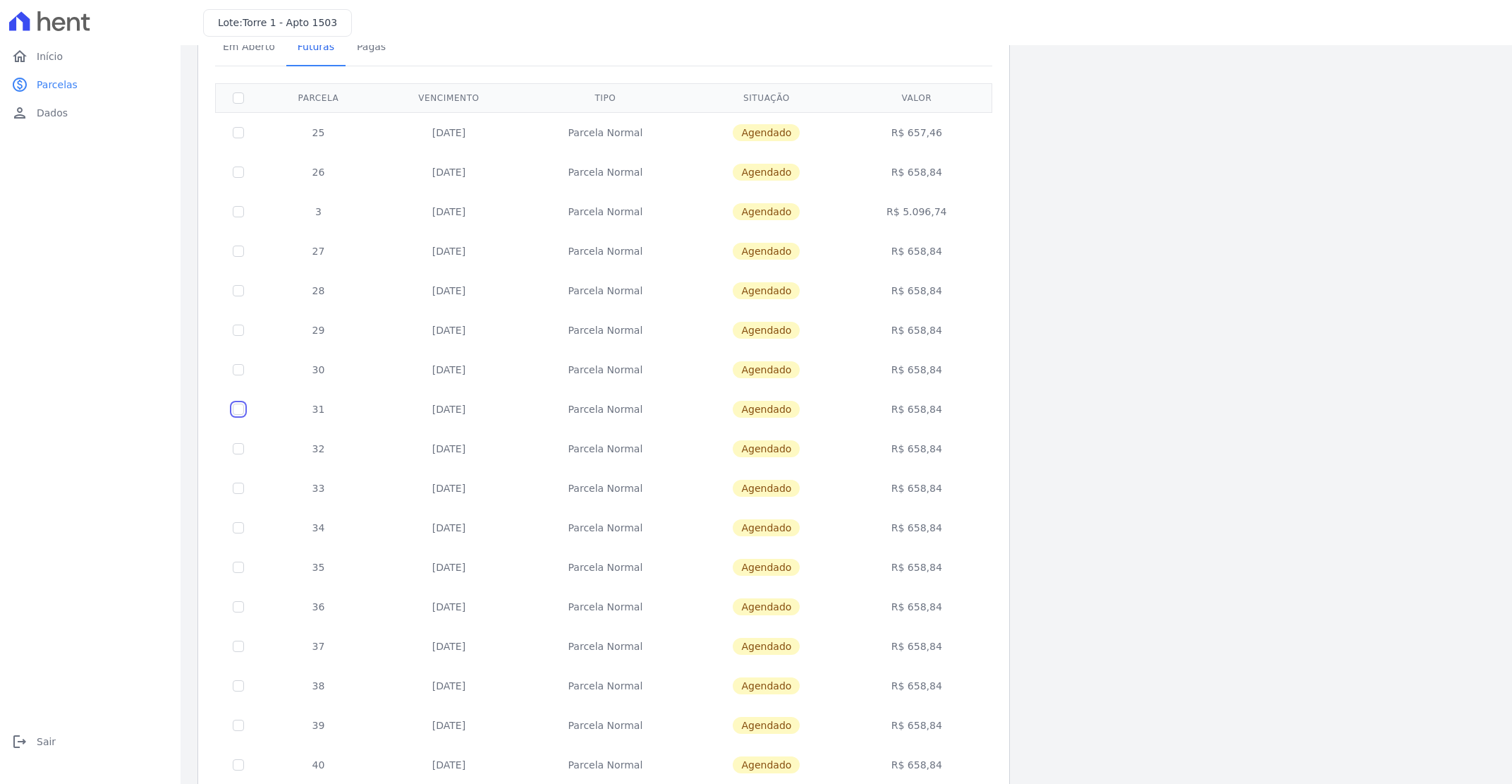
click at [239, 408] on input "checkbox" at bounding box center [239, 408] width 12 height 12
checkbox input "true"
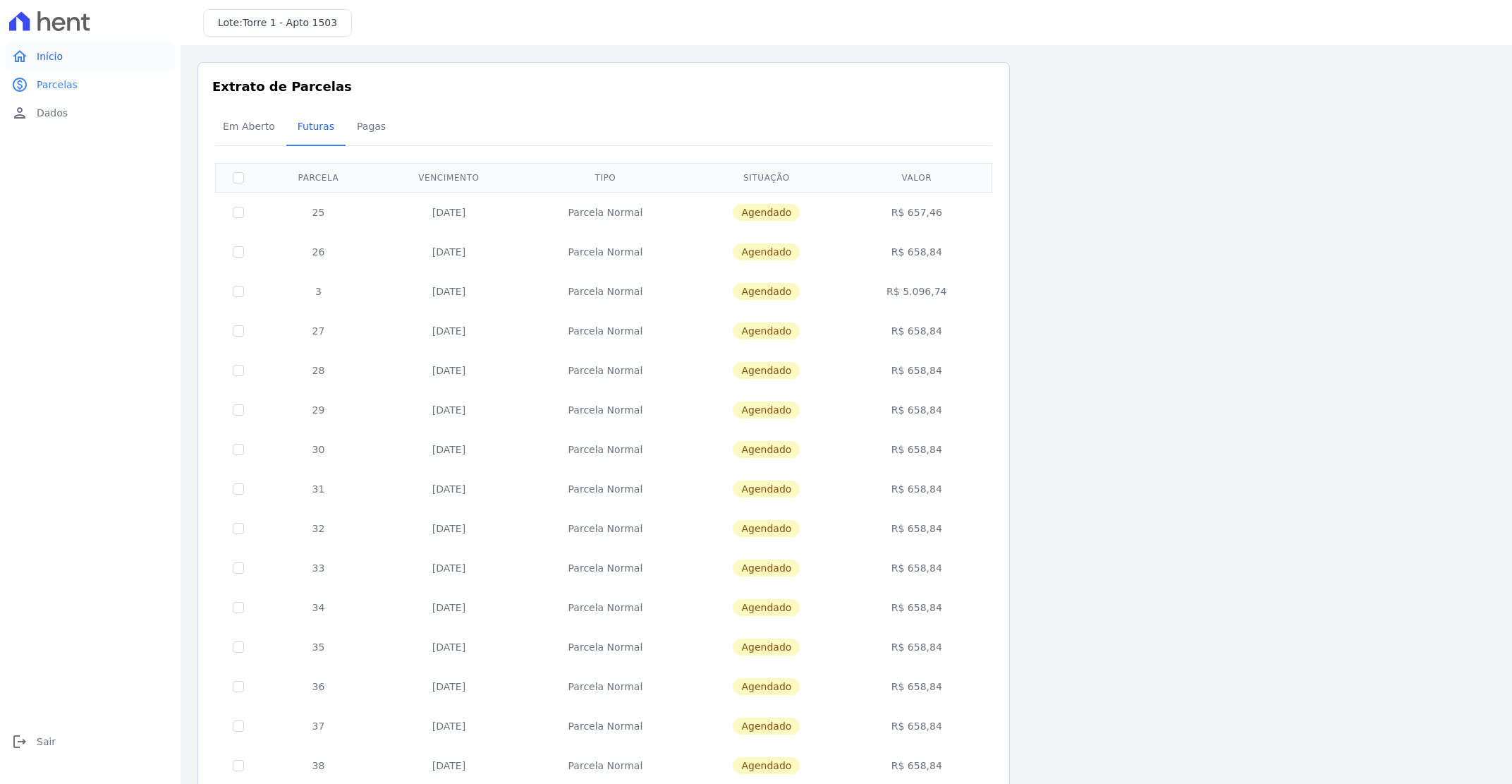
click at [58, 53] on span "Início" at bounding box center [49, 56] width 26 height 14
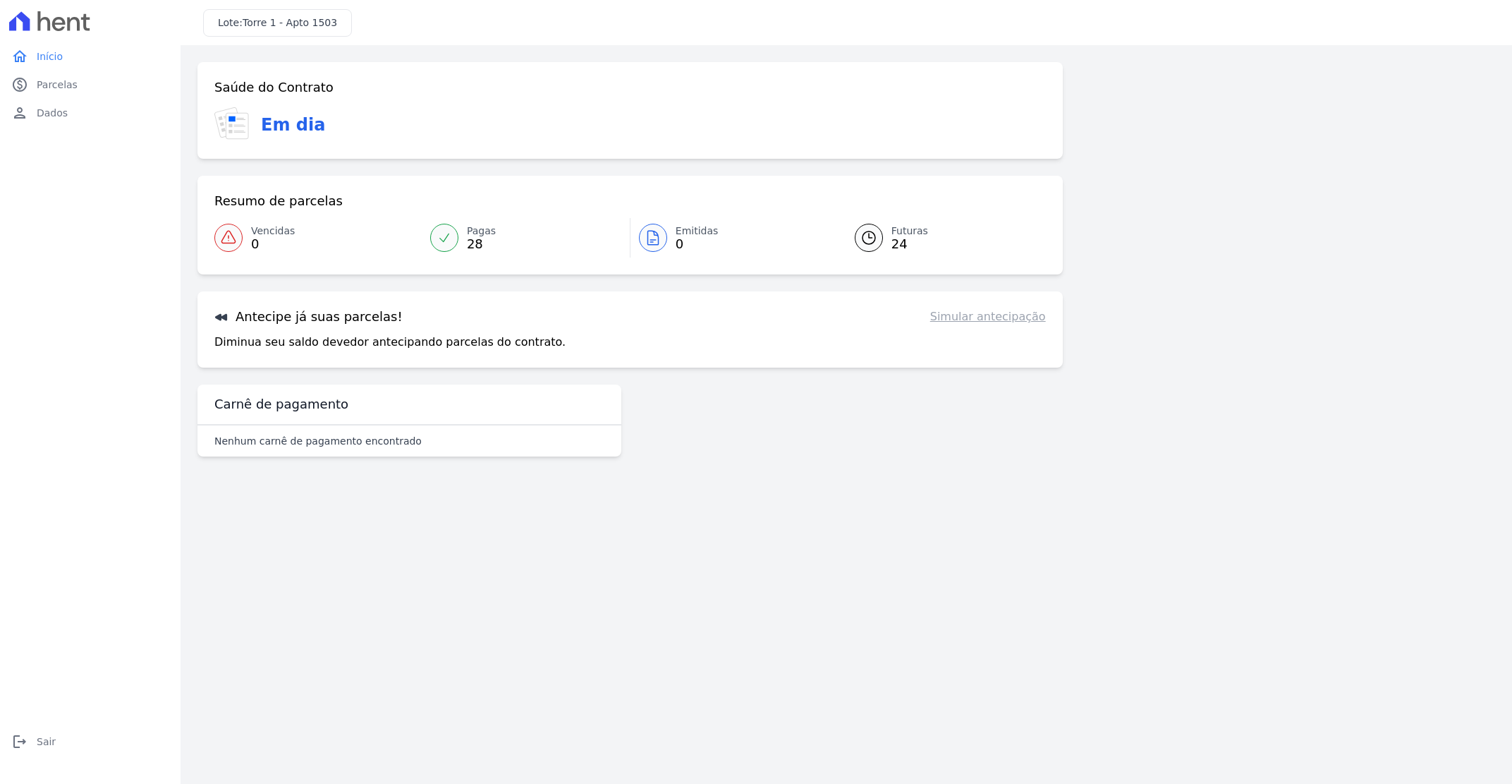
click at [971, 318] on link "Simular antecipação" at bounding box center [989, 316] width 116 height 17
click at [55, 113] on span "Dados" at bounding box center [52, 113] width 31 height 14
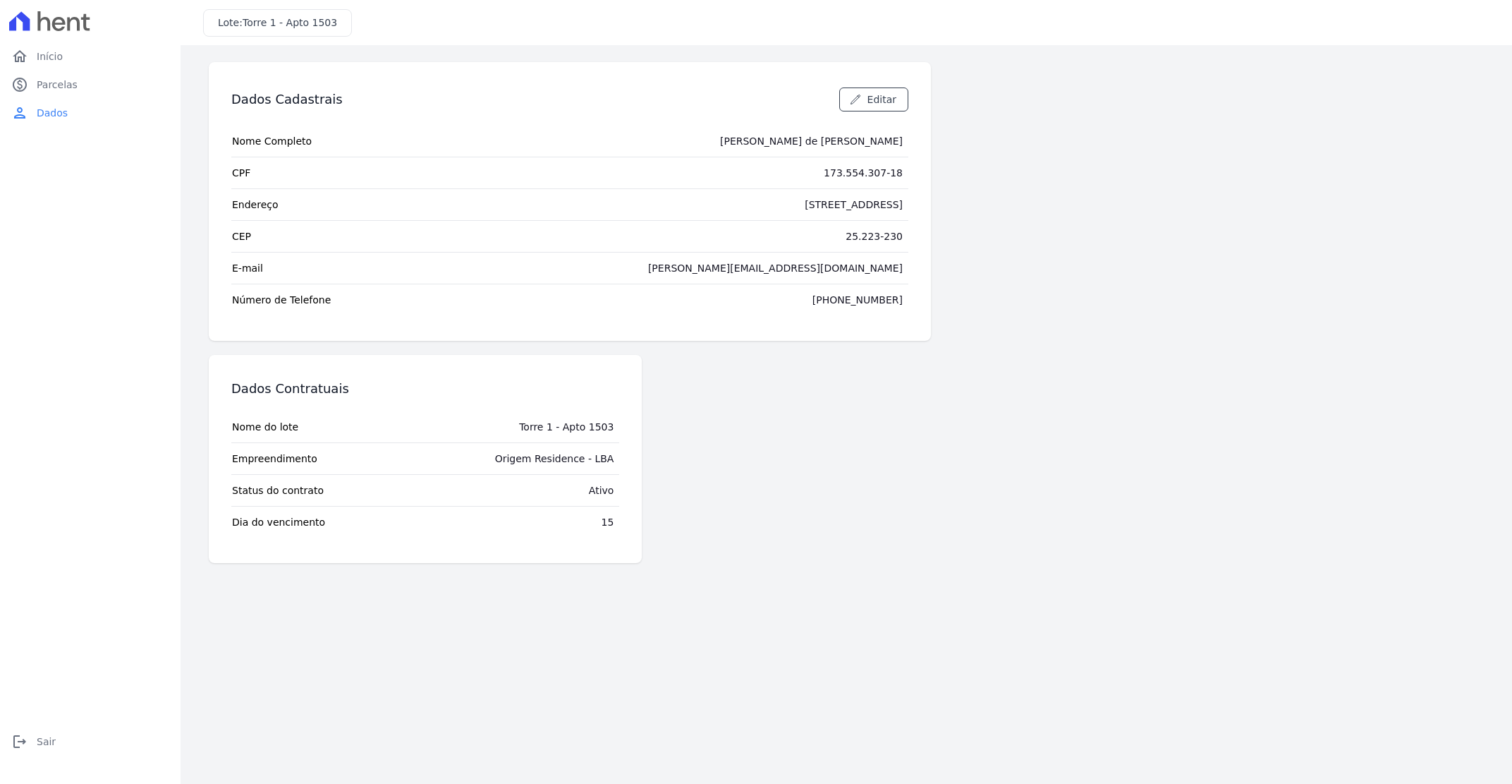
click at [76, 20] on icon at bounding box center [49, 21] width 81 height 20
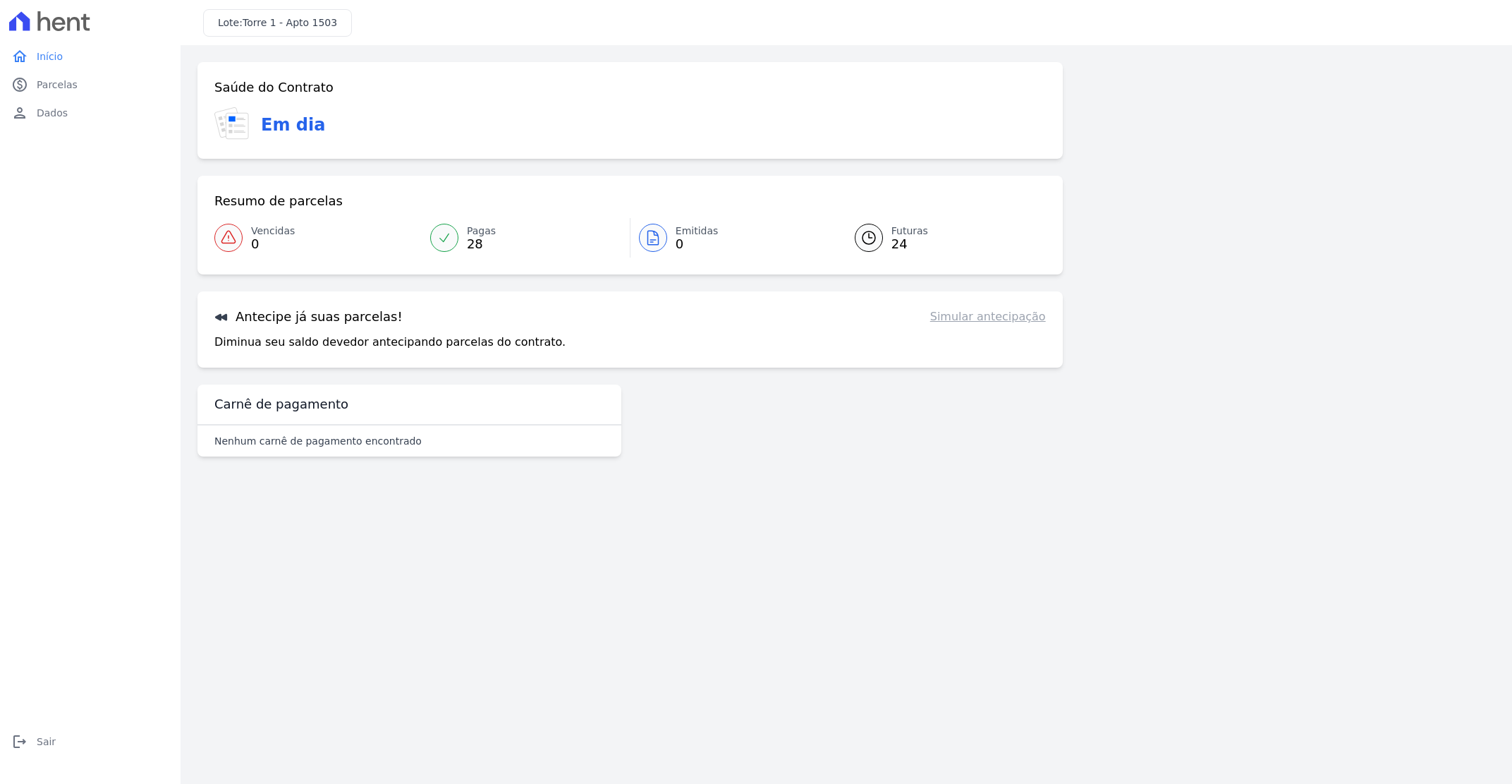
drag, startPoint x: 234, startPoint y: 125, endPoint x: 263, endPoint y: 128, distance: 29.2
click at [239, 126] on icon at bounding box center [233, 124] width 38 height 35
drag, startPoint x: 240, startPoint y: 123, endPoint x: 410, endPoint y: 150, distance: 172.1
click at [410, 150] on div "Saúde do Contrato Em dia" at bounding box center [630, 110] width 866 height 97
